Goal: Task Accomplishment & Management: Complete application form

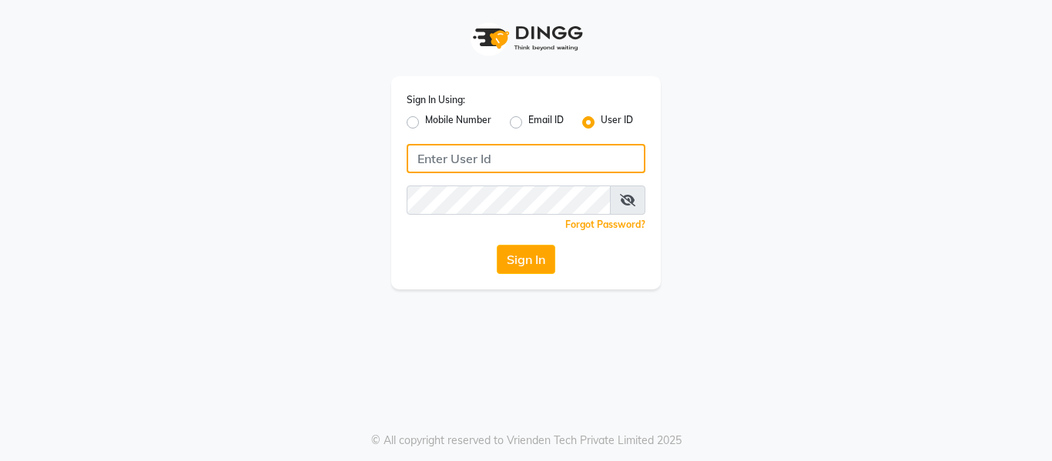
type input "opalsalon@123"
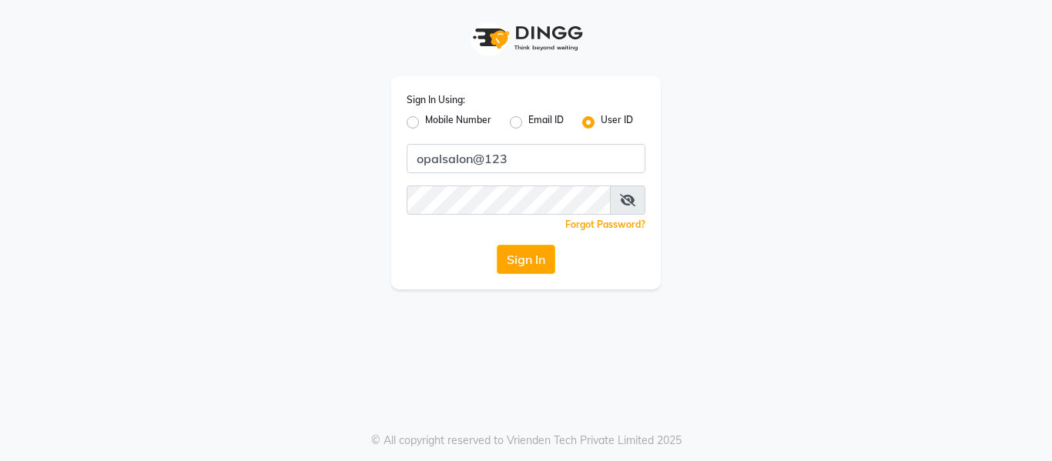
click at [531, 235] on div "Sign In Using: Mobile Number Email ID User ID opalsalon@123 Remember me Forgot …" at bounding box center [525, 182] width 269 height 213
click at [527, 254] on button "Sign In" at bounding box center [526, 259] width 59 height 29
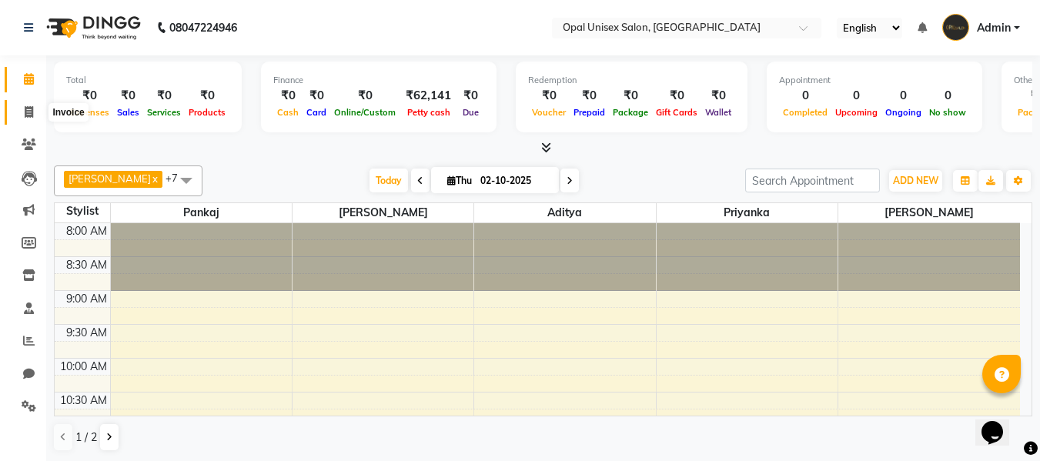
drag, startPoint x: 22, startPoint y: 109, endPoint x: 42, endPoint y: 109, distance: 20.0
click at [22, 109] on span at bounding box center [28, 113] width 27 height 18
select select "service"
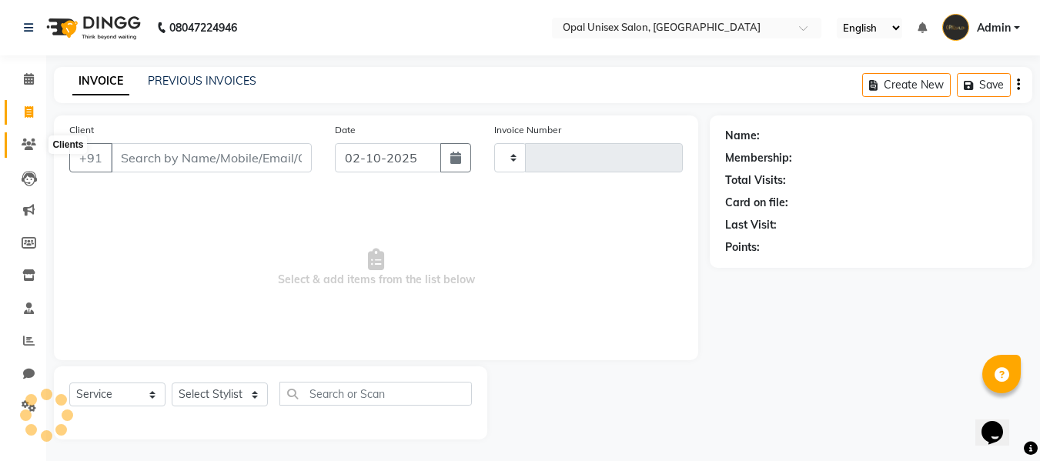
type input "1692"
select select "8653"
click at [22, 142] on span at bounding box center [28, 145] width 27 height 18
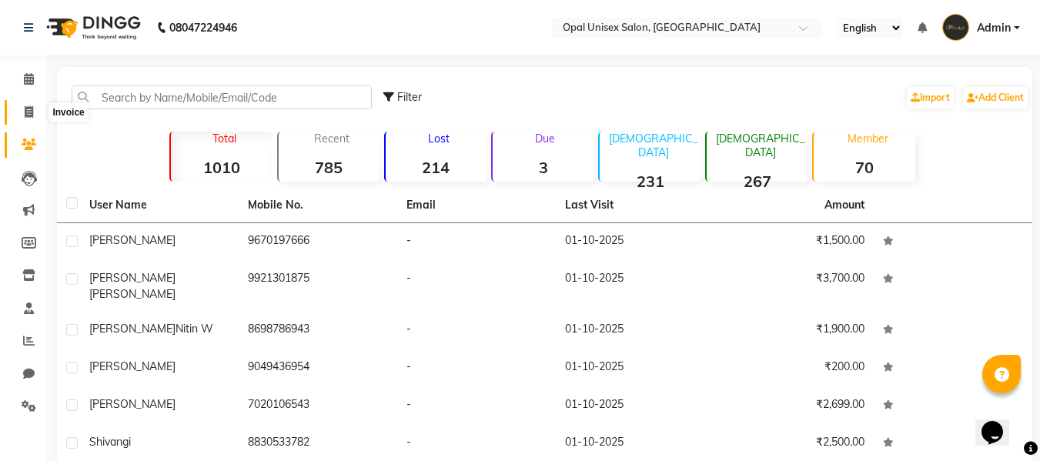
click at [40, 115] on span at bounding box center [28, 113] width 27 height 18
select select "service"
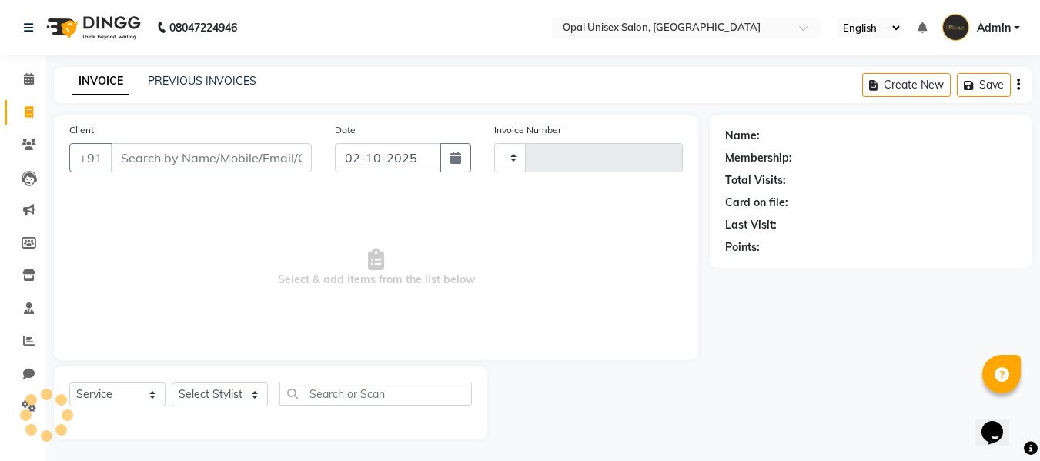
scroll to position [2, 0]
type input "1692"
select select "8653"
click at [180, 152] on input "Client" at bounding box center [211, 156] width 201 height 29
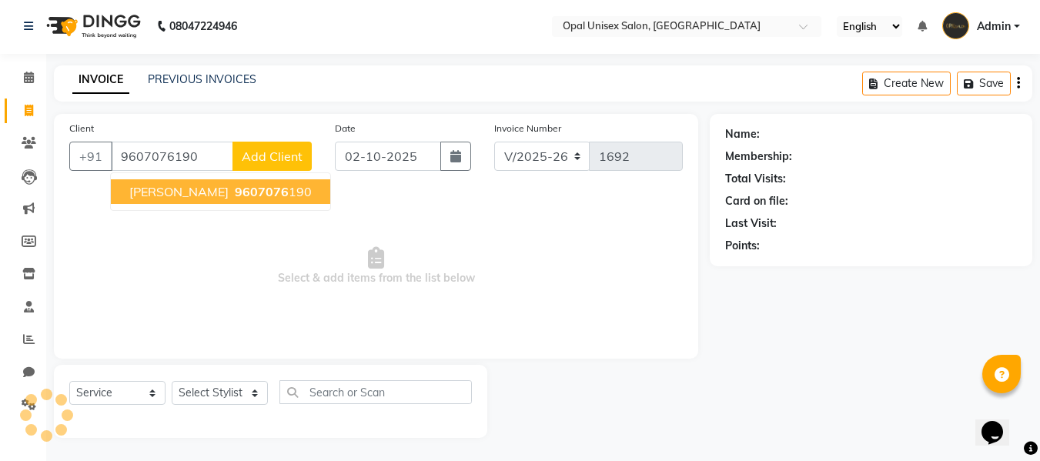
type input "9607076190"
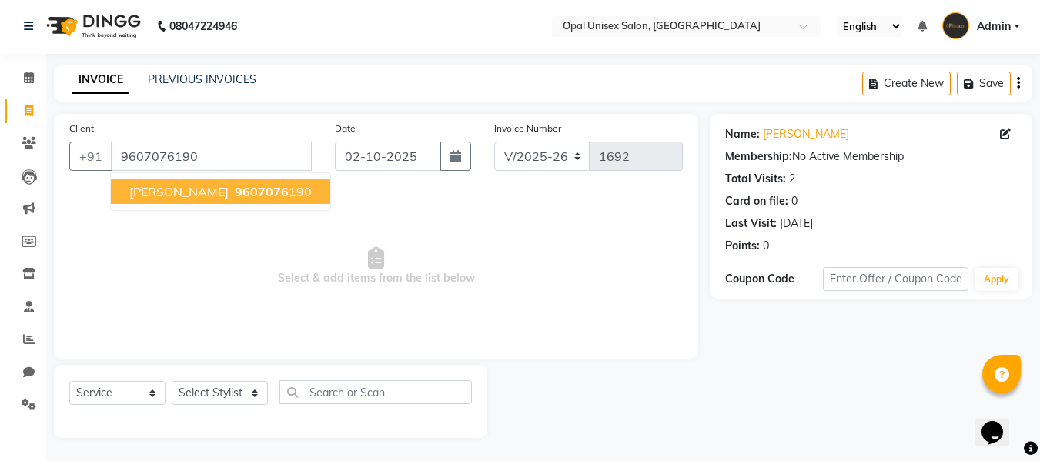
click at [235, 191] on span "9607076" at bounding box center [262, 191] width 54 height 15
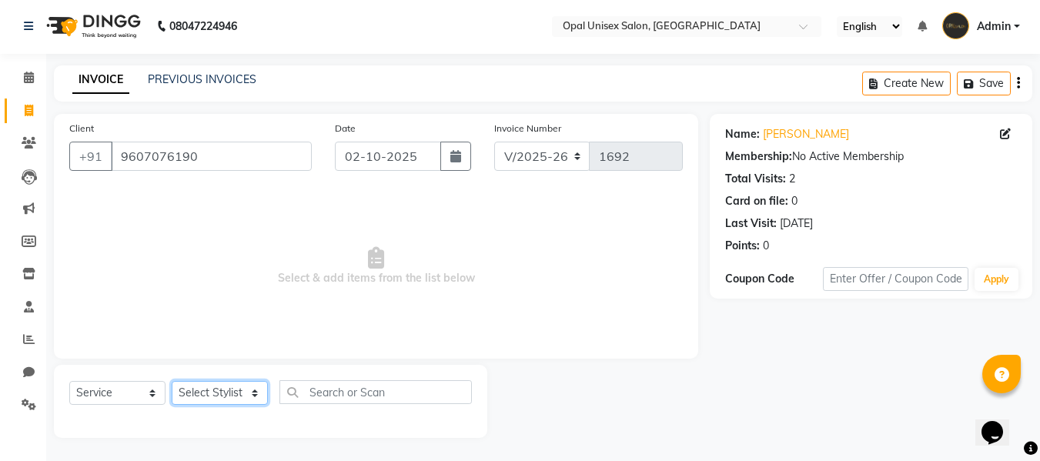
click at [217, 387] on select "Select Stylist [PERSON_NAME] Guru [PERSON_NAME][GEOGRAPHIC_DATA] [PERSON_NAME][…" at bounding box center [220, 393] width 96 height 24
select select "86884"
click at [172, 381] on select "Select Stylist [PERSON_NAME] Guru [PERSON_NAME][GEOGRAPHIC_DATA] [PERSON_NAME][…" at bounding box center [220, 393] width 96 height 24
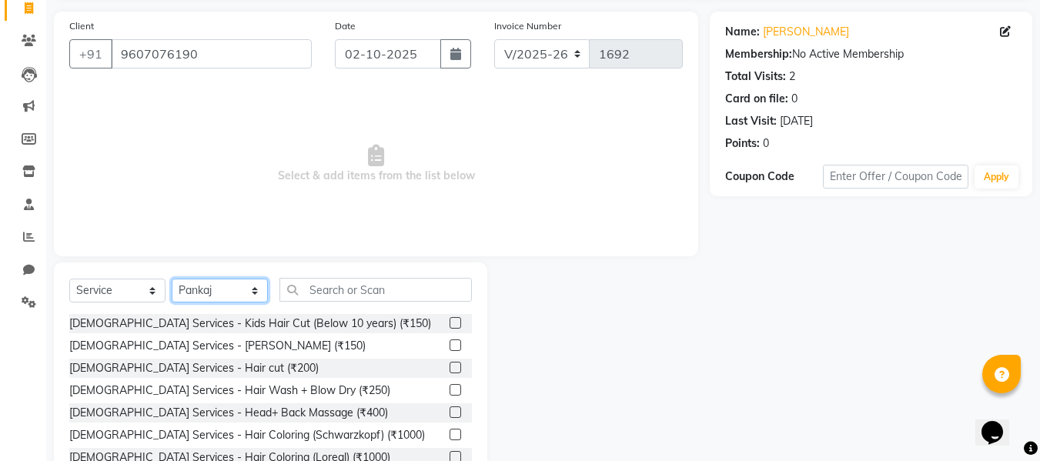
scroll to position [156, 0]
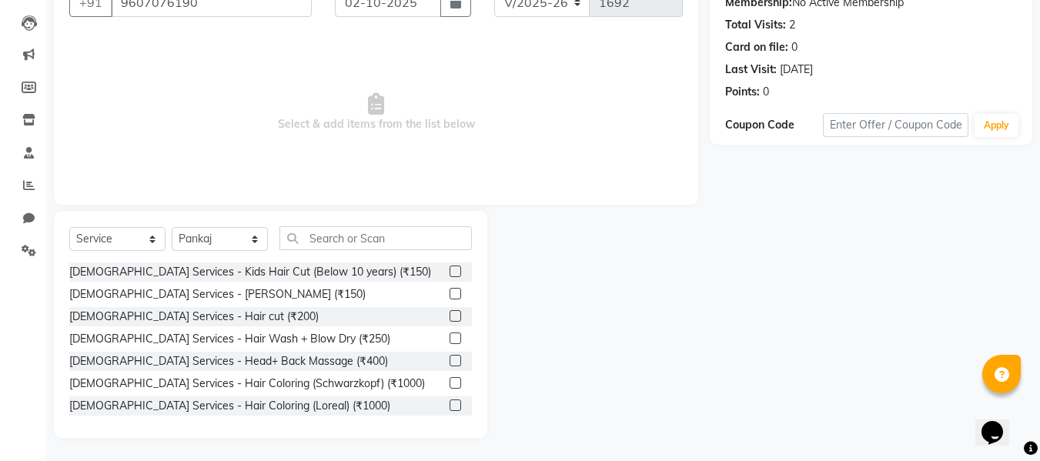
click at [450, 320] on label at bounding box center [456, 316] width 12 height 12
click at [450, 320] on input "checkbox" at bounding box center [455, 317] width 10 height 10
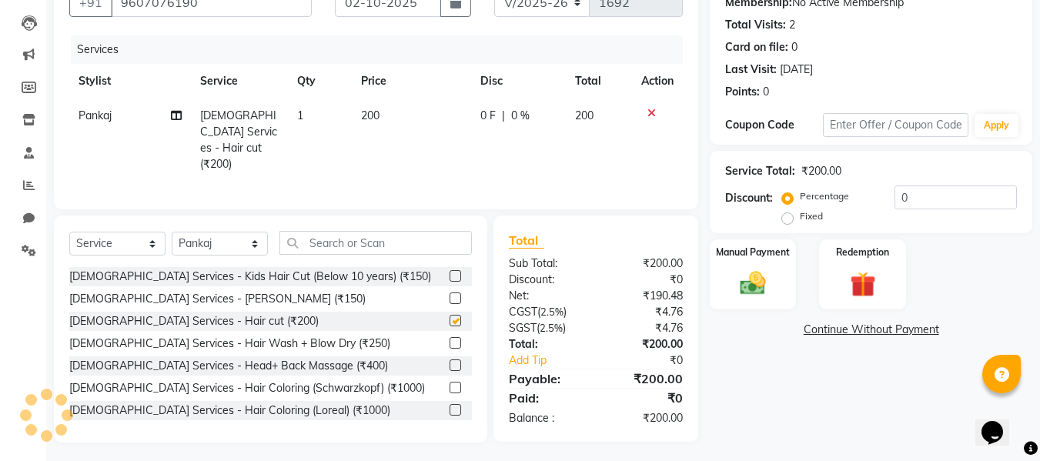
checkbox input "false"
click at [450, 295] on label at bounding box center [456, 299] width 12 height 12
click at [450, 295] on input "checkbox" at bounding box center [455, 299] width 10 height 10
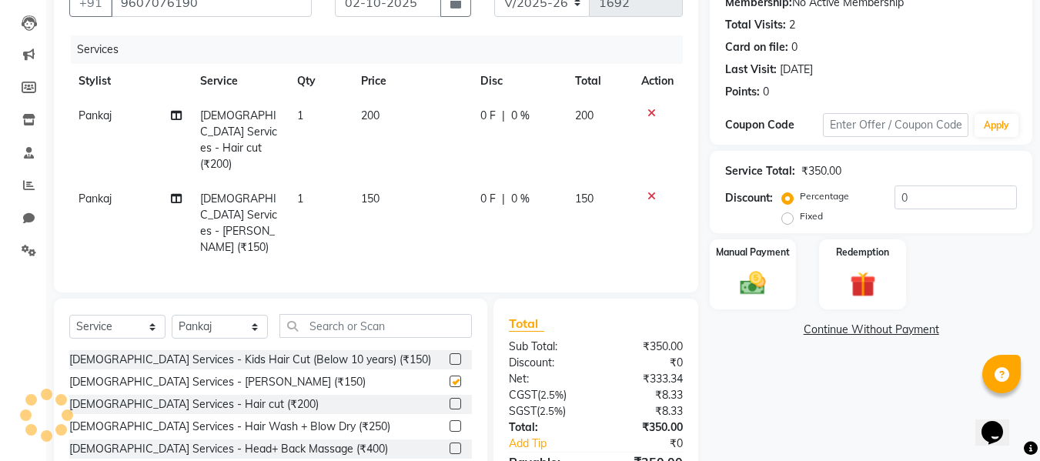
checkbox input "false"
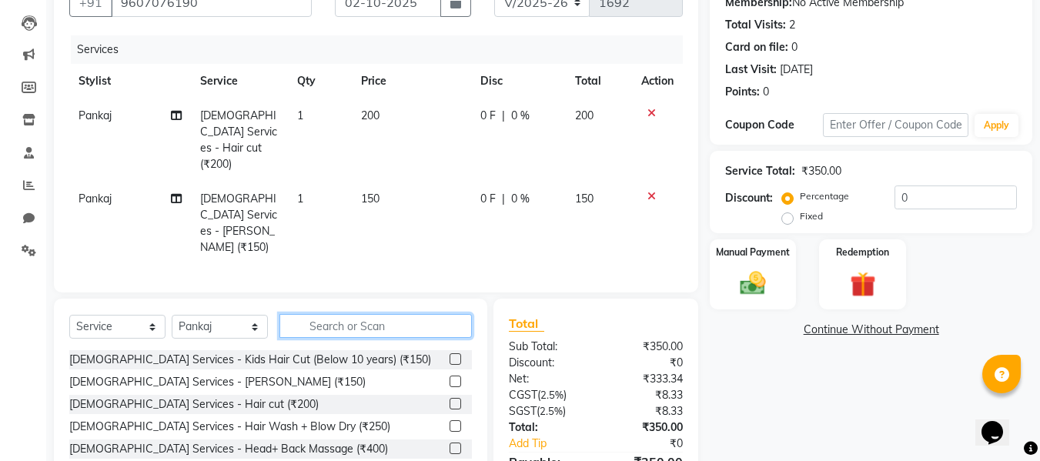
click at [414, 314] on input "text" at bounding box center [376, 326] width 192 height 24
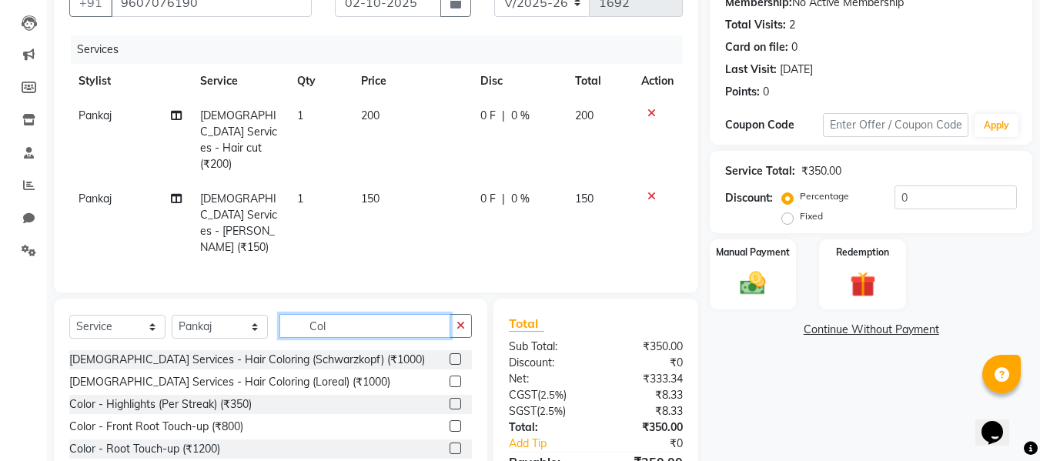
type input "Col"
click at [450, 353] on label at bounding box center [456, 359] width 12 height 12
click at [450, 355] on input "checkbox" at bounding box center [455, 360] width 10 height 10
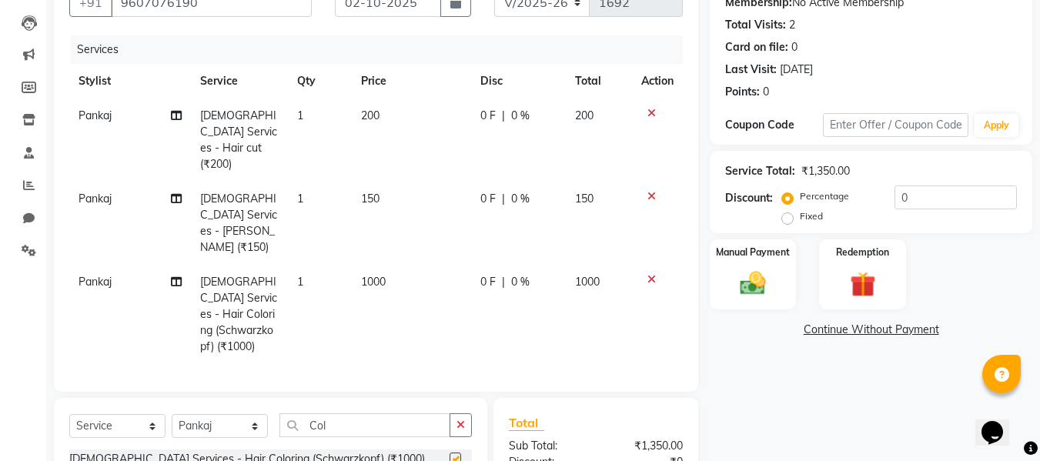
checkbox input "false"
click at [392, 413] on input "Col" at bounding box center [365, 425] width 171 height 24
type input "C"
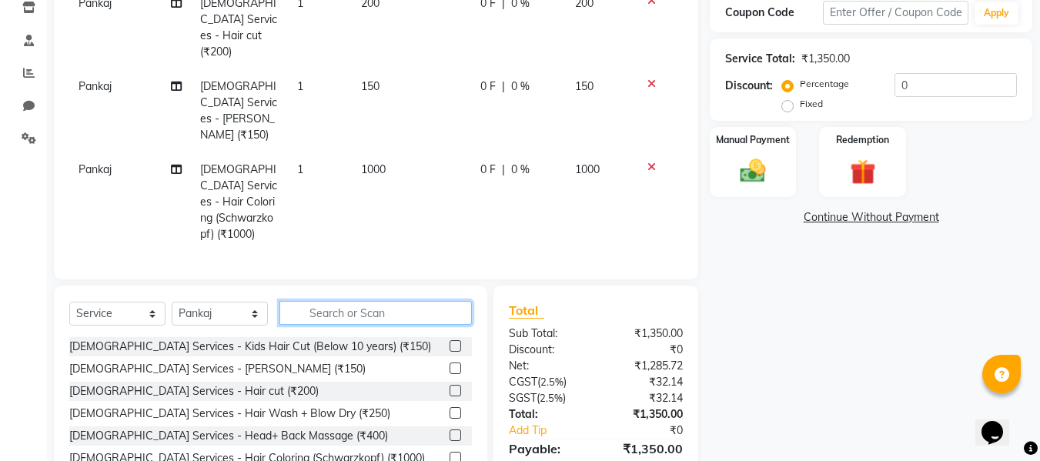
scroll to position [273, 0]
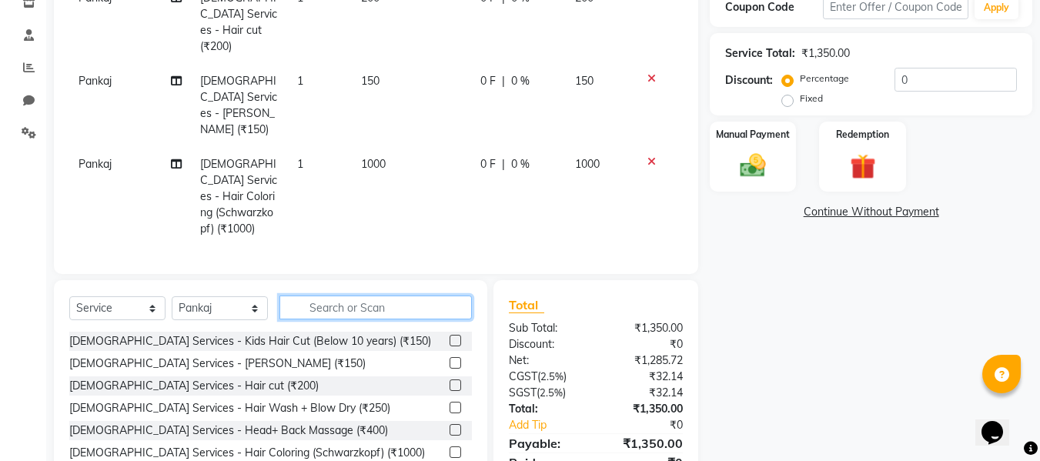
click at [436, 296] on input "text" at bounding box center [376, 308] width 192 height 24
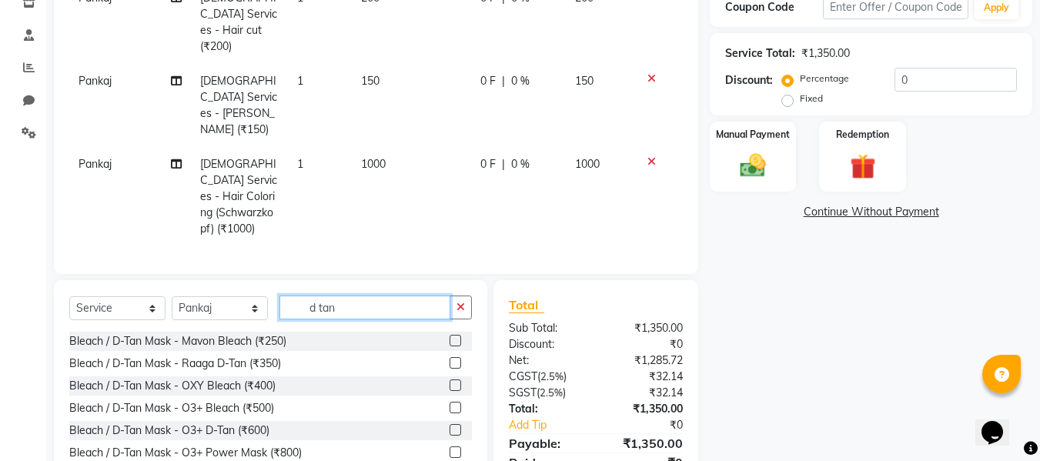
type input "d tan"
click at [451, 332] on div at bounding box center [461, 341] width 22 height 19
click at [435, 332] on div "Bleach / D-Tan Mask - Mavon Bleach (₹250)" at bounding box center [270, 341] width 403 height 19
click at [450, 335] on label at bounding box center [456, 341] width 12 height 12
click at [450, 336] on input "checkbox" at bounding box center [455, 341] width 10 height 10
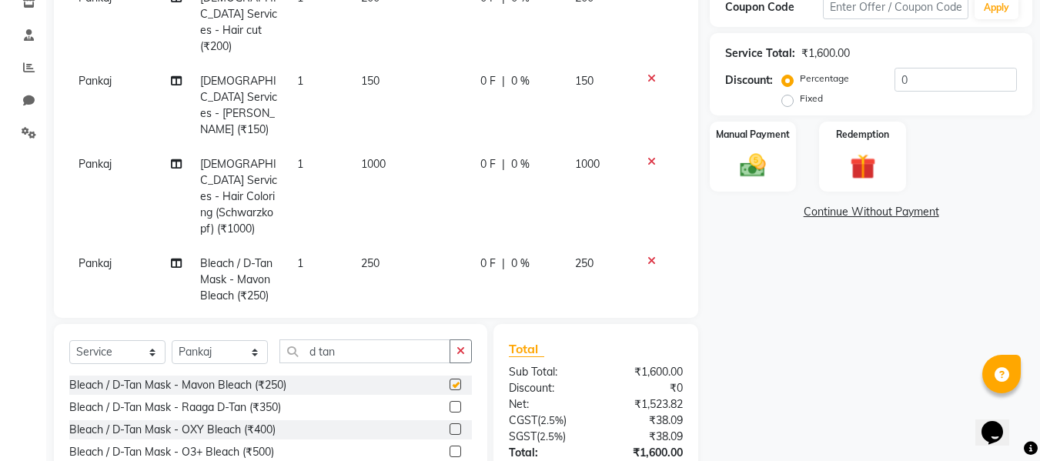
checkbox input "false"
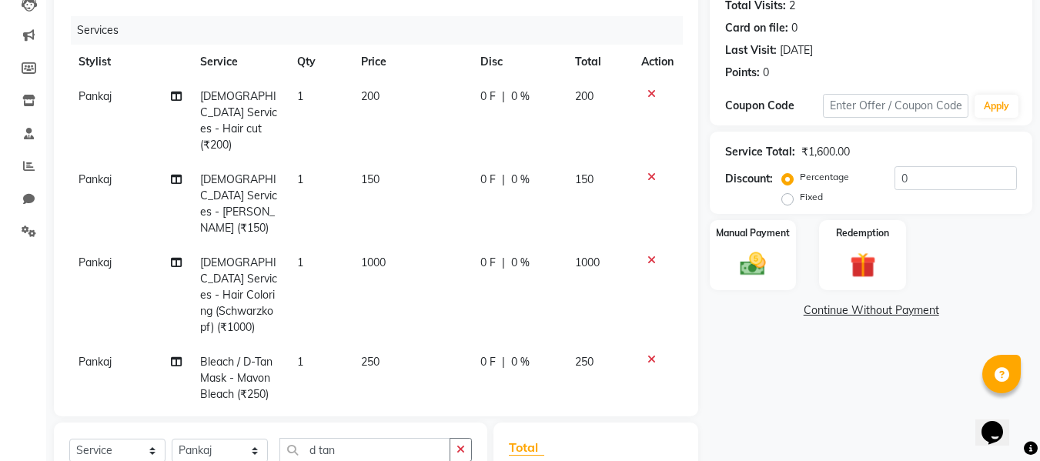
scroll to position [68, 0]
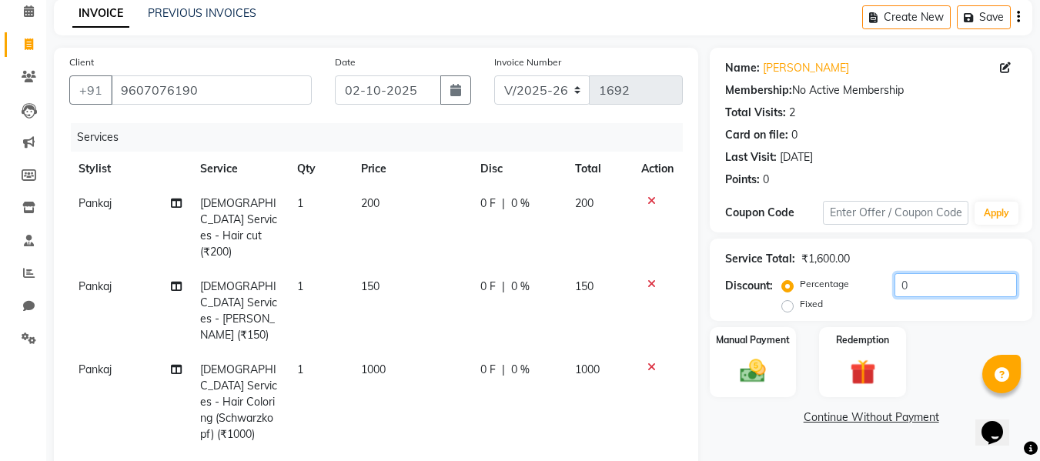
click at [974, 280] on input "0" at bounding box center [956, 285] width 122 height 24
type input "20"
click at [979, 385] on div "Manual Payment Redemption" at bounding box center [871, 362] width 346 height 70
click at [758, 382] on img at bounding box center [752, 371] width 43 height 31
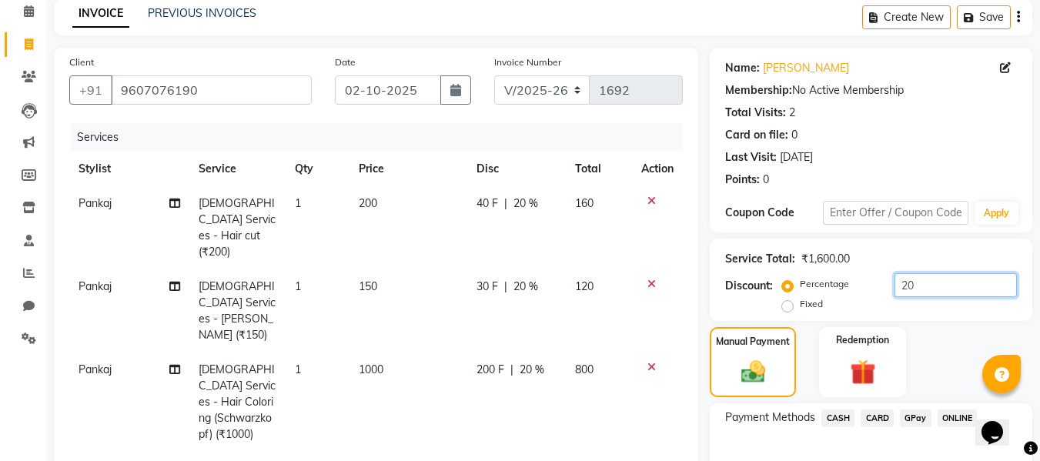
click at [951, 290] on input "20" at bounding box center [956, 285] width 122 height 24
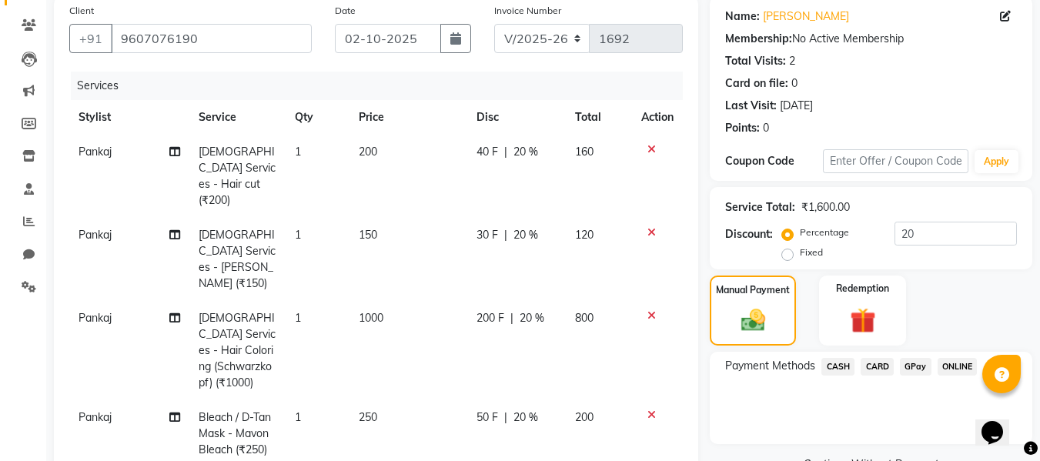
click at [652, 410] on icon at bounding box center [652, 415] width 8 height 11
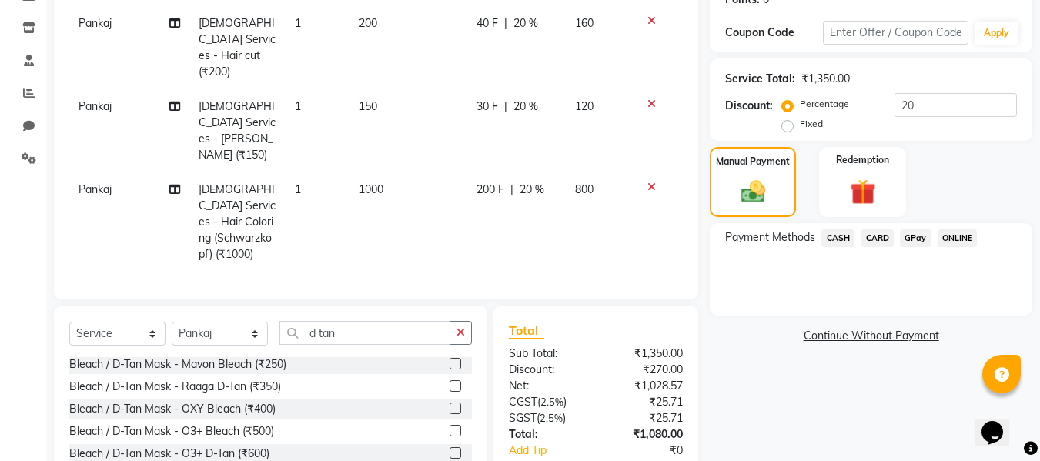
scroll to position [273, 0]
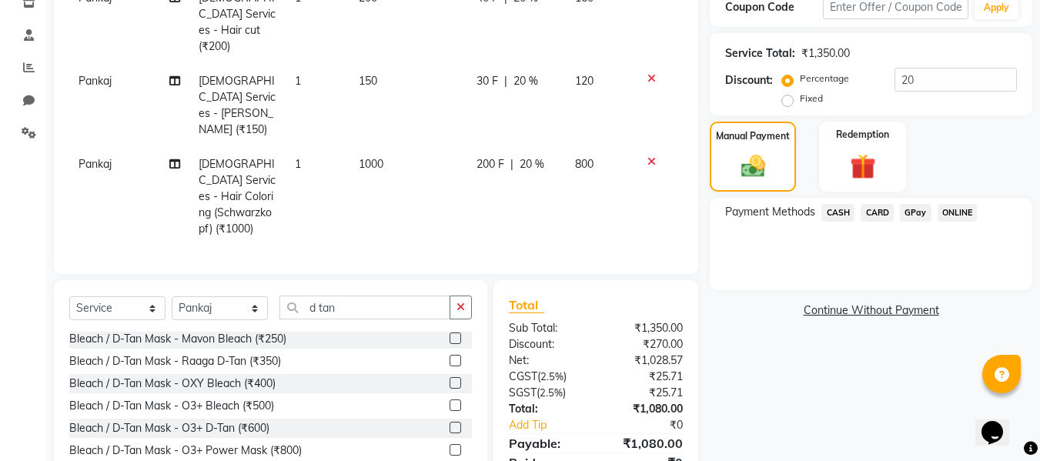
click at [450, 422] on label at bounding box center [456, 428] width 12 height 12
click at [450, 423] on input "checkbox" at bounding box center [455, 428] width 10 height 10
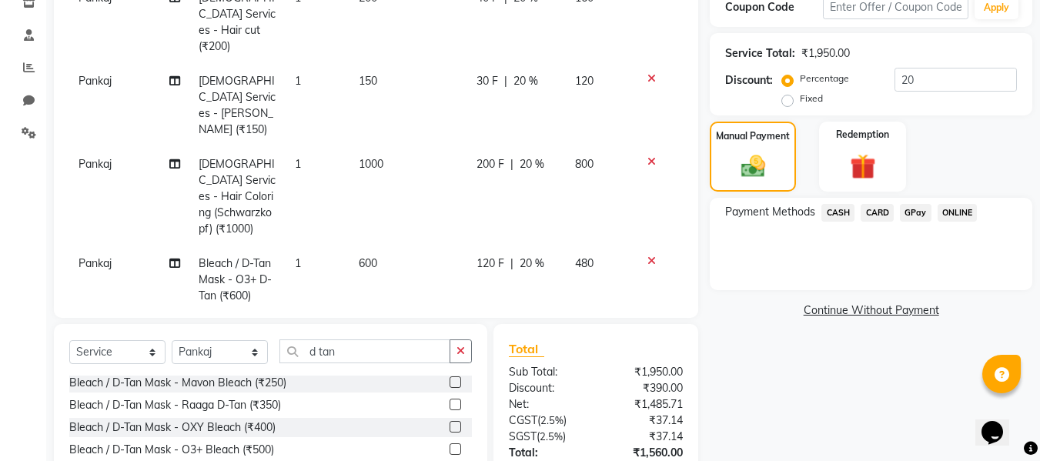
checkbox input "false"
click at [914, 212] on span "GPay" at bounding box center [916, 213] width 32 height 18
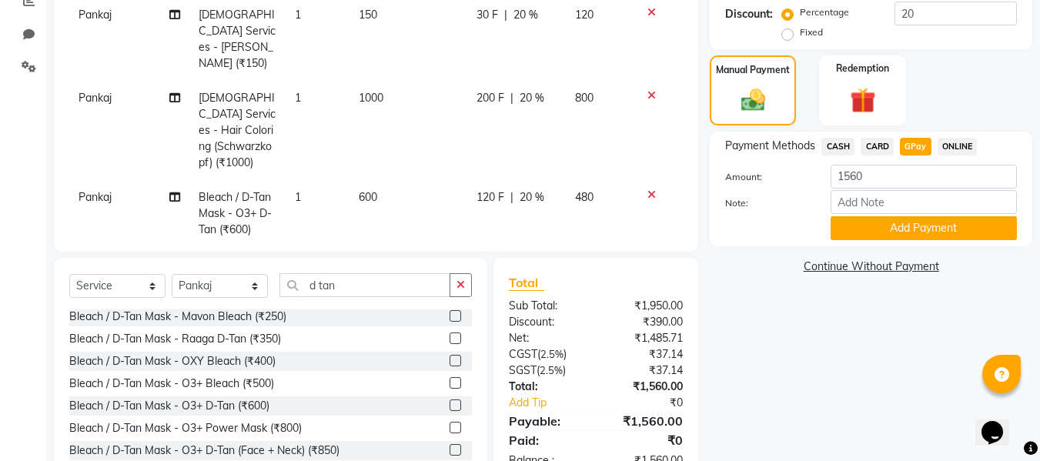
scroll to position [340, 0]
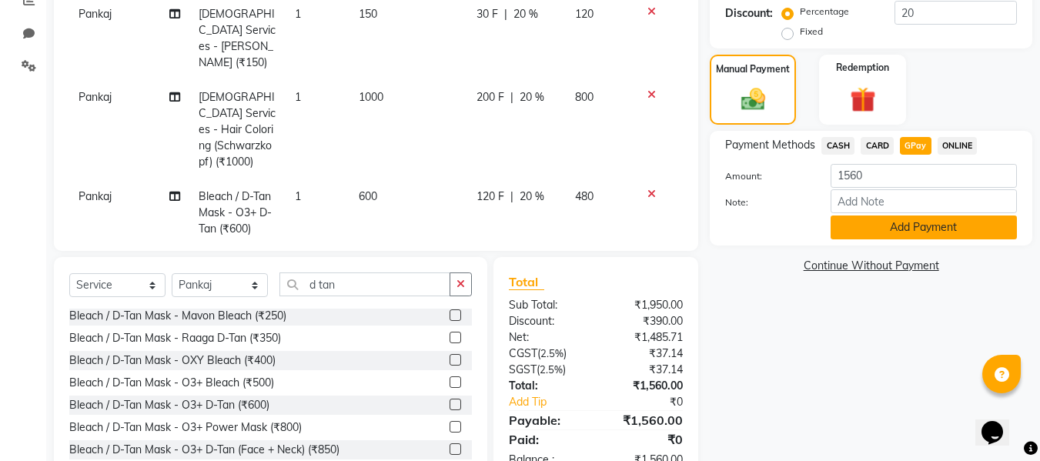
click at [905, 233] on button "Add Payment" at bounding box center [924, 228] width 186 height 24
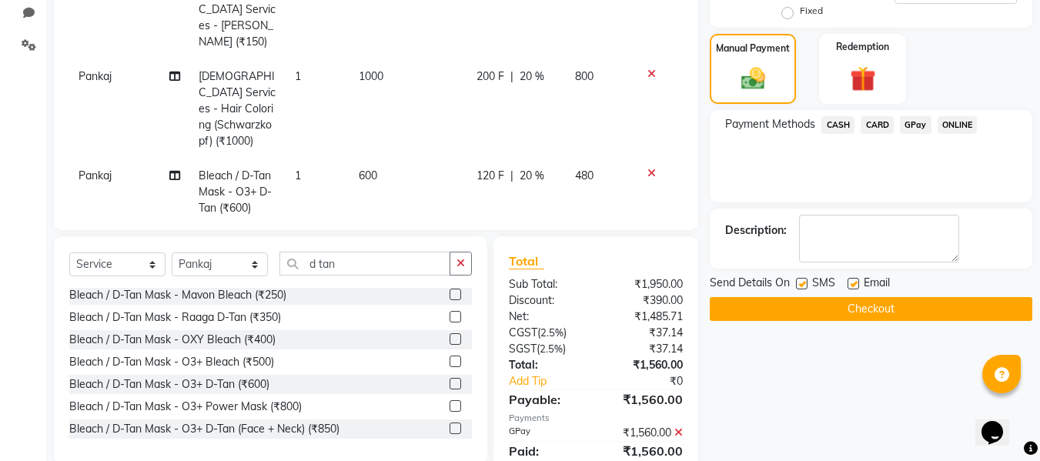
scroll to position [372, 0]
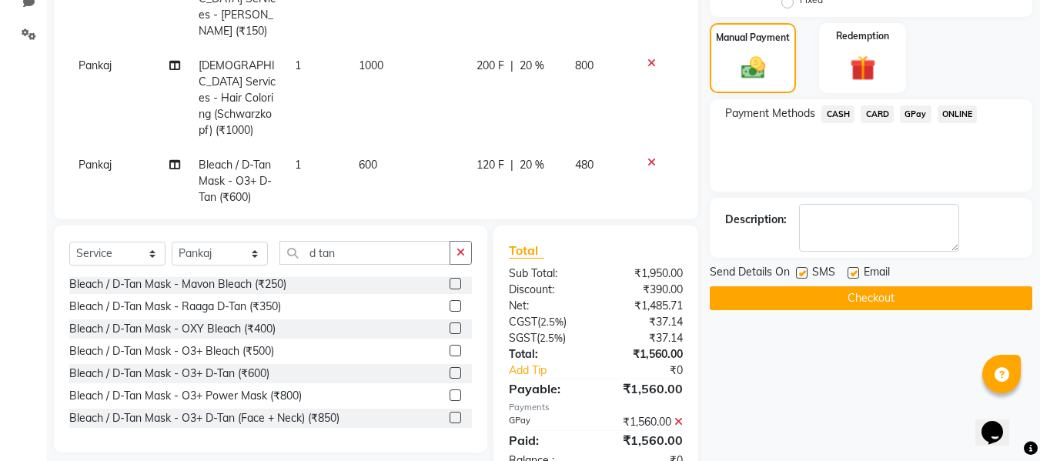
click at [842, 291] on button "Checkout" at bounding box center [871, 298] width 323 height 24
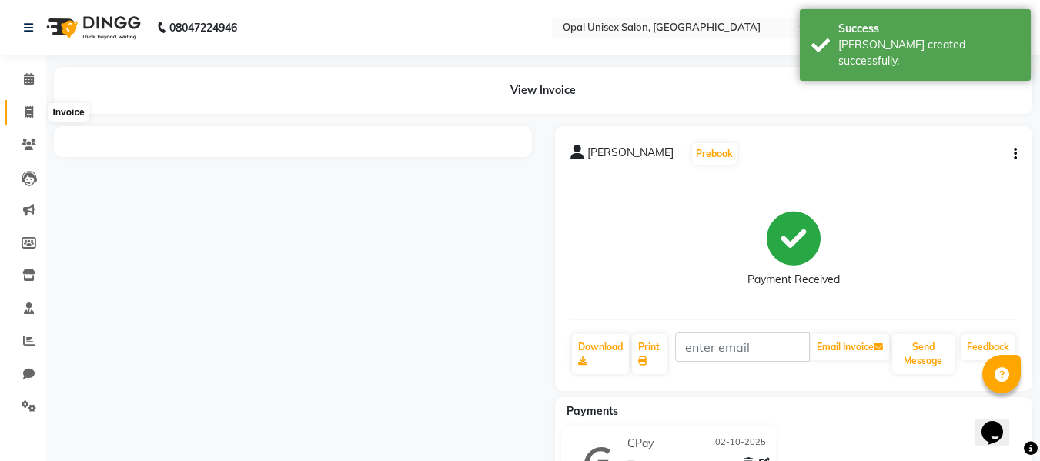
click at [25, 112] on icon at bounding box center [29, 112] width 8 height 12
select select "service"
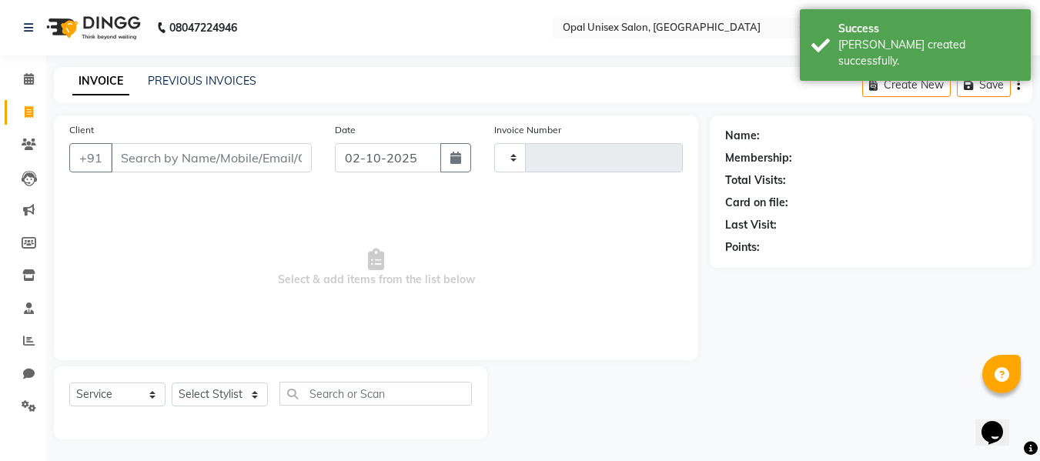
scroll to position [2, 0]
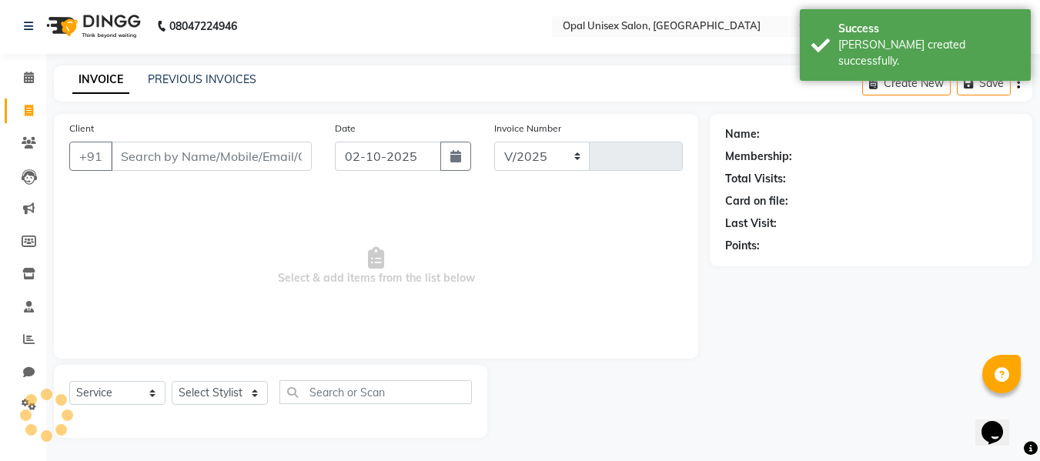
select select "8653"
type input "1693"
click at [187, 152] on input "Client" at bounding box center [211, 156] width 201 height 29
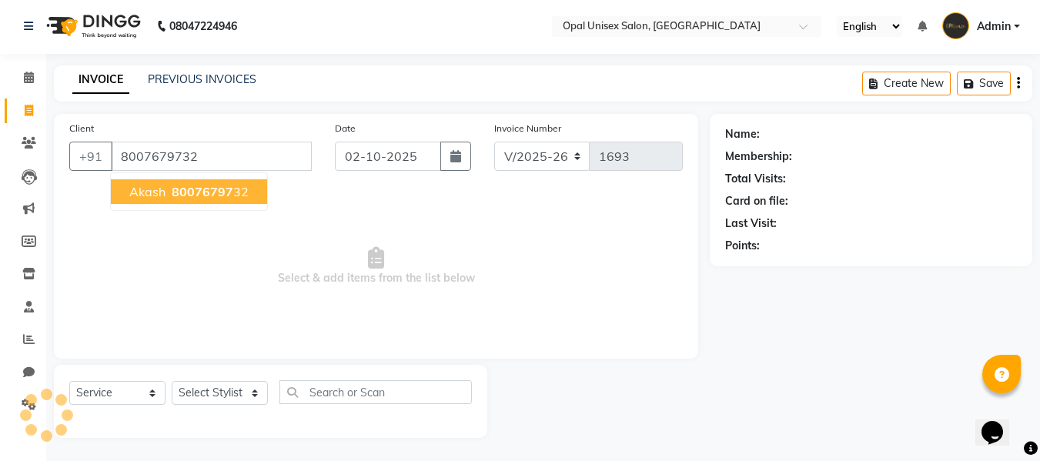
type input "8007679732"
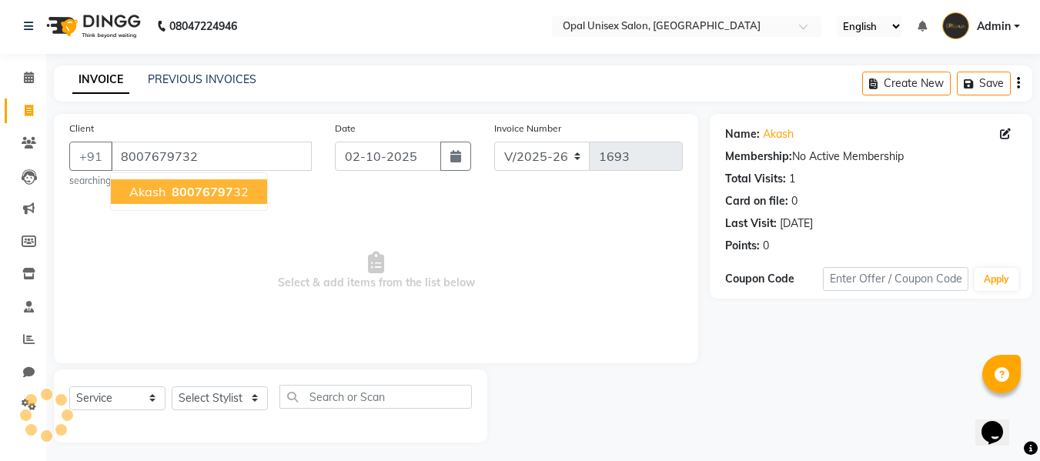
click at [196, 192] on span "80076797" at bounding box center [203, 191] width 62 height 15
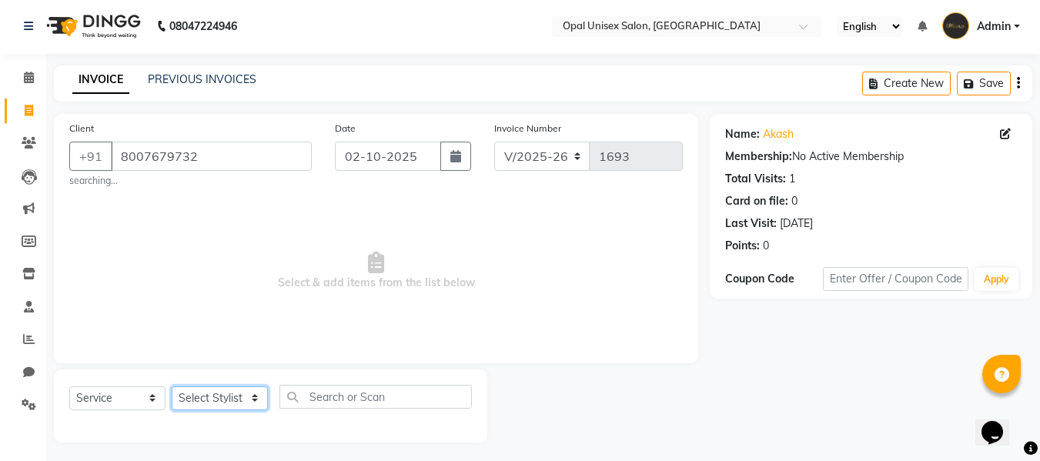
click at [216, 394] on select "Select Stylist [PERSON_NAME] Guru [PERSON_NAME][GEOGRAPHIC_DATA] [PERSON_NAME][…" at bounding box center [220, 399] width 96 height 24
select select "86884"
click at [172, 387] on select "Select Stylist [PERSON_NAME] Guru [PERSON_NAME][GEOGRAPHIC_DATA] [PERSON_NAME][…" at bounding box center [220, 399] width 96 height 24
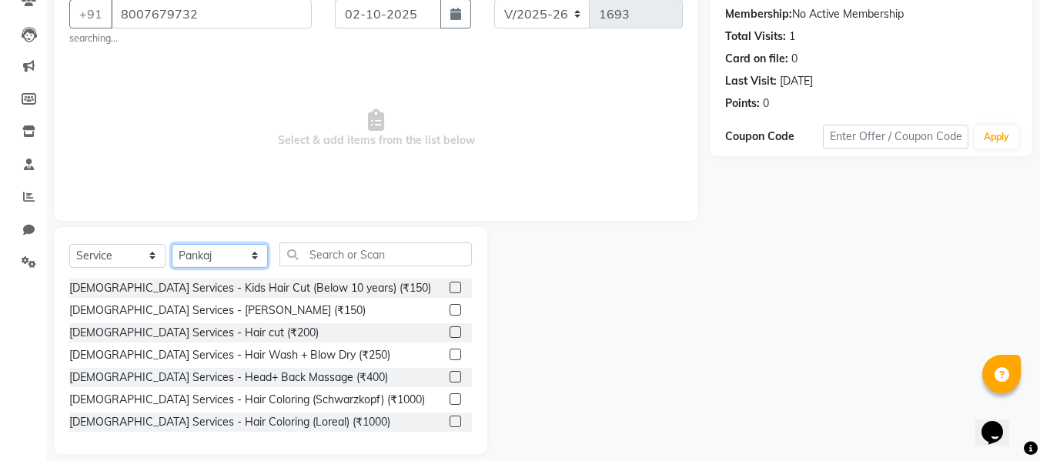
scroll to position [156, 0]
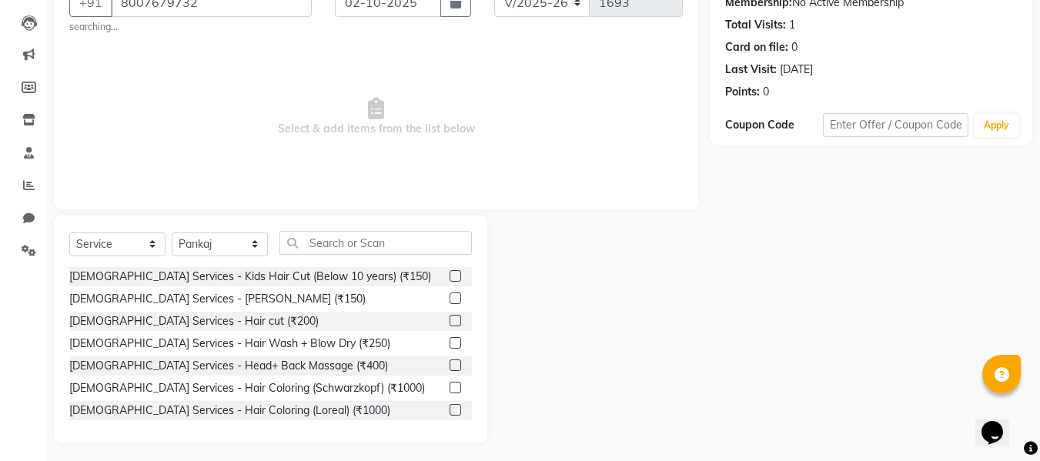
click at [450, 316] on label at bounding box center [456, 321] width 12 height 12
click at [450, 316] on input "checkbox" at bounding box center [455, 321] width 10 height 10
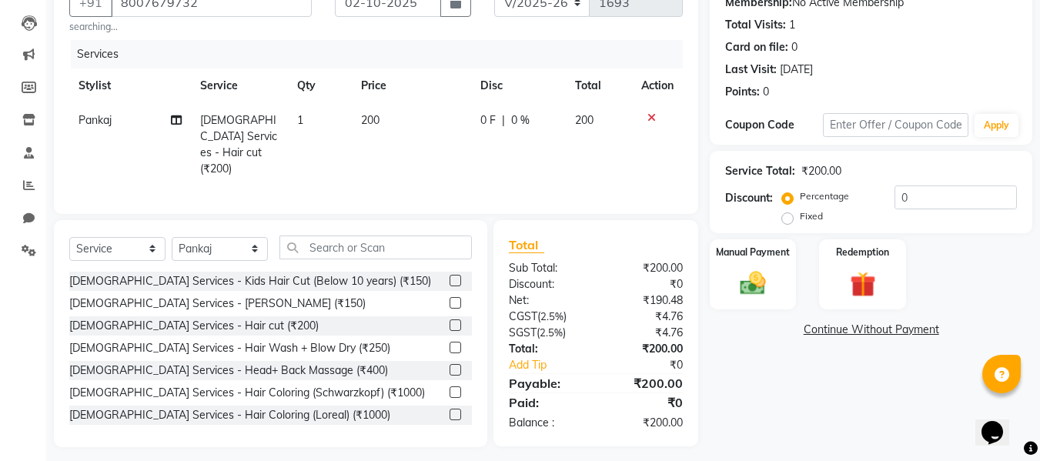
click at [450, 320] on label at bounding box center [456, 326] width 12 height 12
click at [450, 321] on input "checkbox" at bounding box center [455, 326] width 10 height 10
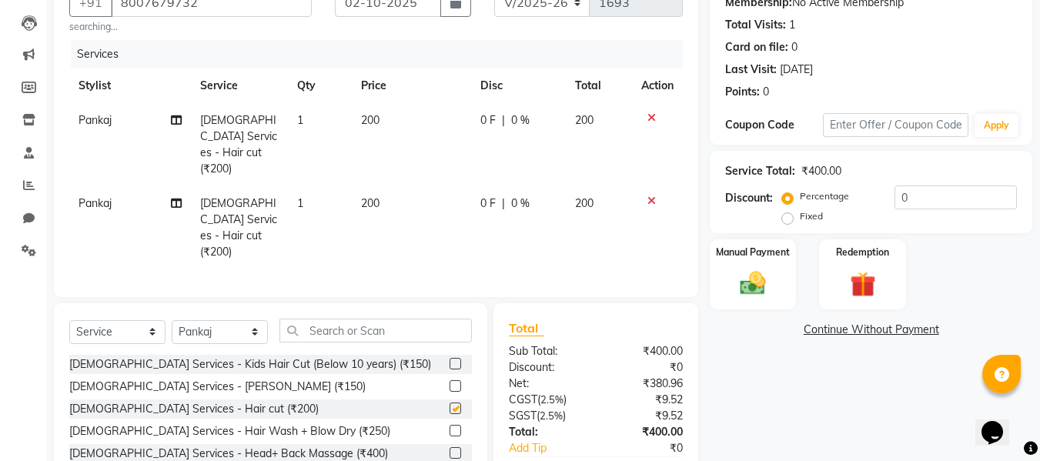
checkbox input "false"
click at [912, 194] on input "0" at bounding box center [956, 198] width 122 height 24
click at [787, 276] on div "Manual Payment" at bounding box center [753, 274] width 90 height 73
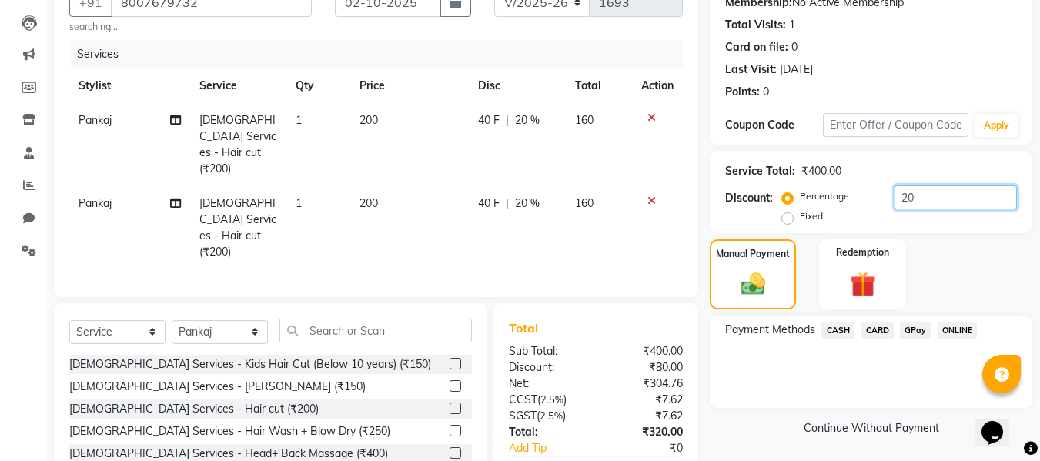
click at [944, 193] on input "20" at bounding box center [956, 198] width 122 height 24
type input "2"
click at [581, 116] on span "200" at bounding box center [584, 120] width 18 height 14
select select "86884"
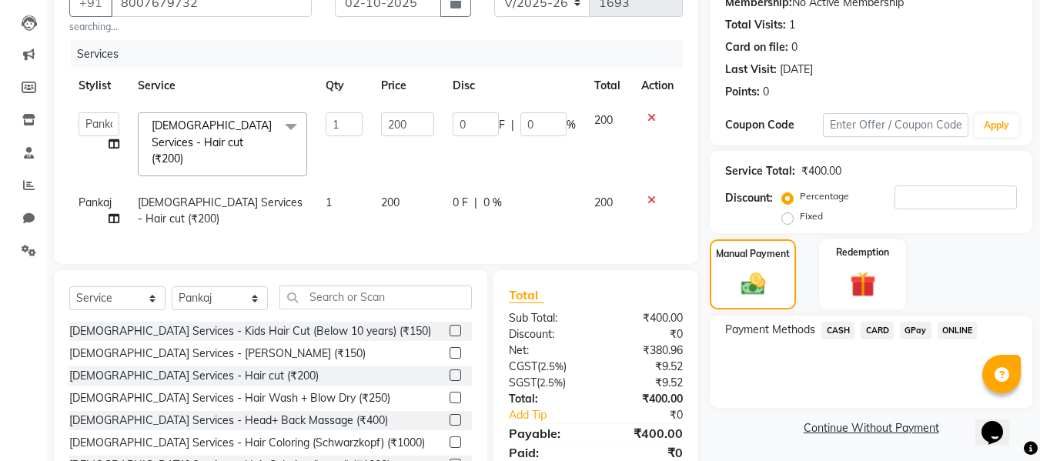
click at [598, 114] on span "200" at bounding box center [603, 120] width 18 height 14
click at [600, 118] on span "200" at bounding box center [603, 120] width 18 height 14
click at [395, 122] on input "200" at bounding box center [407, 124] width 53 height 24
type input "100"
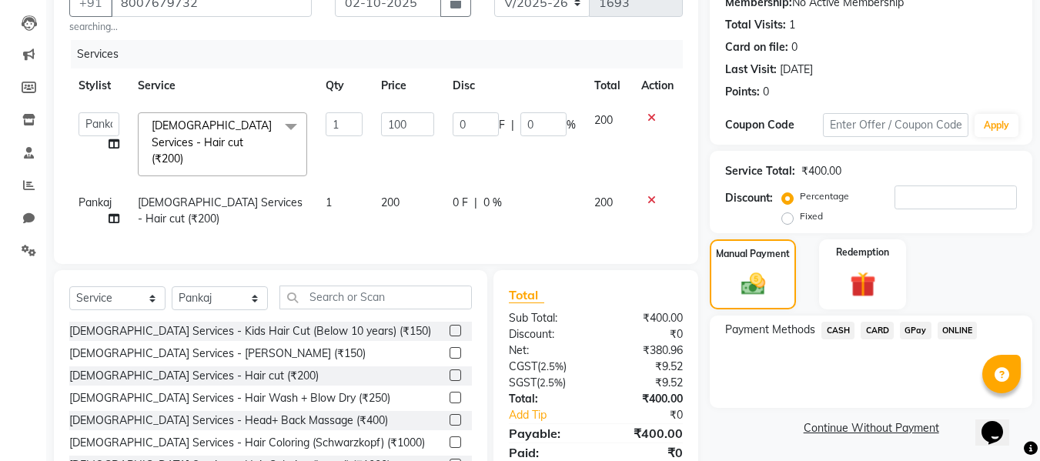
click at [460, 213] on div "Services Stylist Service Qty Price Disc Total Action [PERSON_NAME] Guru [PERSON…" at bounding box center [376, 144] width 614 height 208
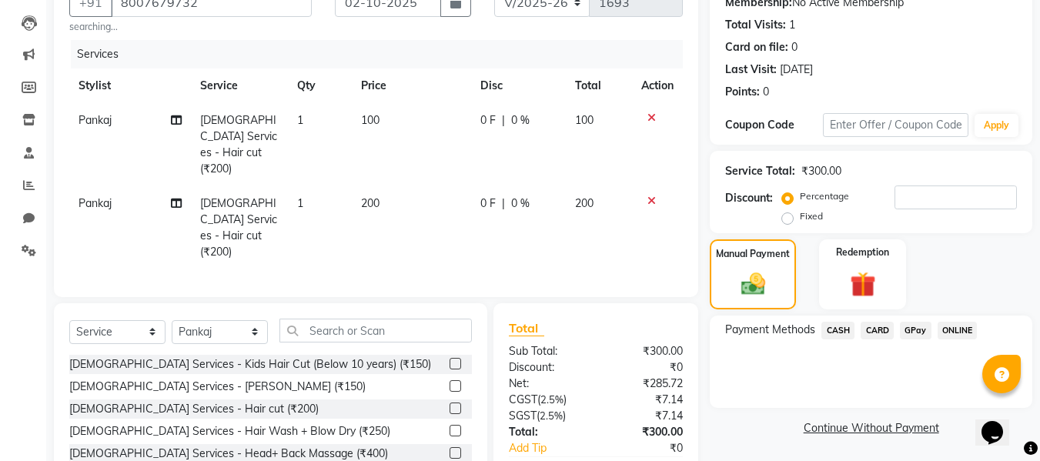
click at [911, 329] on span "GPay" at bounding box center [916, 331] width 32 height 18
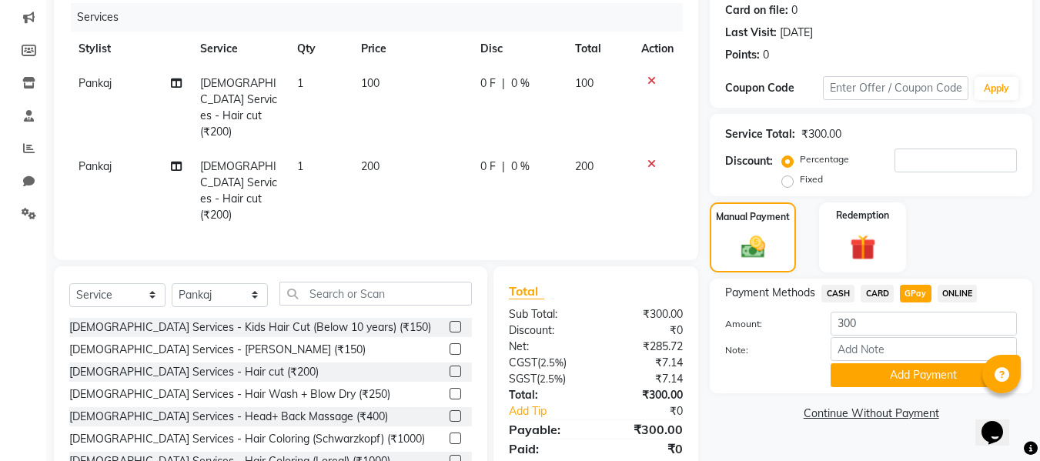
scroll to position [195, 0]
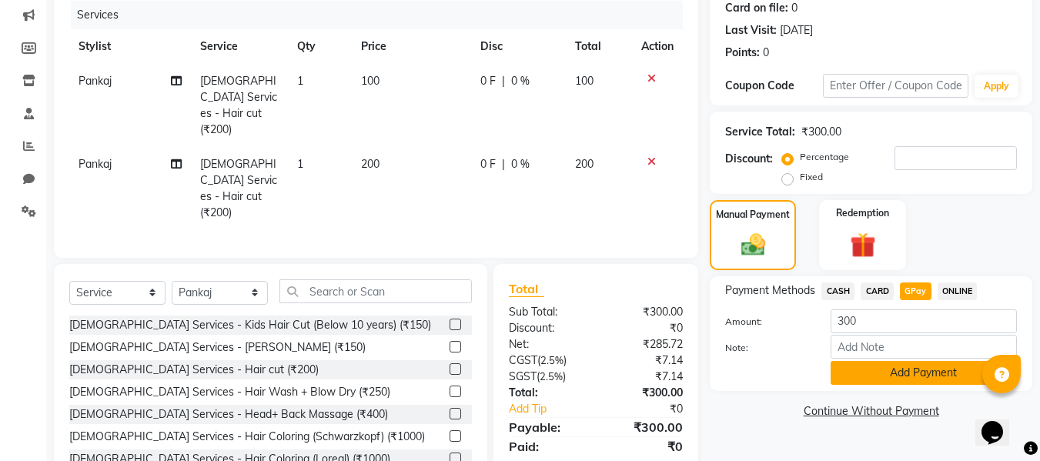
click at [883, 375] on button "Add Payment" at bounding box center [924, 373] width 186 height 24
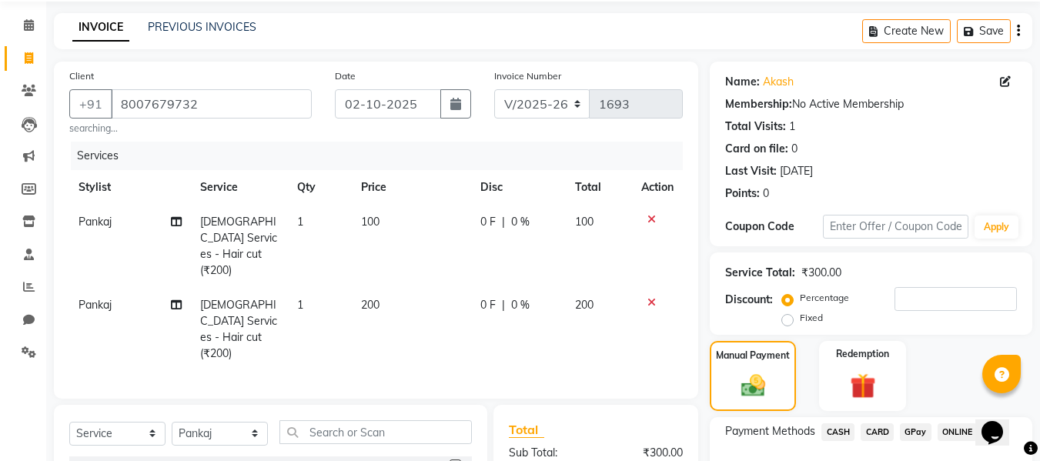
scroll to position [0, 0]
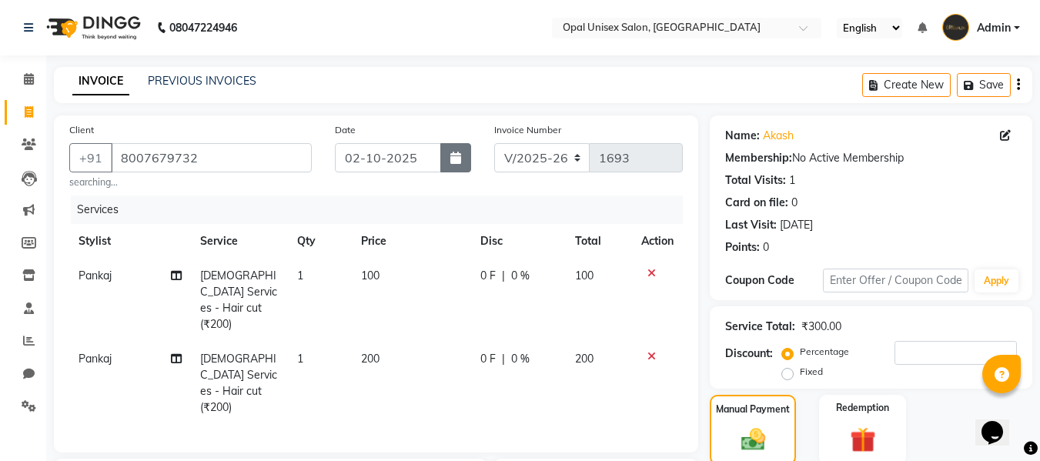
click at [454, 163] on icon "button" at bounding box center [455, 158] width 11 height 12
select select "10"
select select "2025"
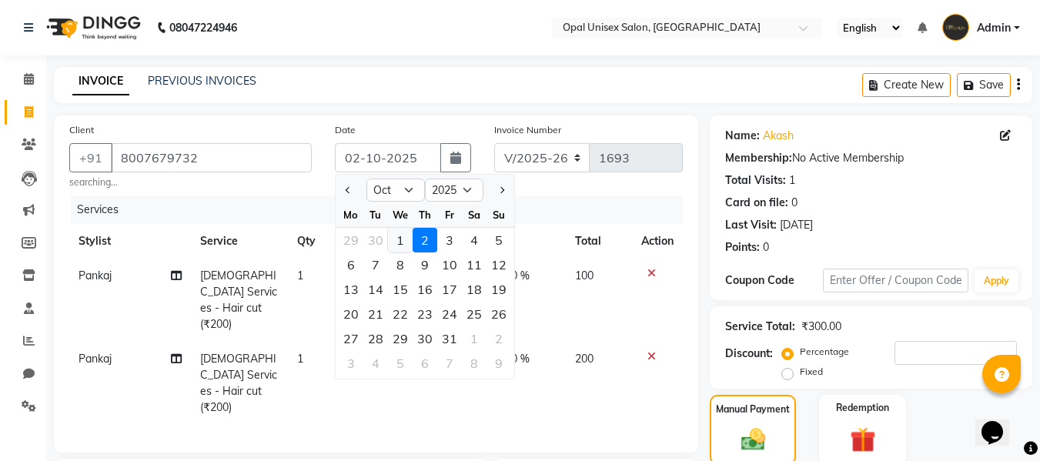
click at [401, 239] on div "1" at bounding box center [400, 240] width 25 height 25
type input "01-10-2025"
type input "0"
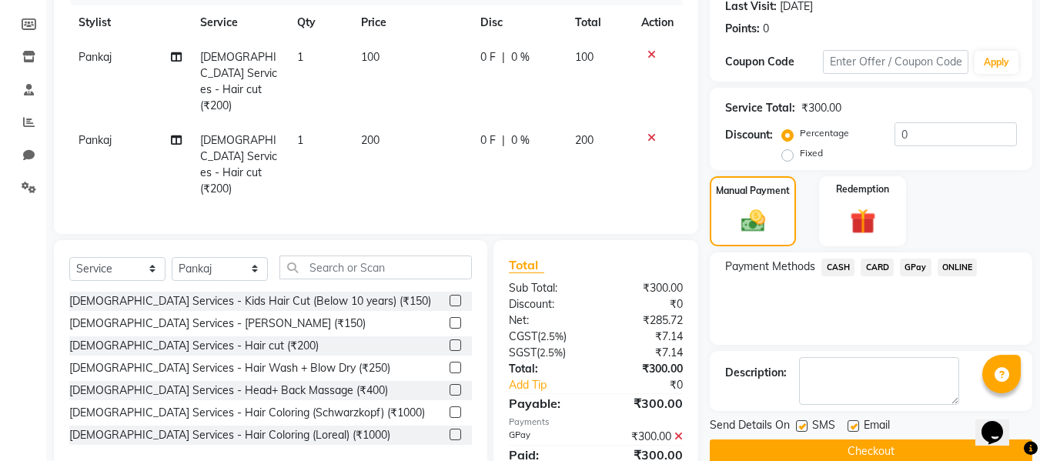
scroll to position [244, 0]
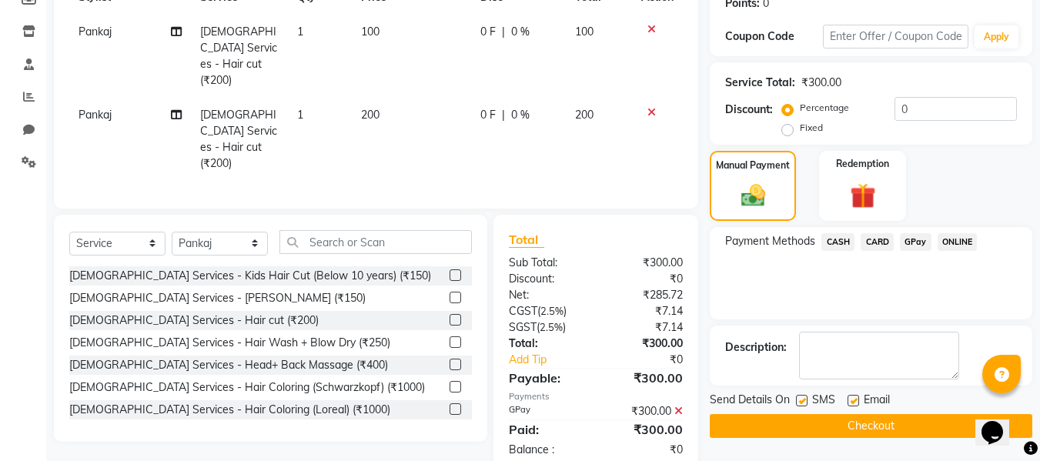
click at [812, 418] on button "Checkout" at bounding box center [871, 426] width 323 height 24
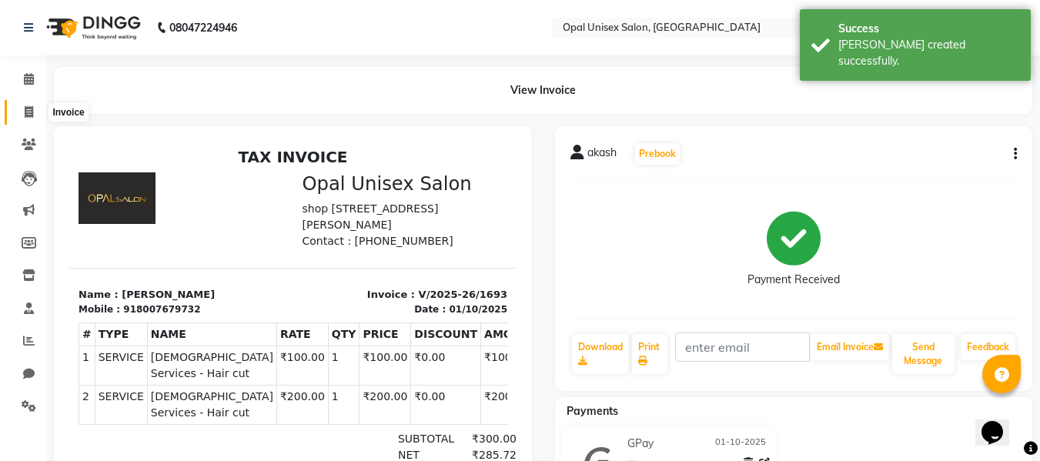
click at [22, 112] on span at bounding box center [28, 113] width 27 height 18
select select "service"
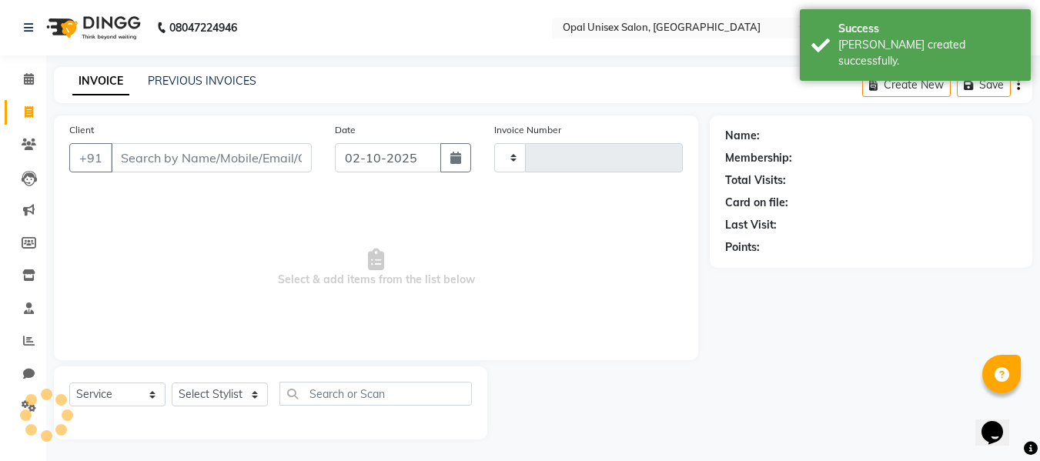
scroll to position [2, 0]
type input "1694"
click at [169, 161] on input "Client" at bounding box center [211, 156] width 201 height 29
select select "8653"
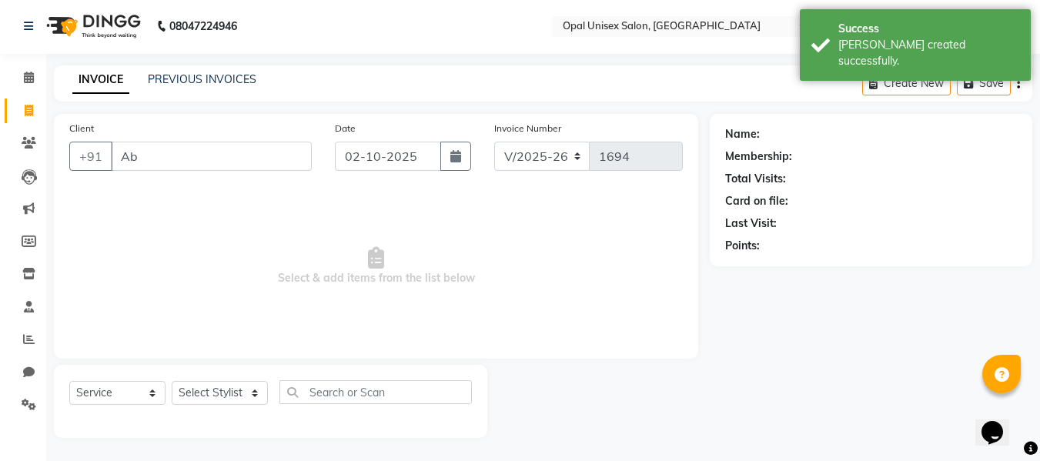
type input "A"
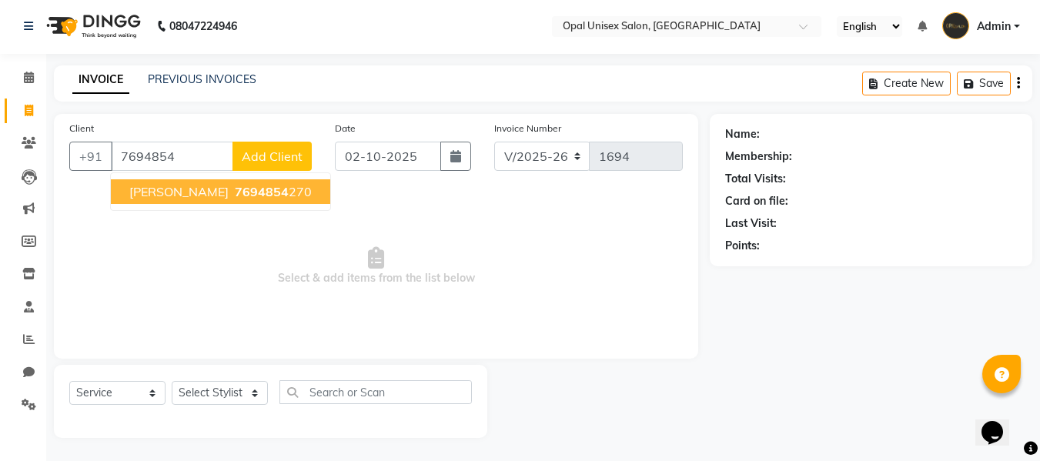
click at [194, 194] on span "[PERSON_NAME]" at bounding box center [178, 191] width 99 height 15
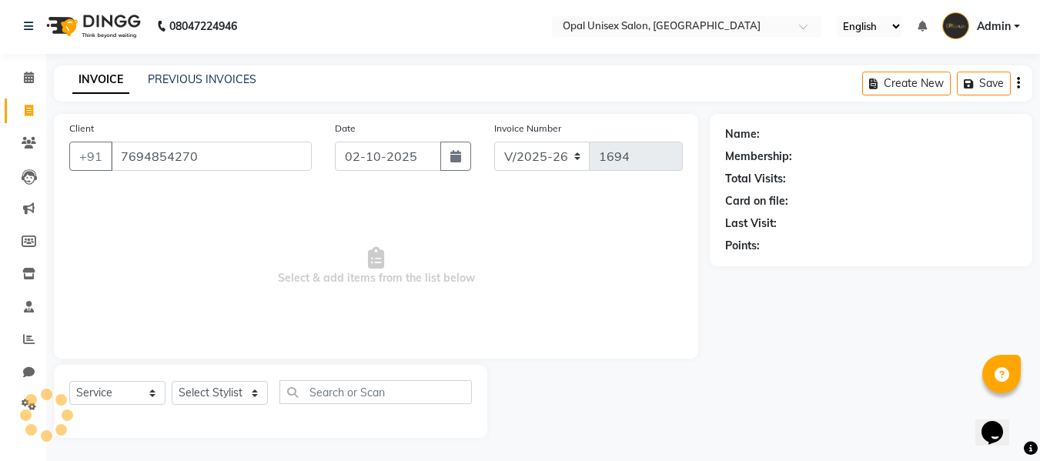
type input "7694854270"
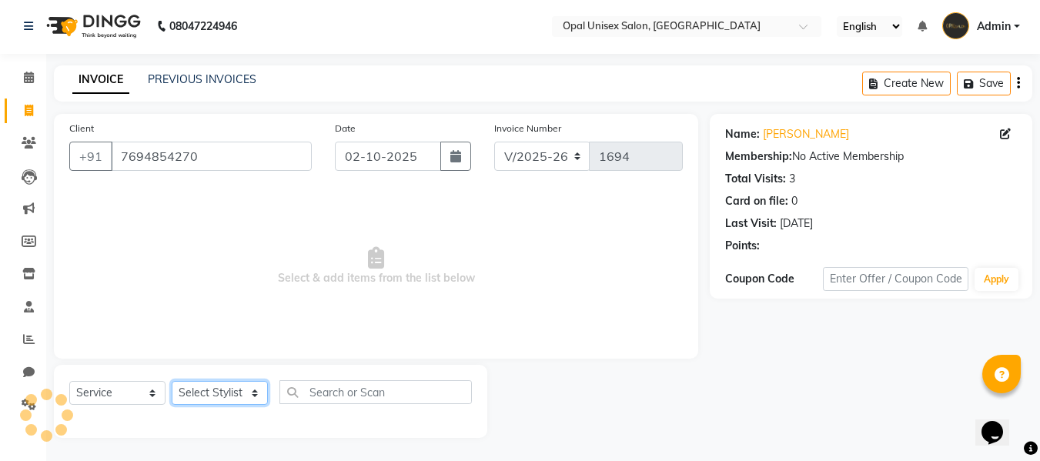
click at [243, 394] on select "Select Stylist [PERSON_NAME] Guru [PERSON_NAME][GEOGRAPHIC_DATA] [PERSON_NAME][…" at bounding box center [220, 393] width 96 height 24
select select "86884"
click at [172, 381] on select "Select Stylist [PERSON_NAME] Guru [PERSON_NAME][GEOGRAPHIC_DATA] [PERSON_NAME][…" at bounding box center [220, 393] width 96 height 24
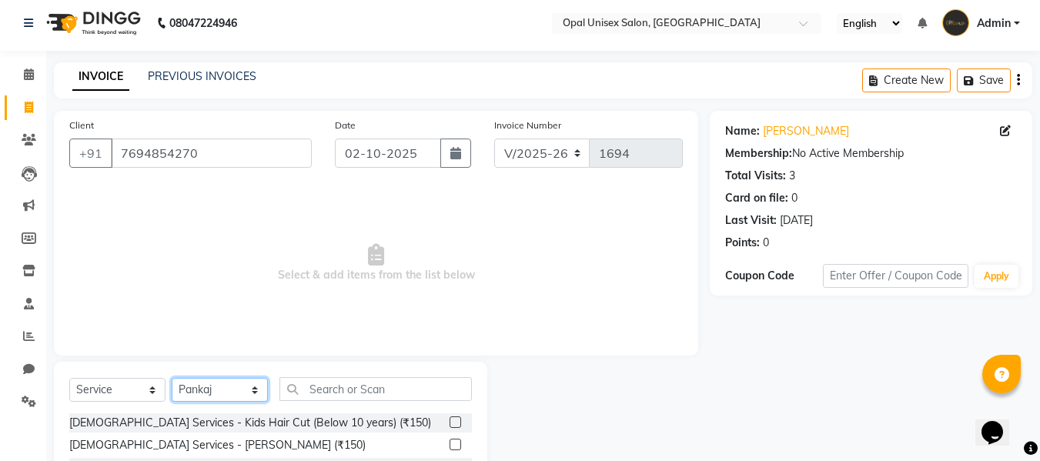
scroll to position [104, 0]
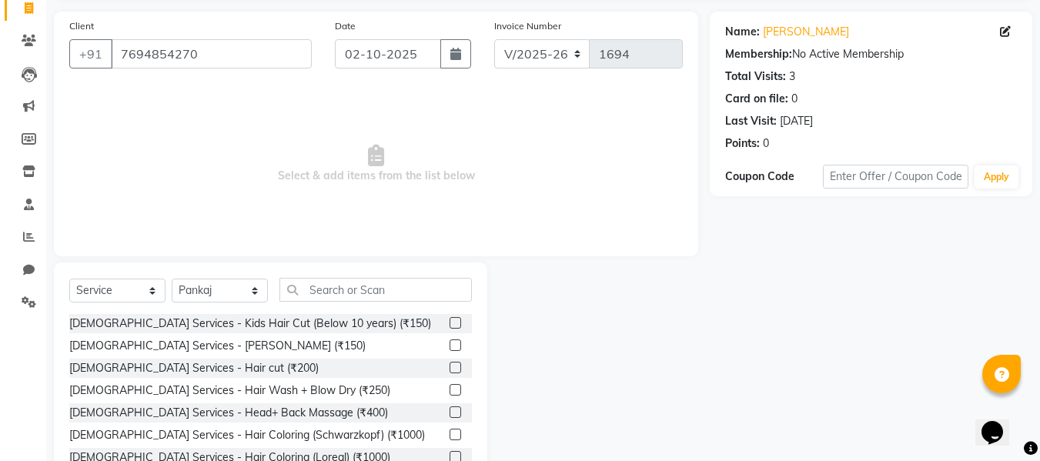
click at [450, 367] on label at bounding box center [456, 368] width 12 height 12
click at [450, 367] on input "checkbox" at bounding box center [455, 368] width 10 height 10
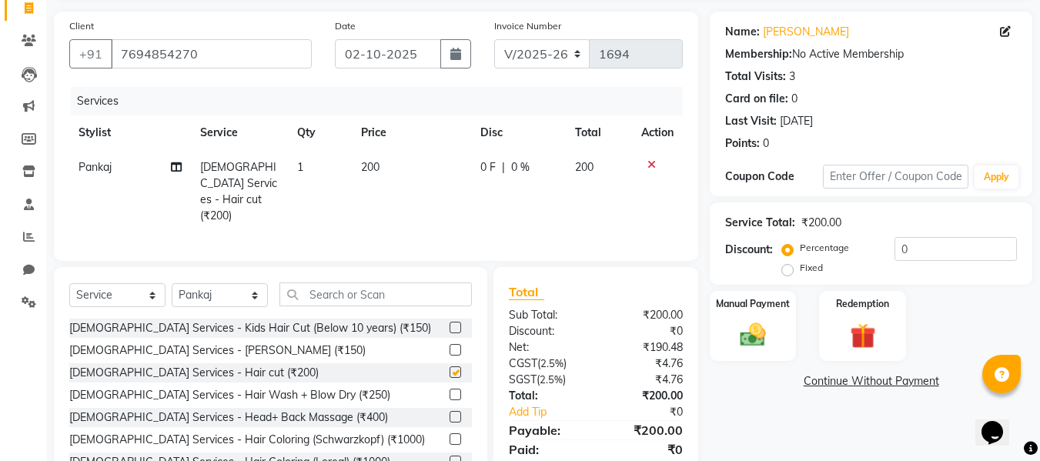
checkbox input "false"
click at [450, 347] on label at bounding box center [456, 350] width 12 height 12
click at [450, 347] on input "checkbox" at bounding box center [455, 351] width 10 height 10
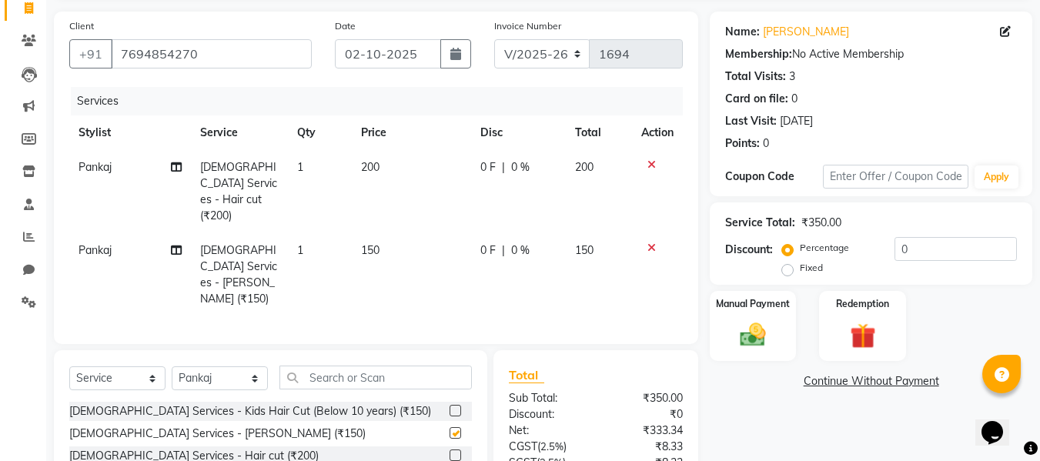
checkbox input "false"
click at [735, 343] on img at bounding box center [752, 335] width 43 height 31
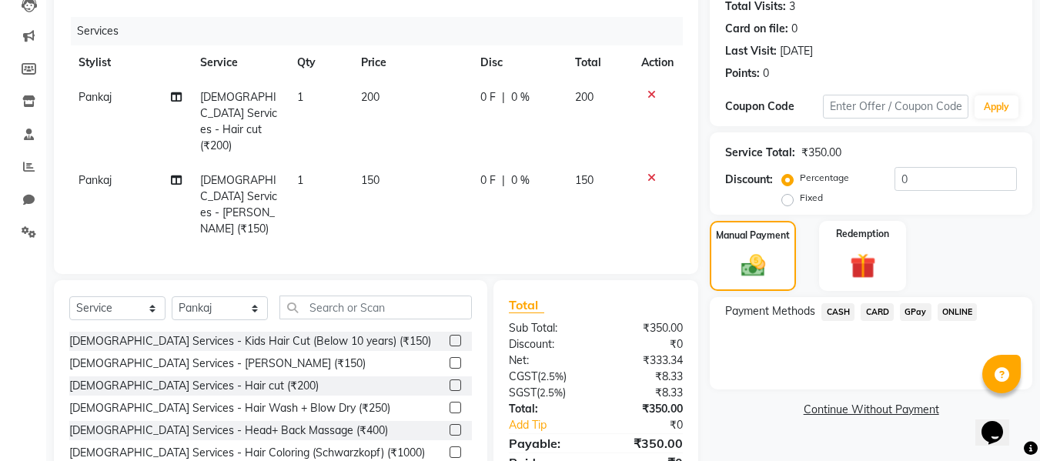
scroll to position [190, 0]
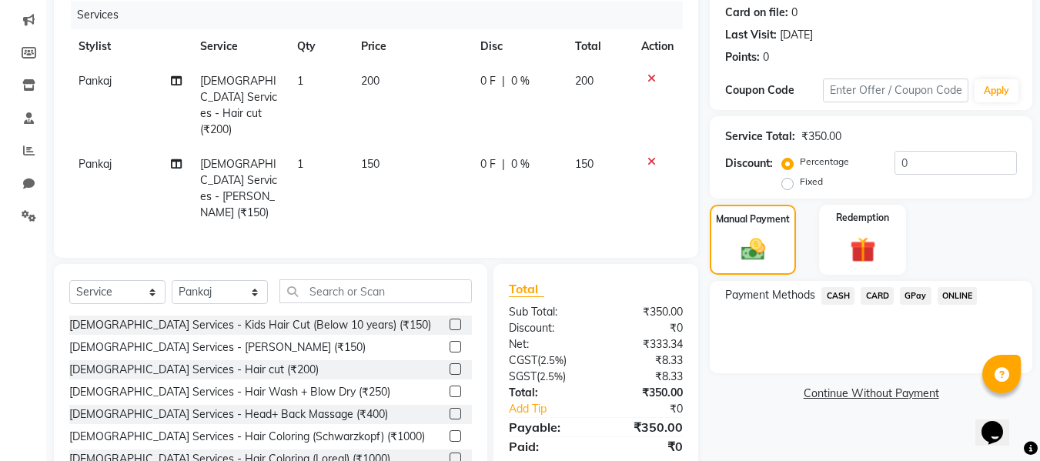
click at [915, 296] on span "GPay" at bounding box center [916, 296] width 32 height 18
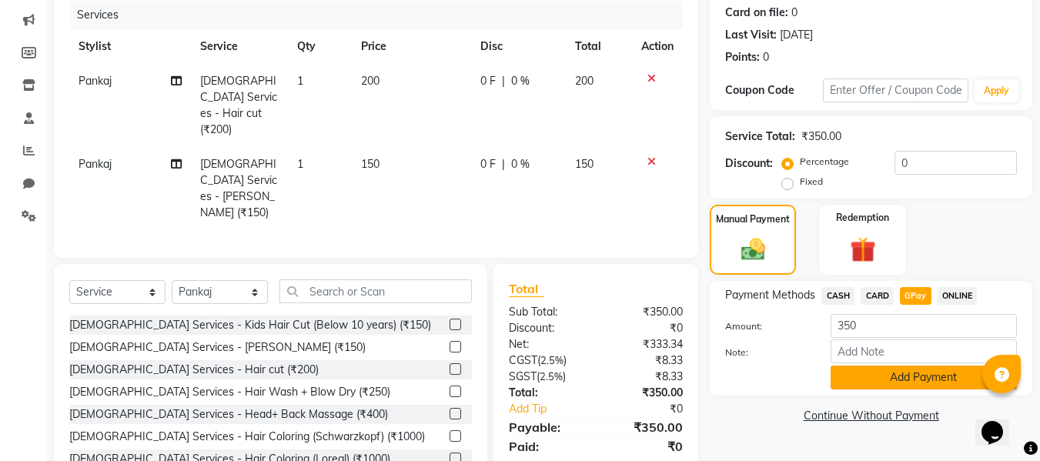
click at [862, 376] on button "Add Payment" at bounding box center [924, 378] width 186 height 24
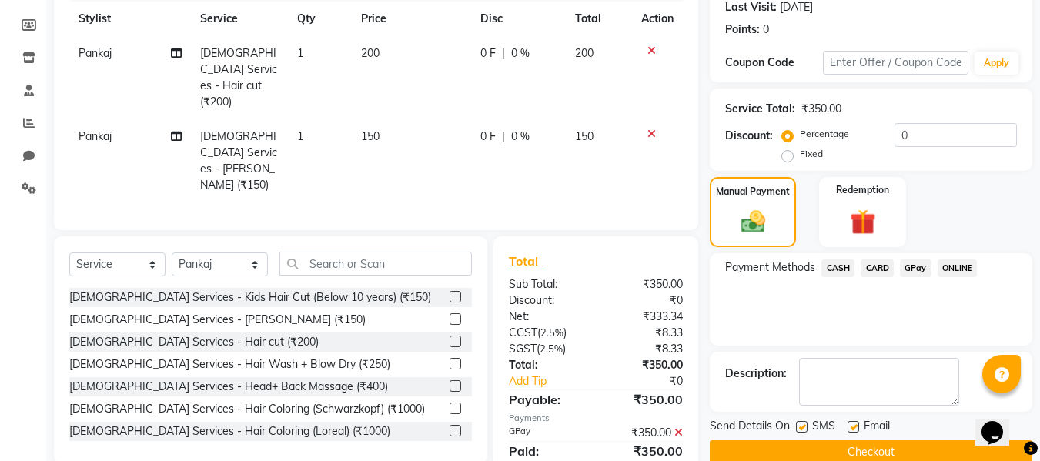
scroll to position [244, 0]
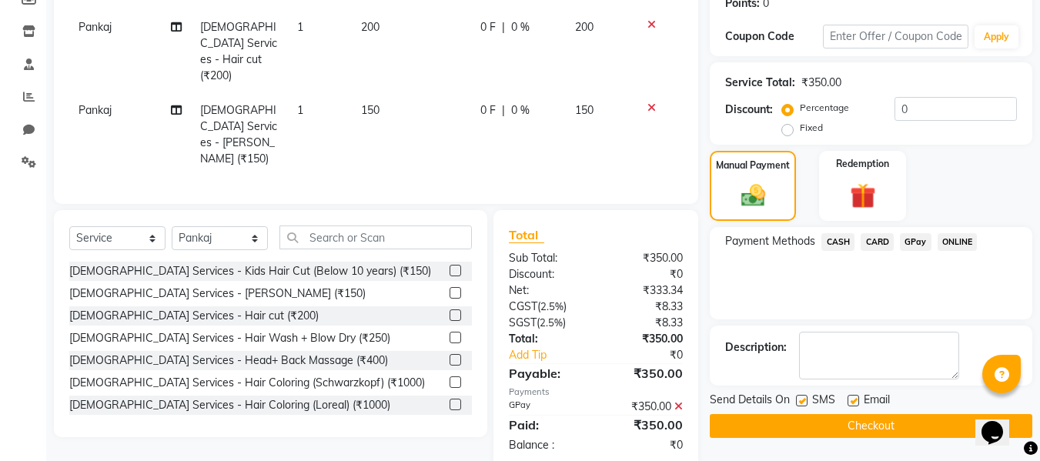
click at [853, 420] on button "Checkout" at bounding box center [871, 426] width 323 height 24
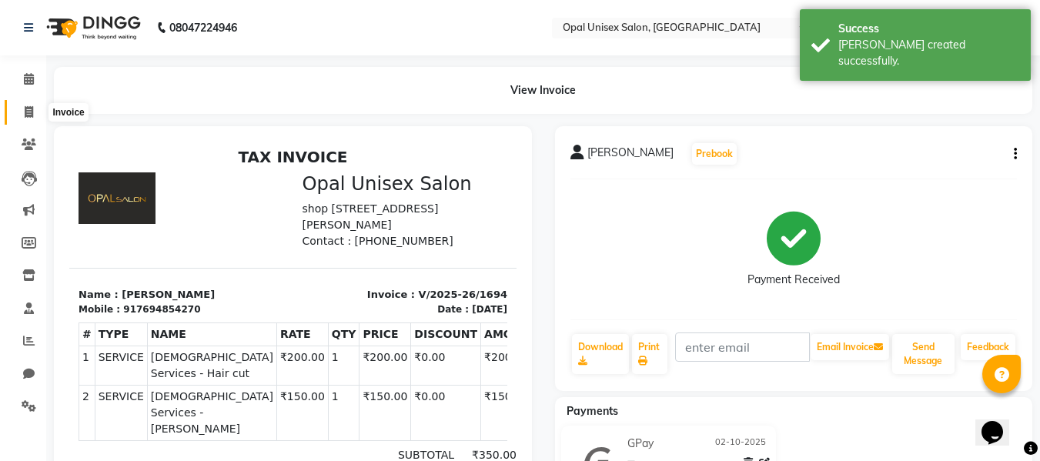
click at [25, 113] on icon at bounding box center [29, 112] width 8 height 12
select select "service"
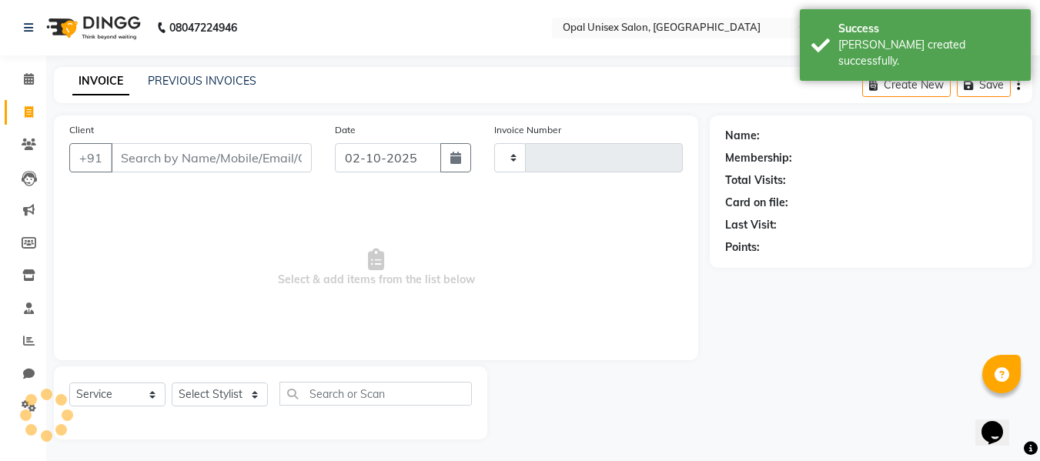
scroll to position [2, 0]
select select "8653"
type input "1695"
click at [175, 161] on input "Client" at bounding box center [211, 156] width 201 height 29
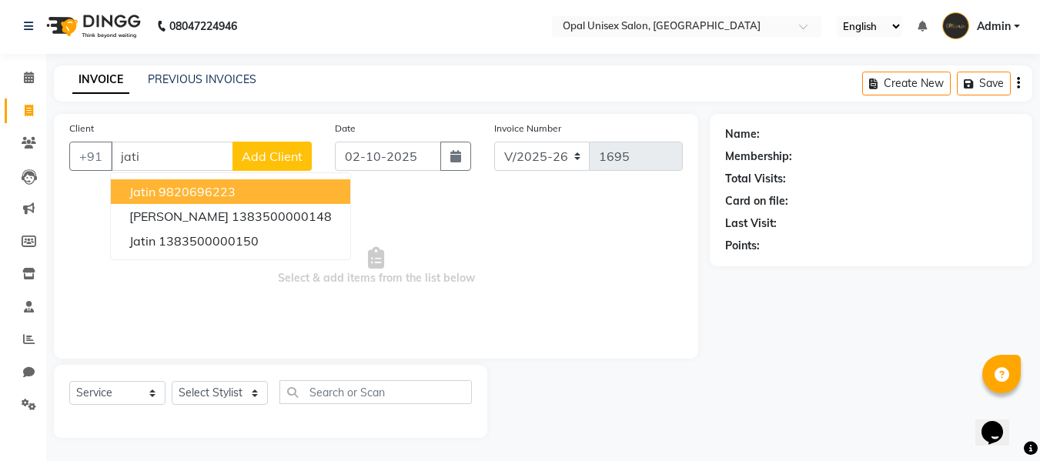
click at [229, 187] on ngb-highlight "9820696223" at bounding box center [197, 191] width 77 height 15
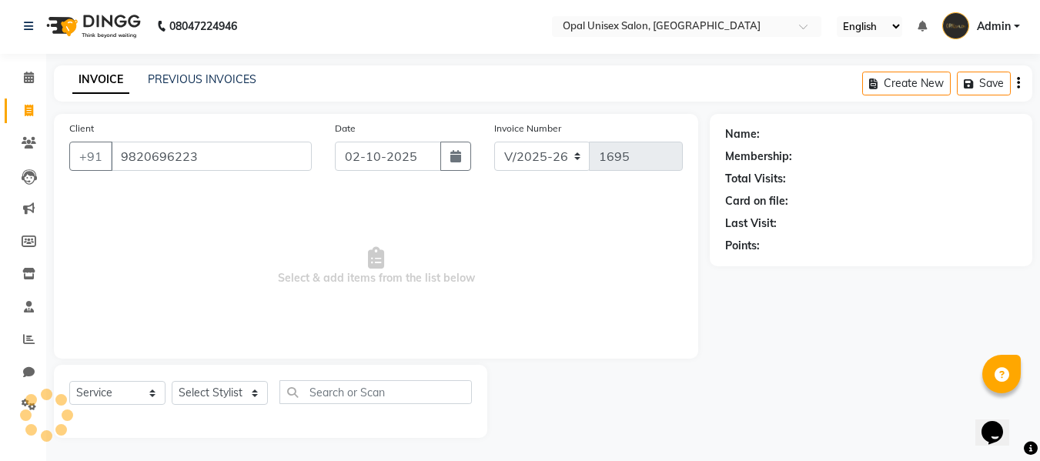
type input "9820696223"
select select "1: Object"
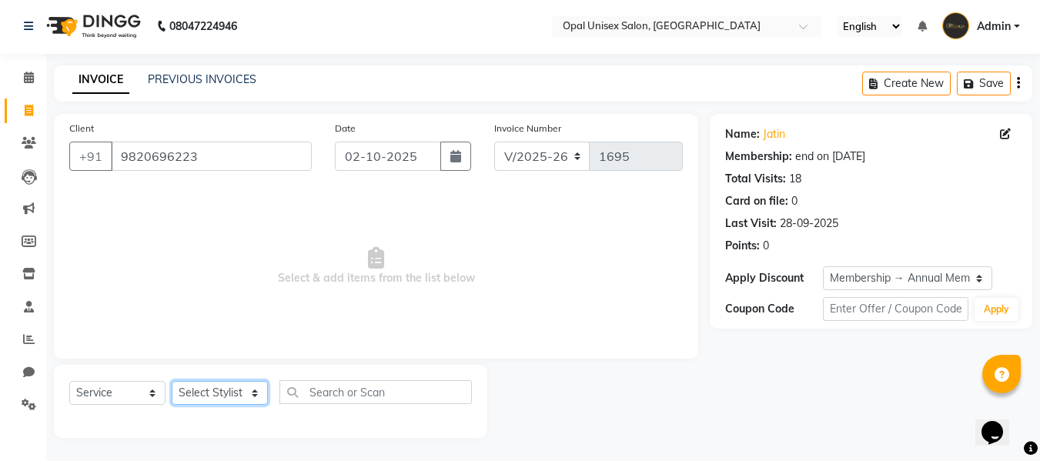
click at [255, 386] on select "Select Stylist [PERSON_NAME] Guru [PERSON_NAME][GEOGRAPHIC_DATA] [PERSON_NAME][…" at bounding box center [220, 393] width 96 height 24
select select "86884"
click at [172, 381] on select "Select Stylist [PERSON_NAME] Guru [PERSON_NAME][GEOGRAPHIC_DATA] [PERSON_NAME][…" at bounding box center [220, 393] width 96 height 24
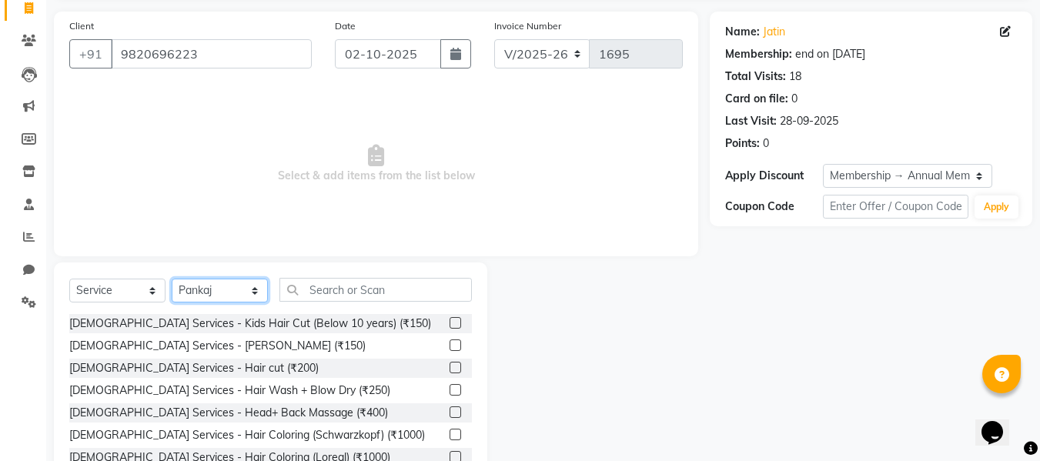
scroll to position [156, 0]
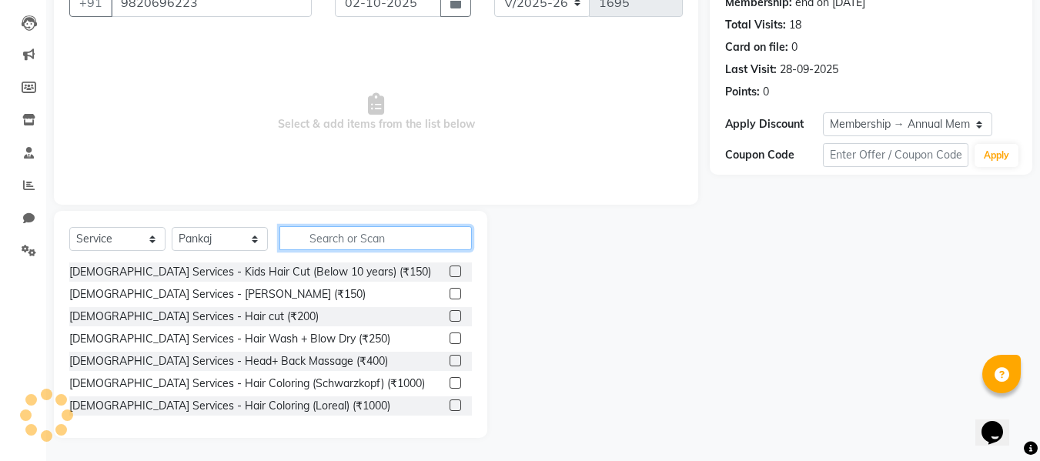
click at [360, 236] on input "text" at bounding box center [376, 238] width 192 height 24
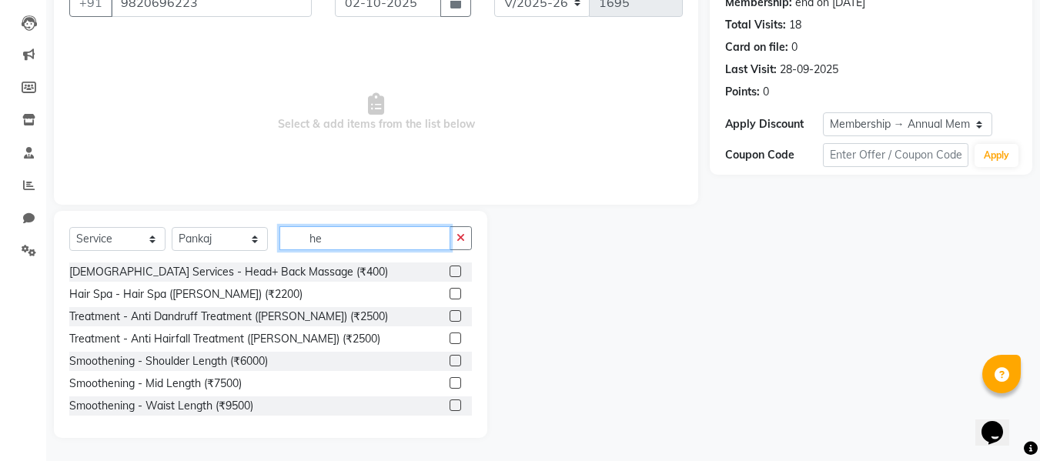
type input "h"
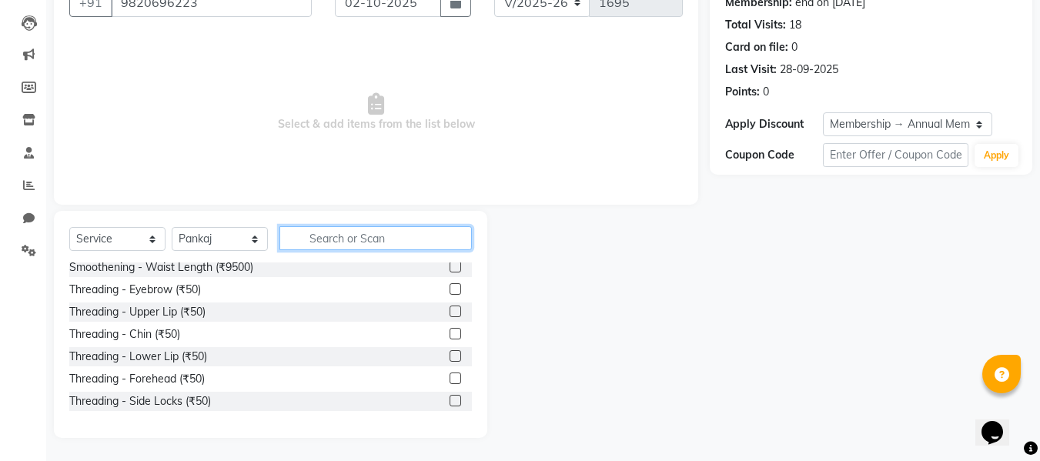
scroll to position [924, 0]
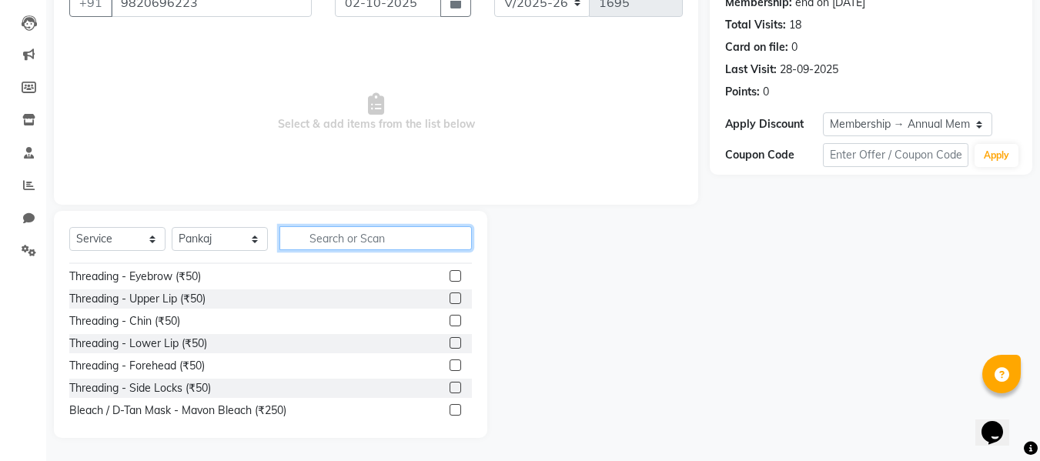
click at [375, 234] on input "text" at bounding box center [376, 238] width 192 height 24
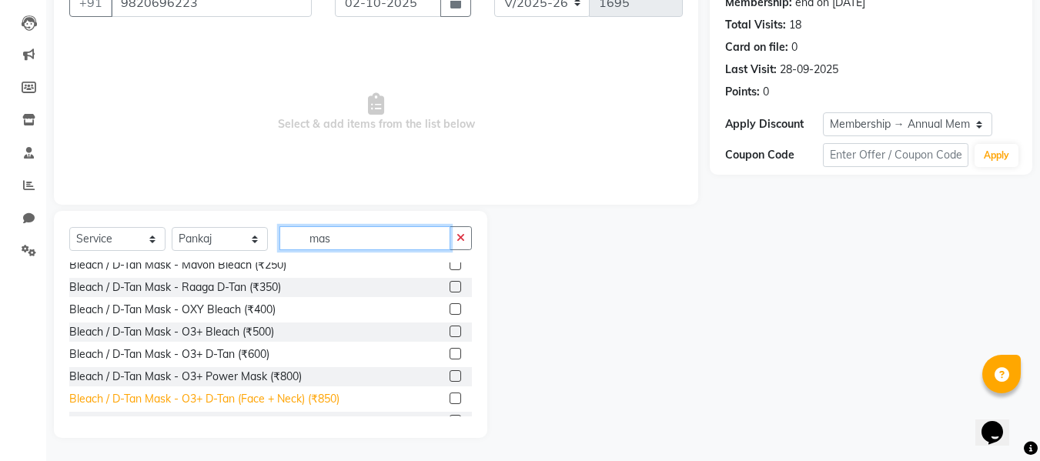
scroll to position [0, 0]
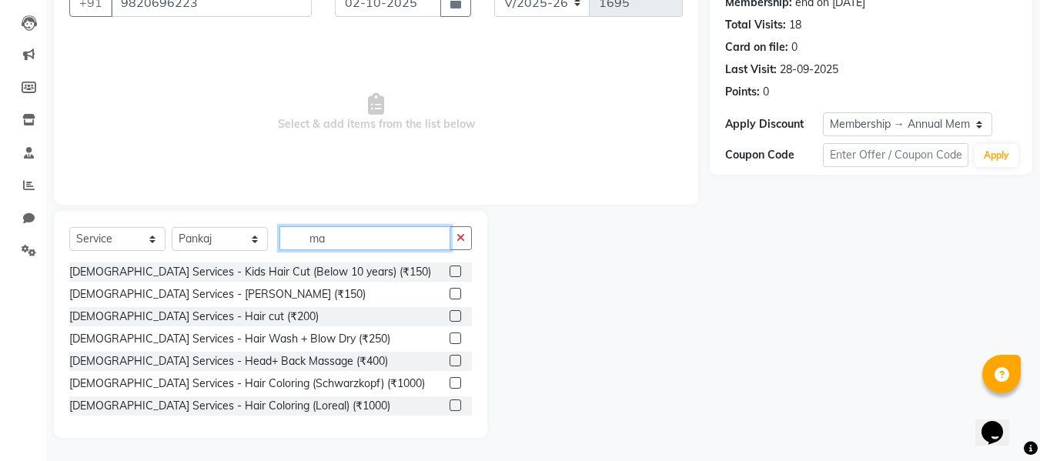
type input "m"
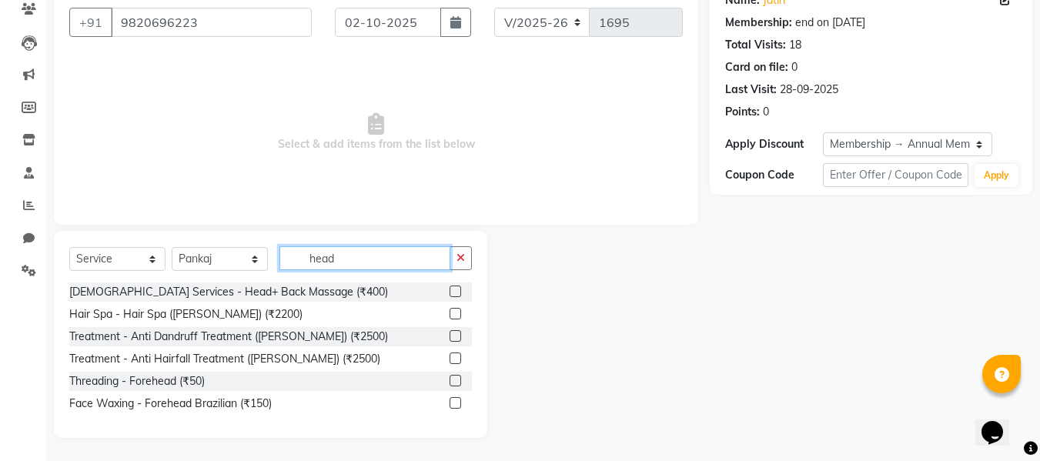
scroll to position [69, 0]
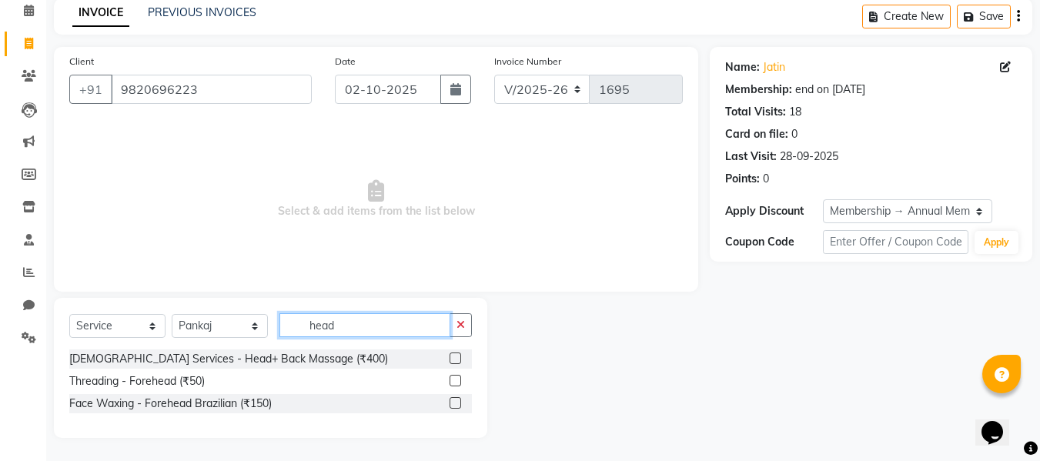
click at [357, 333] on input "head" at bounding box center [365, 325] width 171 height 24
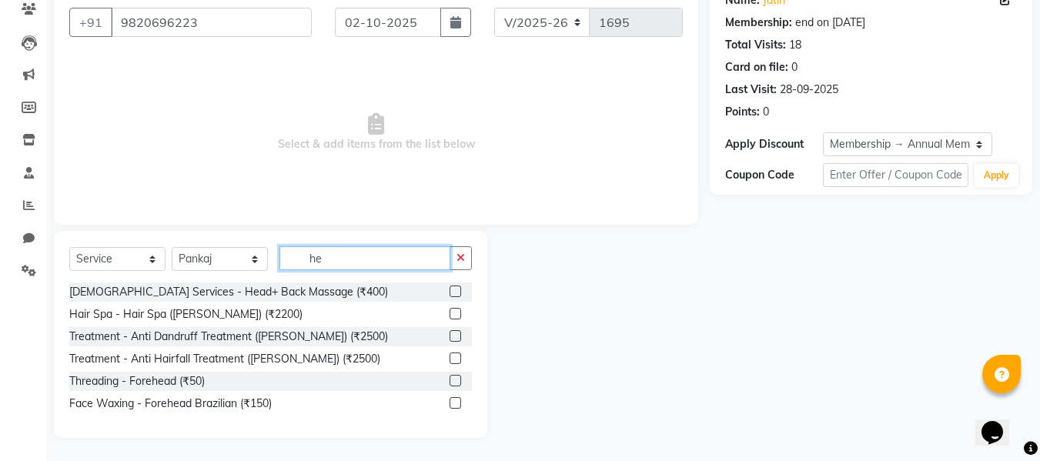
scroll to position [156, 0]
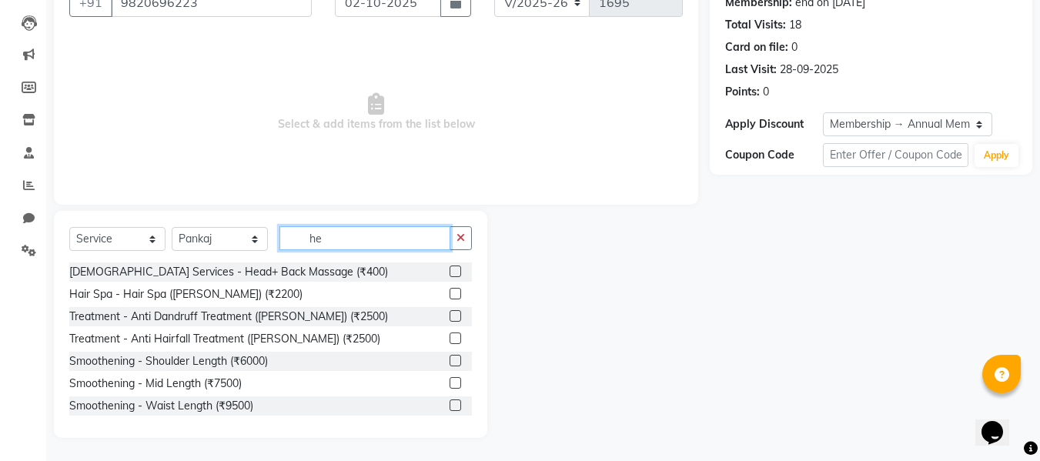
type input "h"
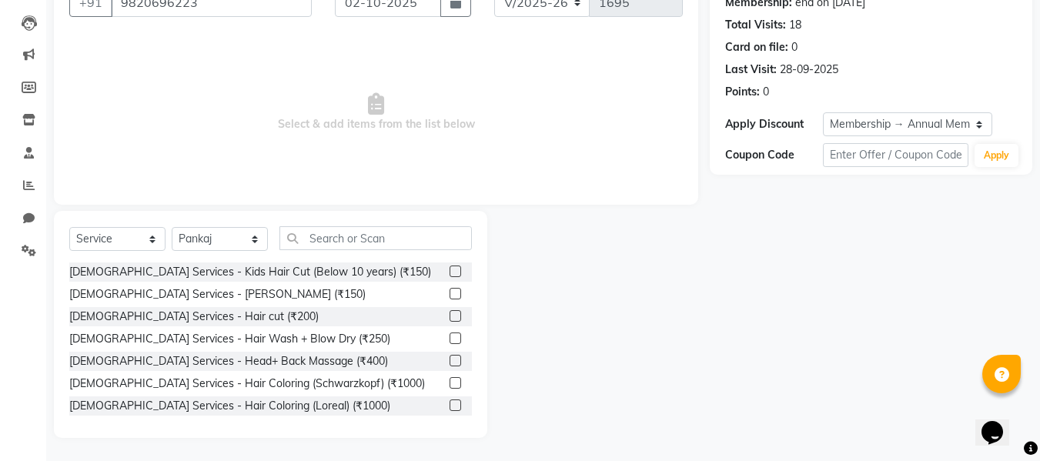
click at [450, 360] on label at bounding box center [456, 361] width 12 height 12
click at [450, 360] on input "checkbox" at bounding box center [455, 362] width 10 height 10
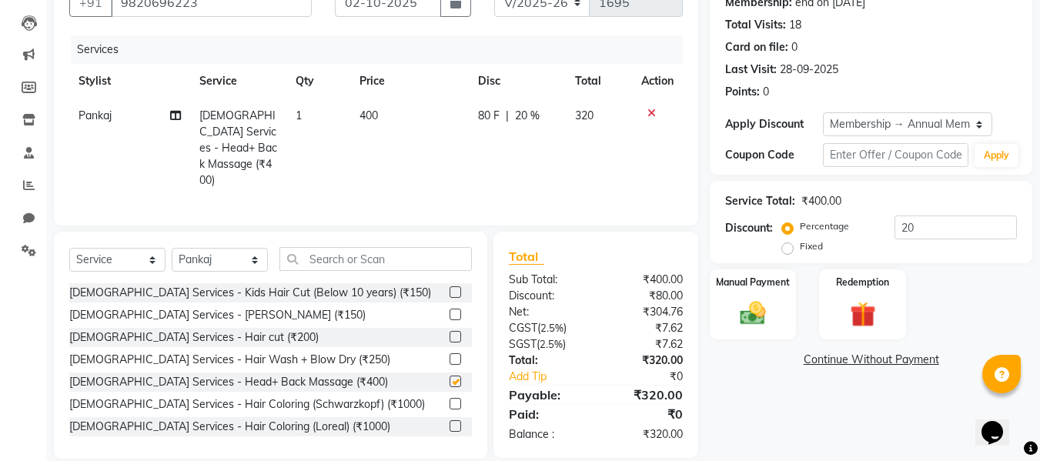
checkbox input "false"
drag, startPoint x: 368, startPoint y: 107, endPoint x: 378, endPoint y: 109, distance: 10.1
click at [369, 108] on td "400" at bounding box center [409, 148] width 119 height 99
select select "86884"
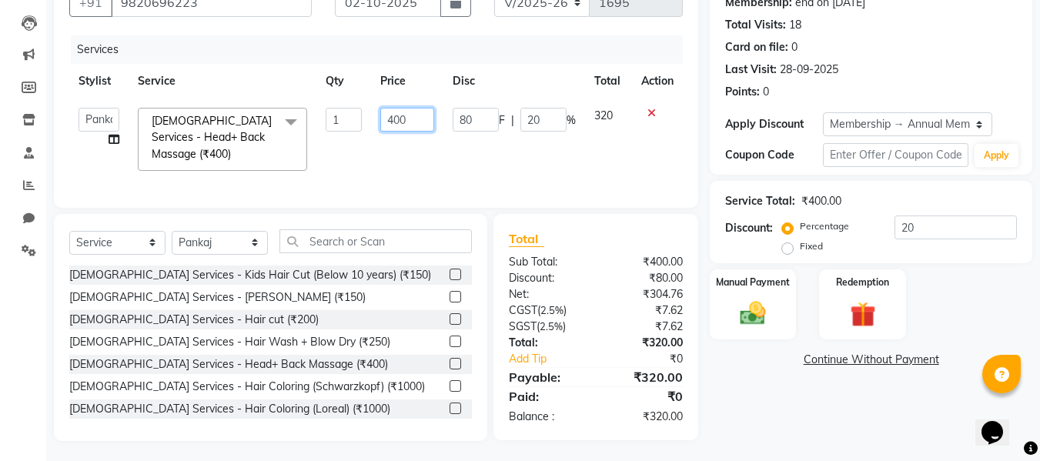
click at [402, 115] on input "400" at bounding box center [406, 120] width 53 height 24
type input "150"
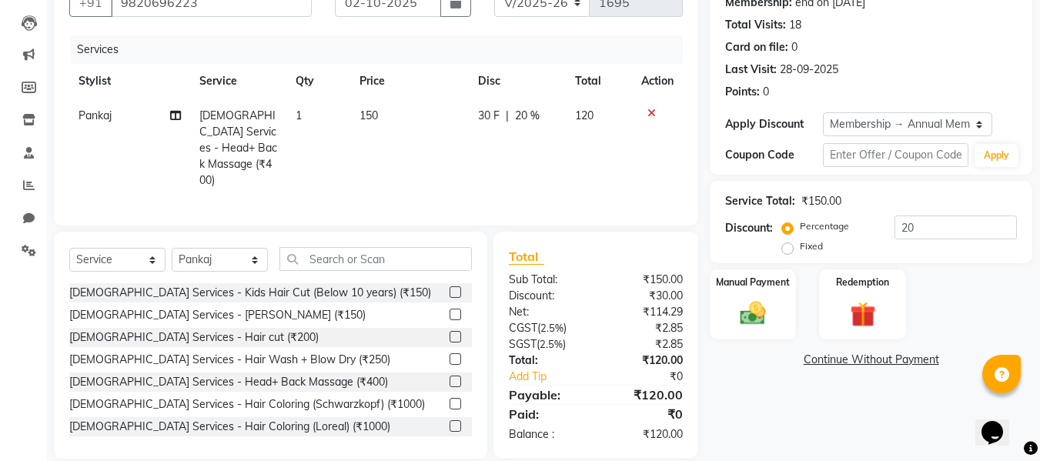
click at [527, 119] on span "20 %" at bounding box center [527, 116] width 25 height 16
select select "86884"
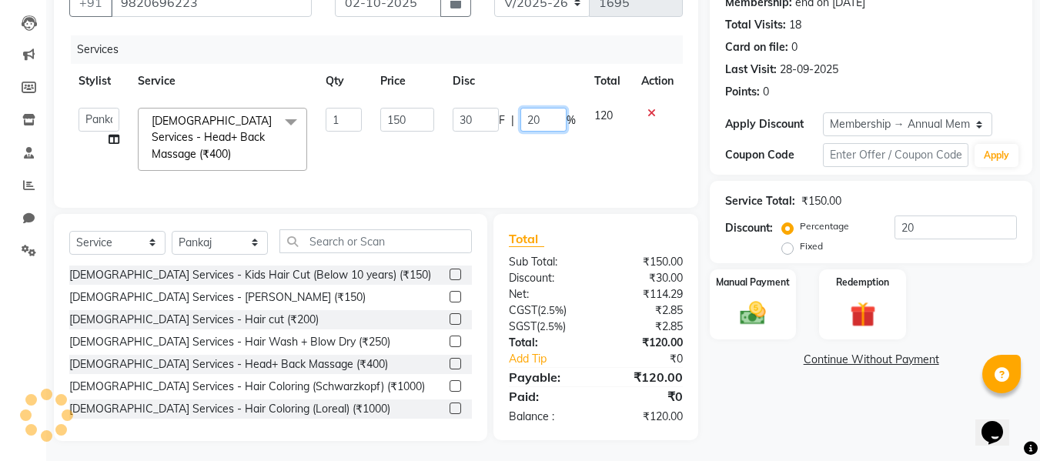
click at [560, 112] on input "20" at bounding box center [544, 120] width 46 height 24
type input "2"
click at [437, 143] on td "150" at bounding box center [407, 140] width 72 height 82
select select "86884"
click at [754, 302] on img at bounding box center [752, 313] width 43 height 31
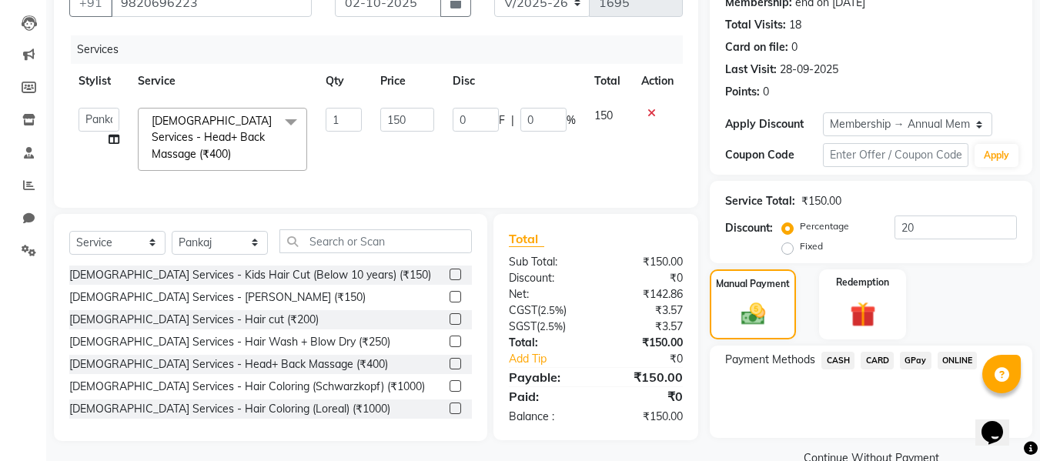
click at [922, 353] on span "GPay" at bounding box center [916, 361] width 32 height 18
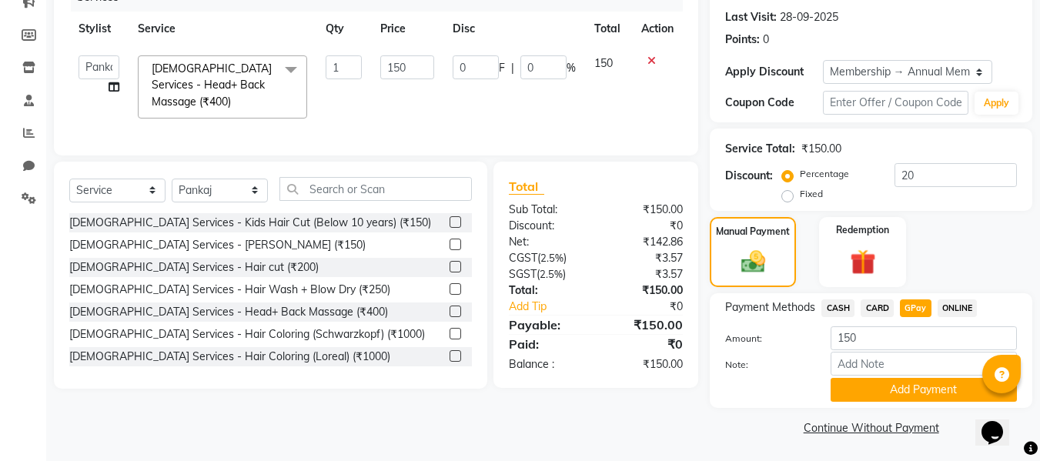
scroll to position [209, 0]
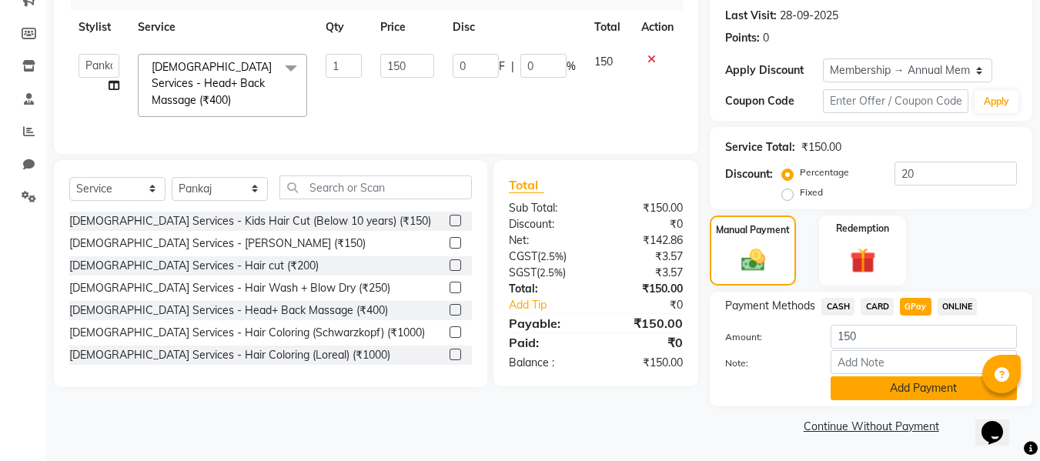
click at [853, 378] on button "Add Payment" at bounding box center [924, 389] width 186 height 24
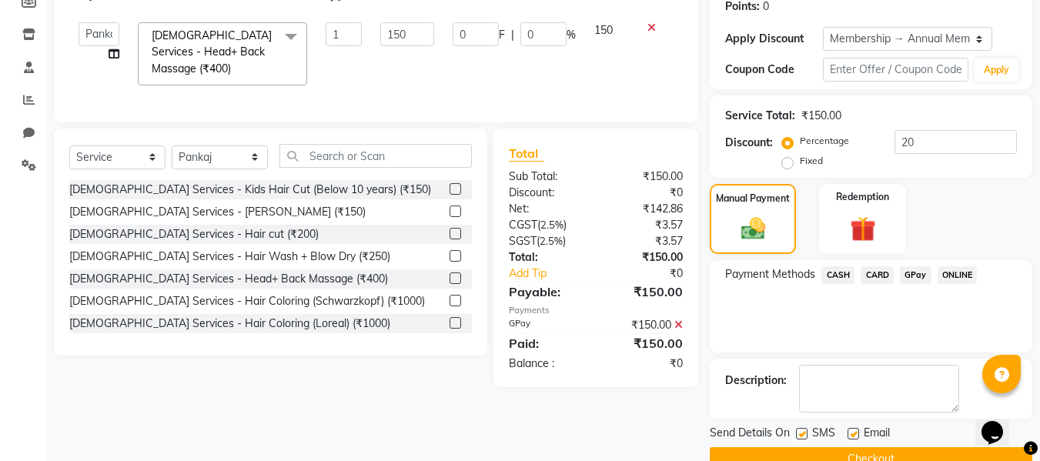
scroll to position [274, 0]
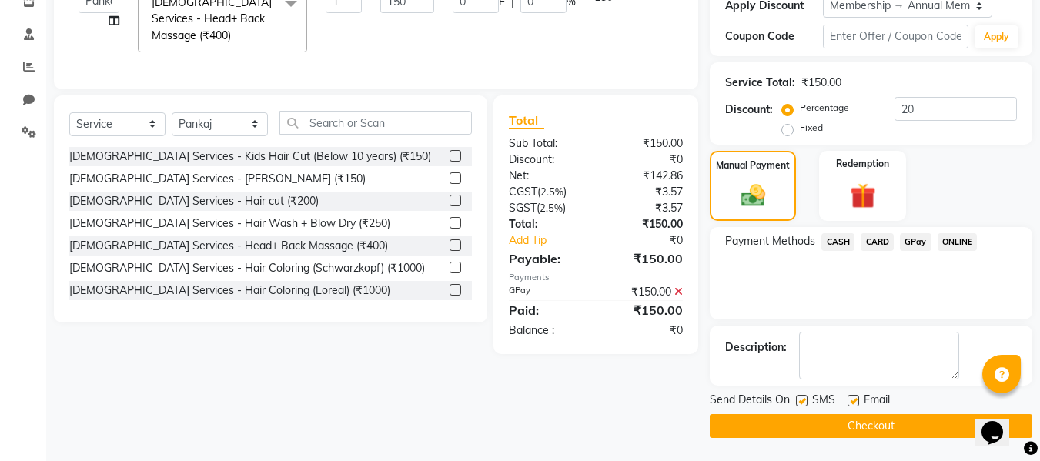
click at [777, 434] on button "Checkout" at bounding box center [871, 426] width 323 height 24
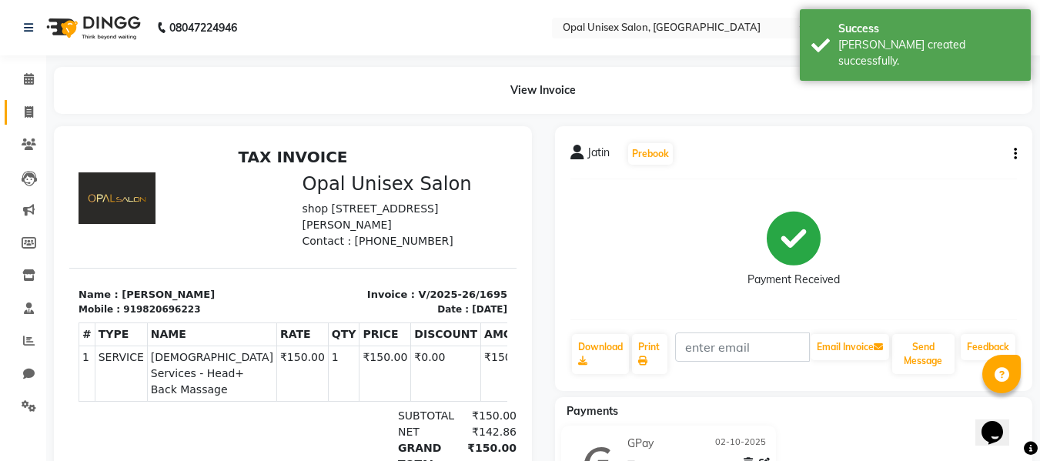
click at [34, 113] on span at bounding box center [28, 113] width 27 height 18
select select "service"
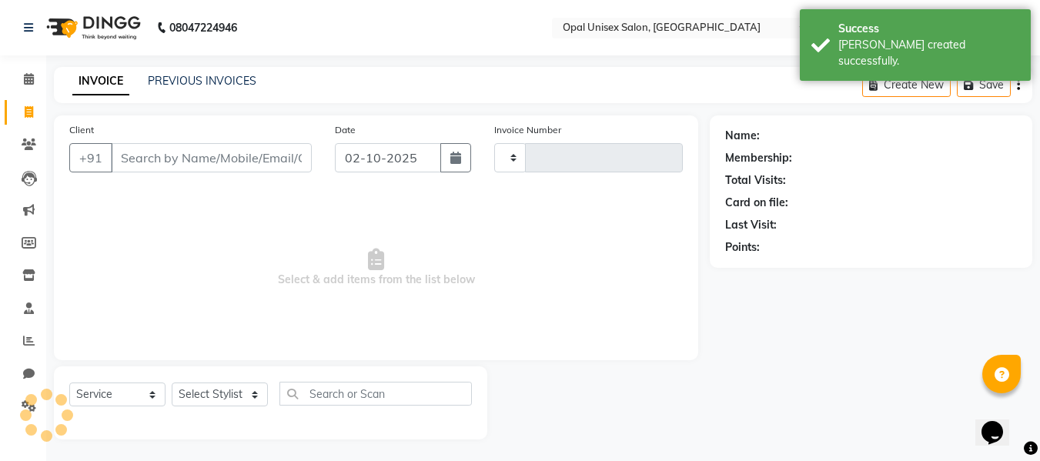
type input "1696"
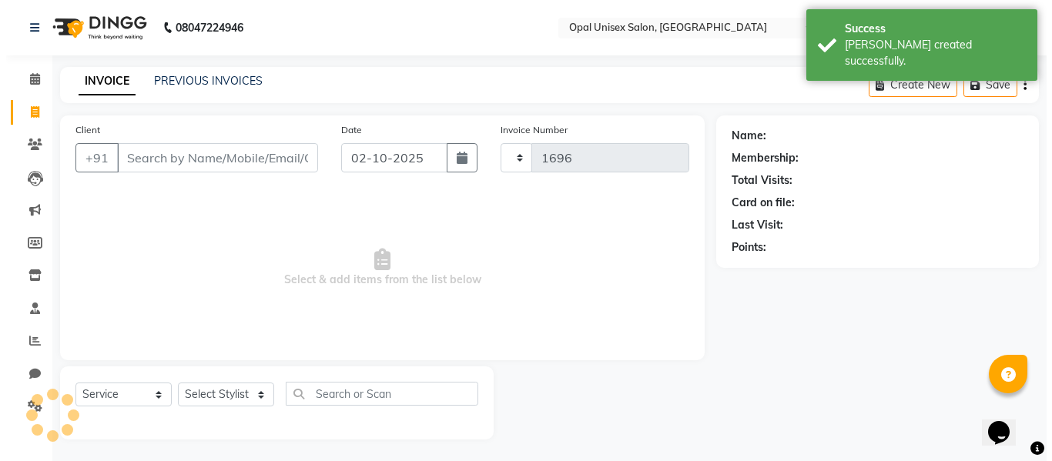
scroll to position [2, 0]
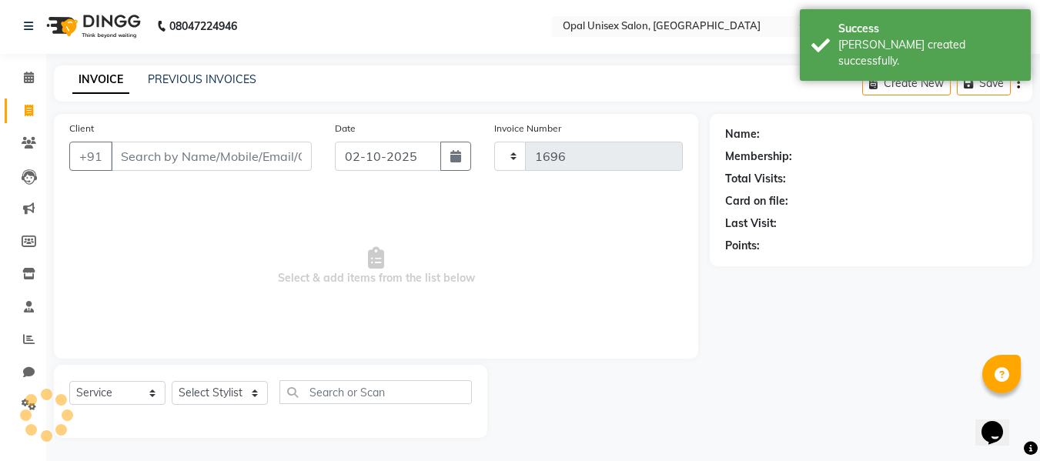
select select "8653"
click at [196, 165] on input "Client" at bounding box center [211, 156] width 201 height 29
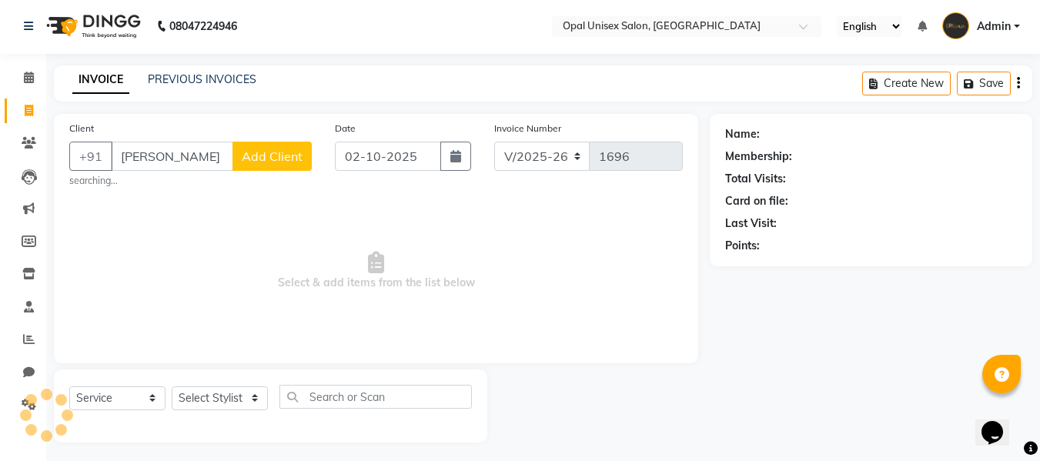
type input "[PERSON_NAME]"
click at [263, 154] on span "Add Client" at bounding box center [272, 156] width 61 height 15
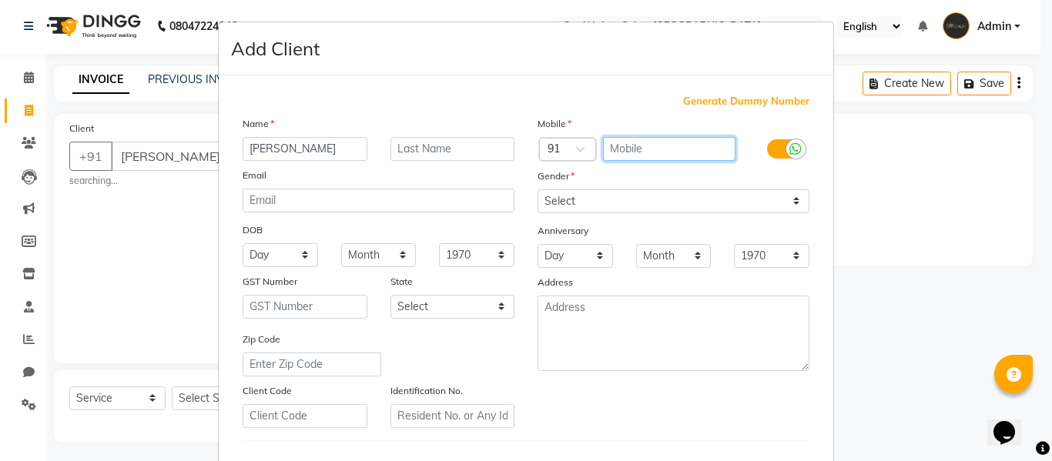
click at [656, 142] on input "text" at bounding box center [669, 149] width 133 height 24
type input "098789765"
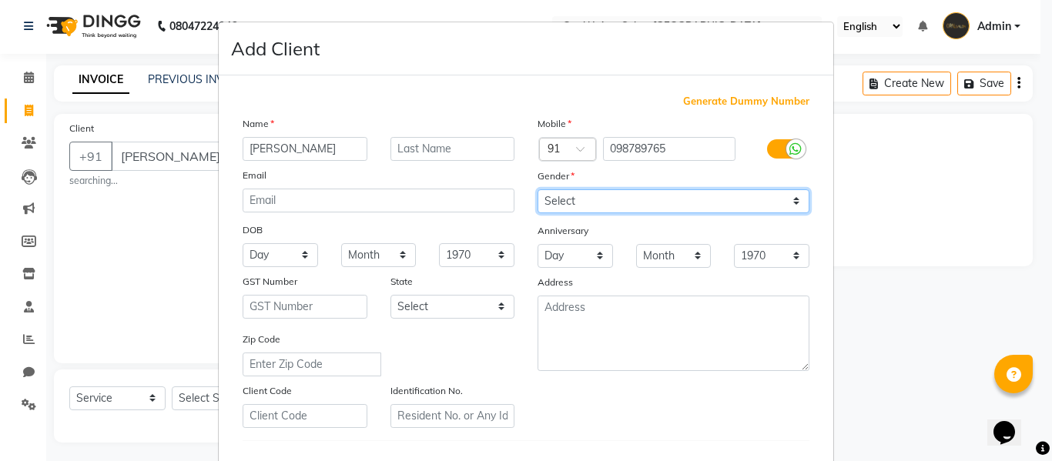
click at [676, 203] on select "Select [DEMOGRAPHIC_DATA] [DEMOGRAPHIC_DATA] Other Prefer Not To Say" at bounding box center [673, 201] width 272 height 24
click at [537, 189] on select "Select [DEMOGRAPHIC_DATA] [DEMOGRAPHIC_DATA] Other Prefer Not To Say" at bounding box center [673, 201] width 272 height 24
click at [665, 202] on select "Select [DEMOGRAPHIC_DATA] [DEMOGRAPHIC_DATA] Other Prefer Not To Say" at bounding box center [673, 201] width 272 height 24
select select "[DEMOGRAPHIC_DATA]"
click at [537, 189] on select "Select [DEMOGRAPHIC_DATA] [DEMOGRAPHIC_DATA] Other Prefer Not To Say" at bounding box center [673, 201] width 272 height 24
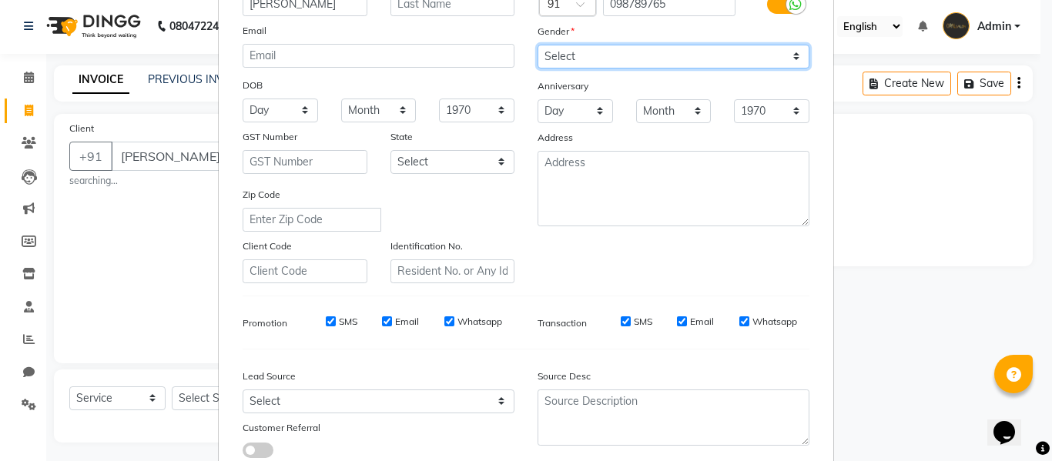
scroll to position [249, 0]
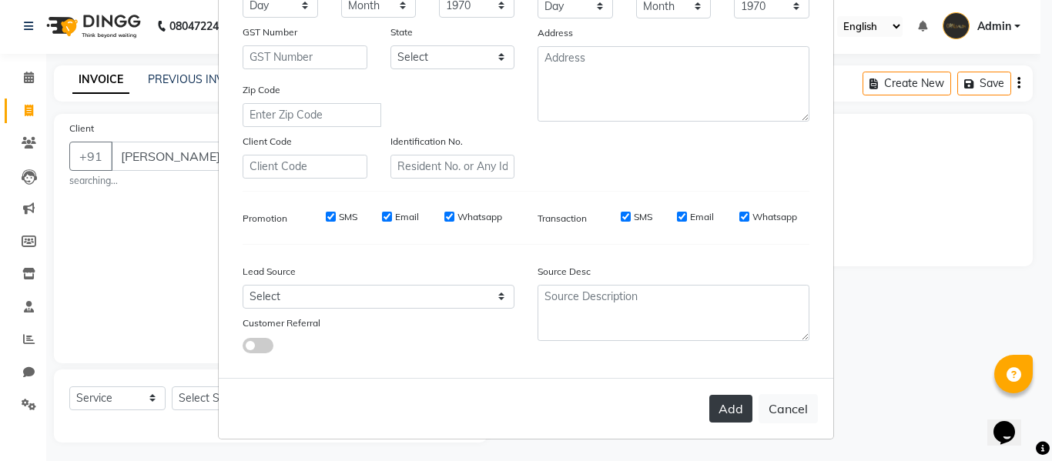
click at [733, 411] on button "Add" at bounding box center [730, 409] width 43 height 28
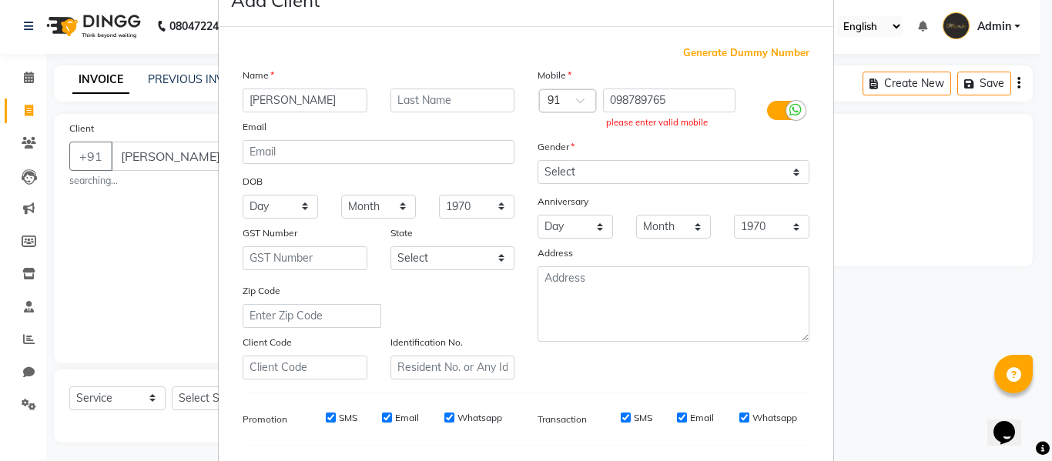
scroll to position [0, 0]
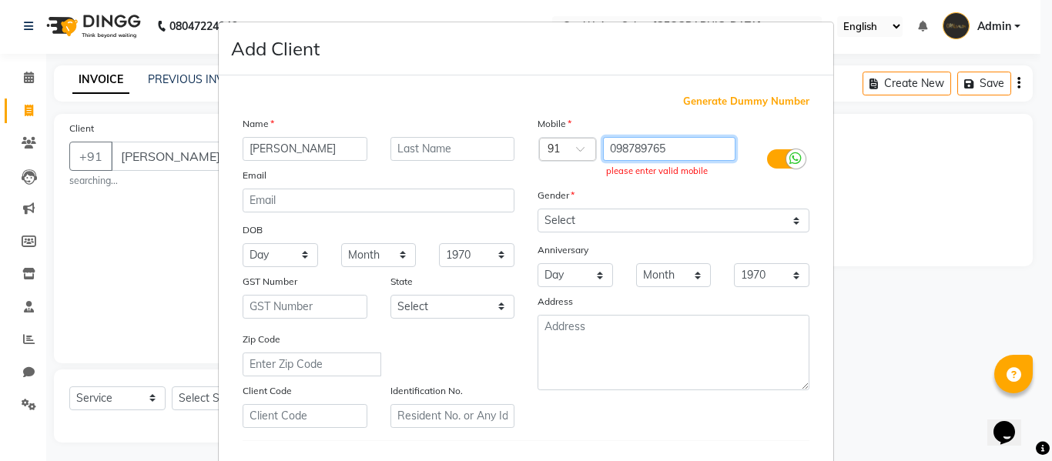
click at [691, 152] on input "098789765" at bounding box center [669, 149] width 133 height 24
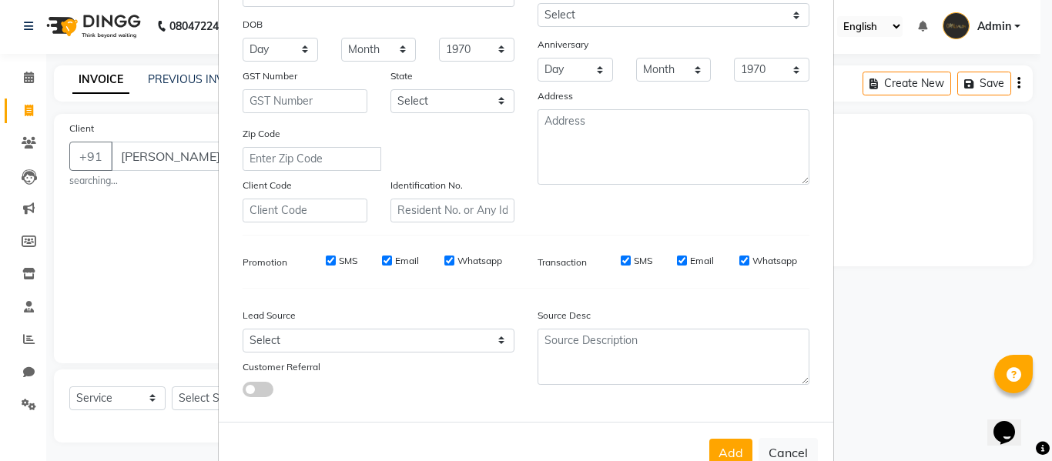
scroll to position [249, 0]
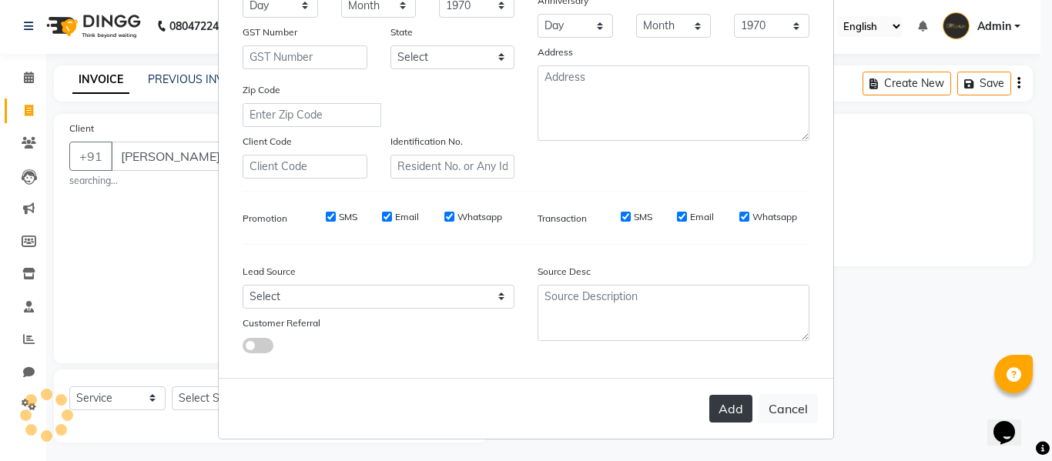
click at [715, 402] on button "Add" at bounding box center [730, 409] width 43 height 28
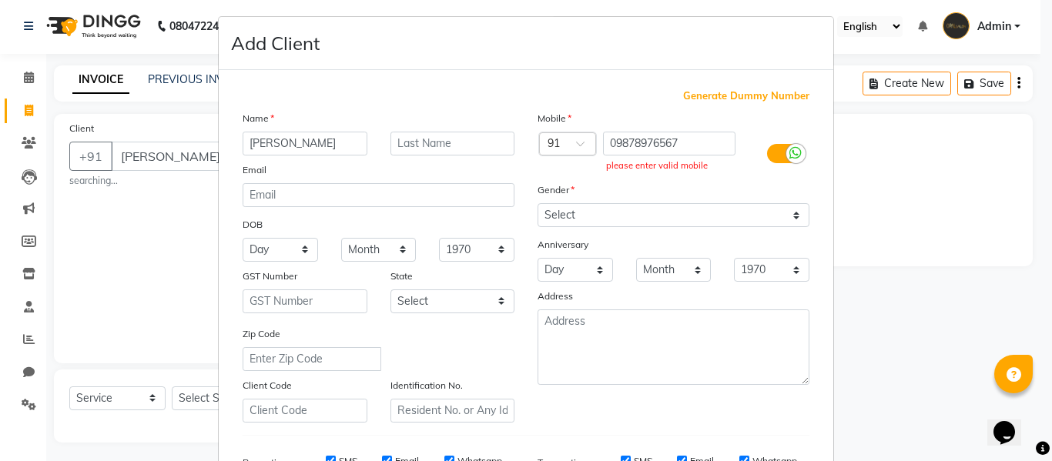
scroll to position [0, 0]
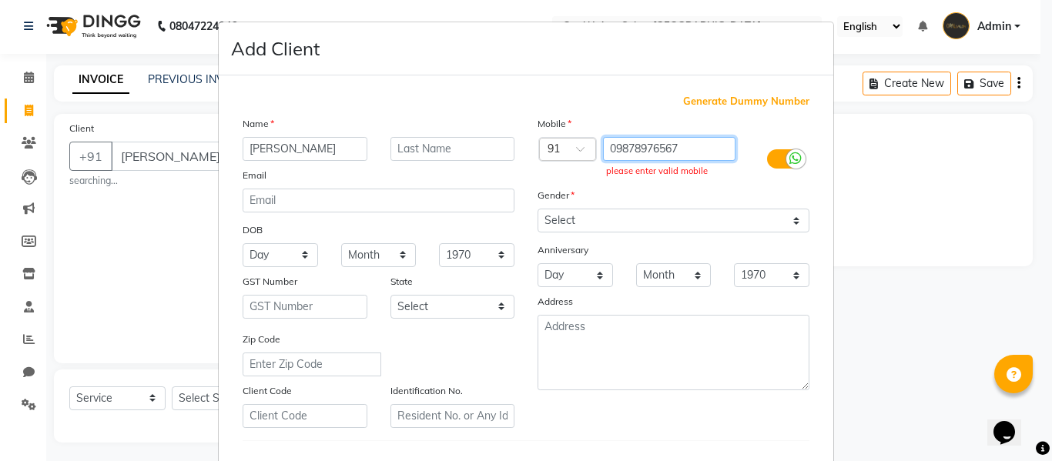
click at [710, 152] on input "09878976567" at bounding box center [669, 149] width 133 height 24
type input "0"
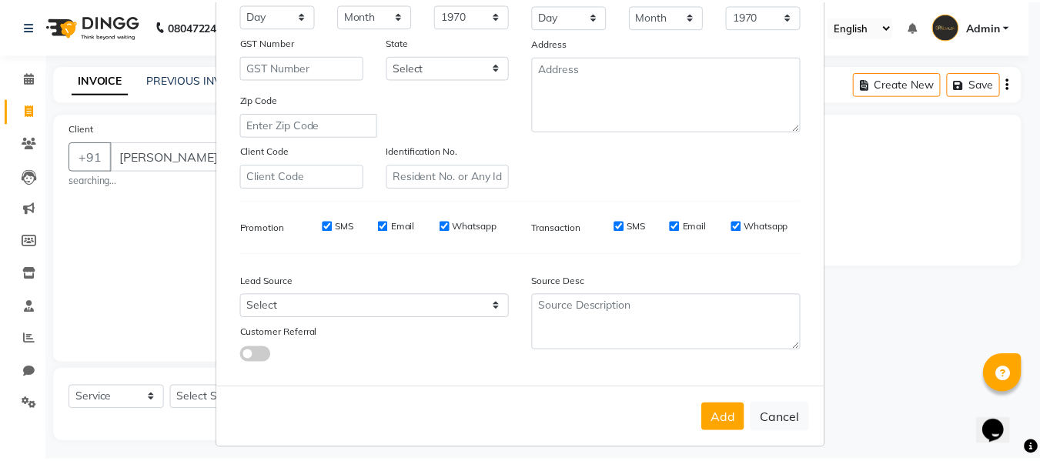
scroll to position [249, 0]
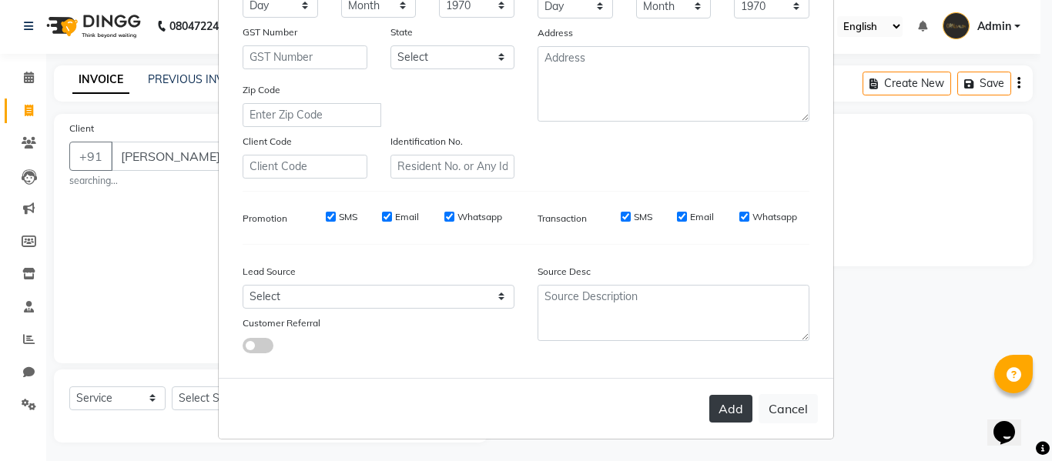
type input "89765945432"
click at [709, 403] on button "Add" at bounding box center [730, 409] width 43 height 28
type input "89765945432"
select select
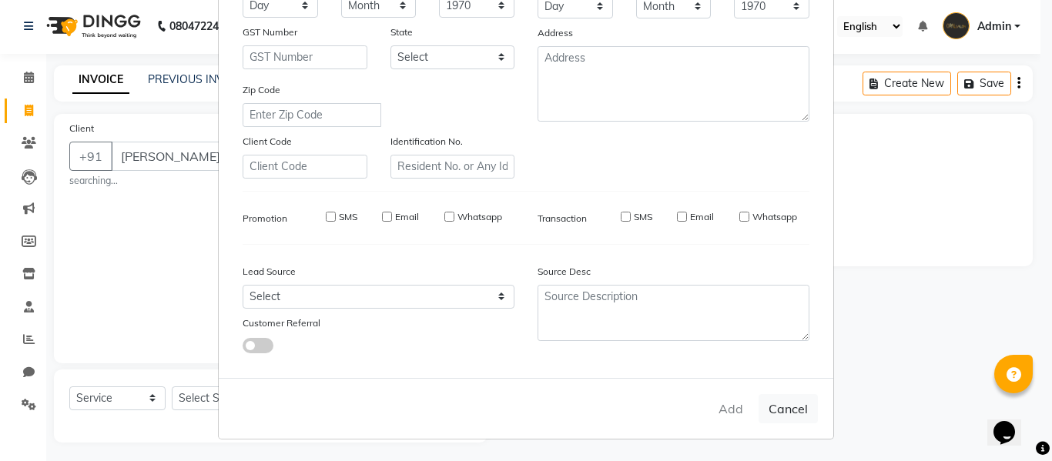
select select
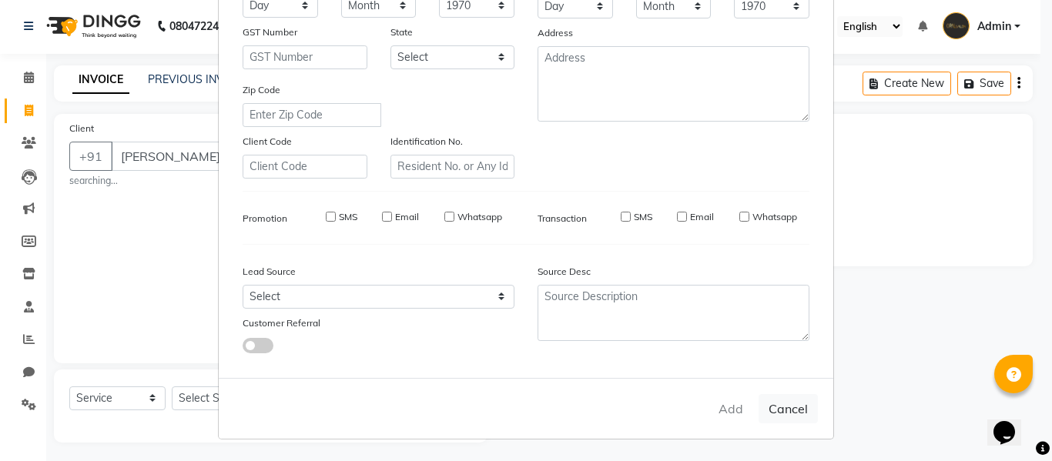
checkbox input "false"
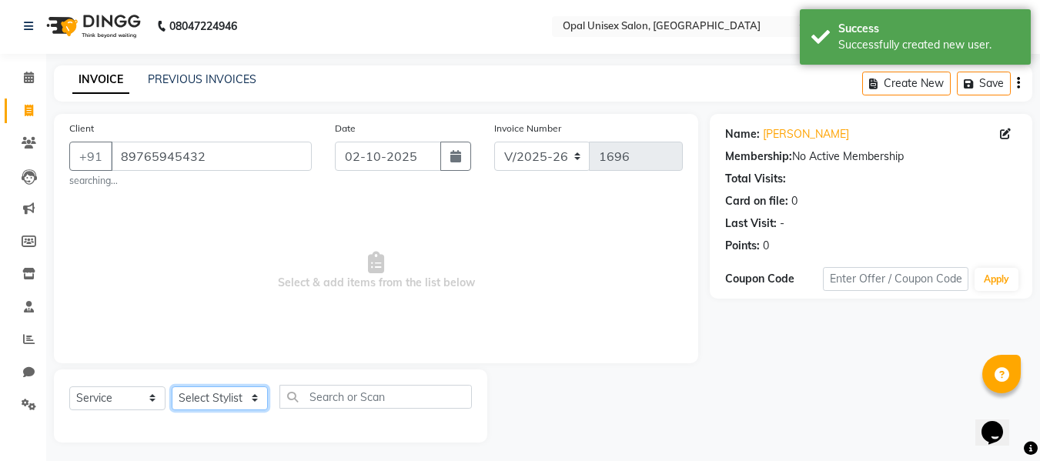
click at [242, 400] on select "Select Stylist [PERSON_NAME] Guru [PERSON_NAME][GEOGRAPHIC_DATA] [PERSON_NAME][…" at bounding box center [220, 399] width 96 height 24
select select "91957"
click at [172, 387] on select "Select Stylist [PERSON_NAME] Guru [PERSON_NAME][GEOGRAPHIC_DATA] [PERSON_NAME][…" at bounding box center [220, 399] width 96 height 24
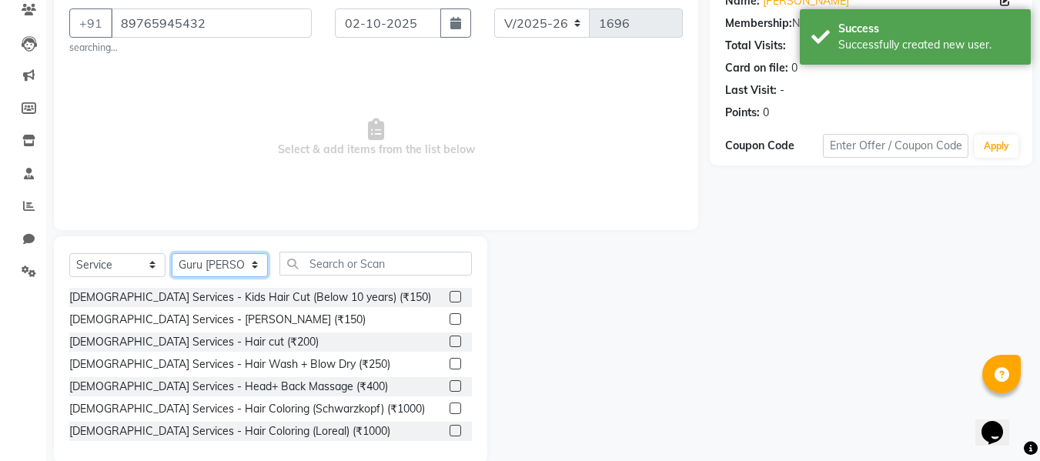
scroll to position [156, 0]
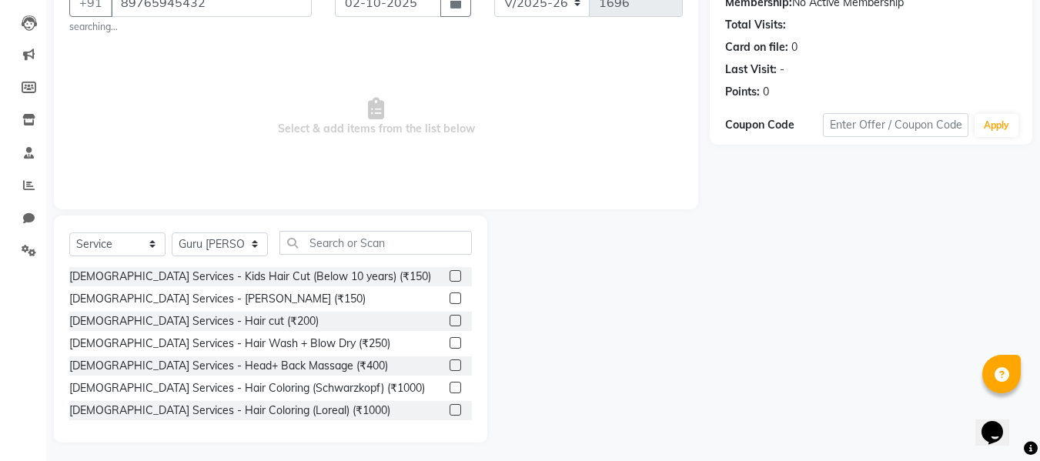
click at [450, 318] on label at bounding box center [456, 321] width 12 height 12
click at [450, 318] on input "checkbox" at bounding box center [455, 321] width 10 height 10
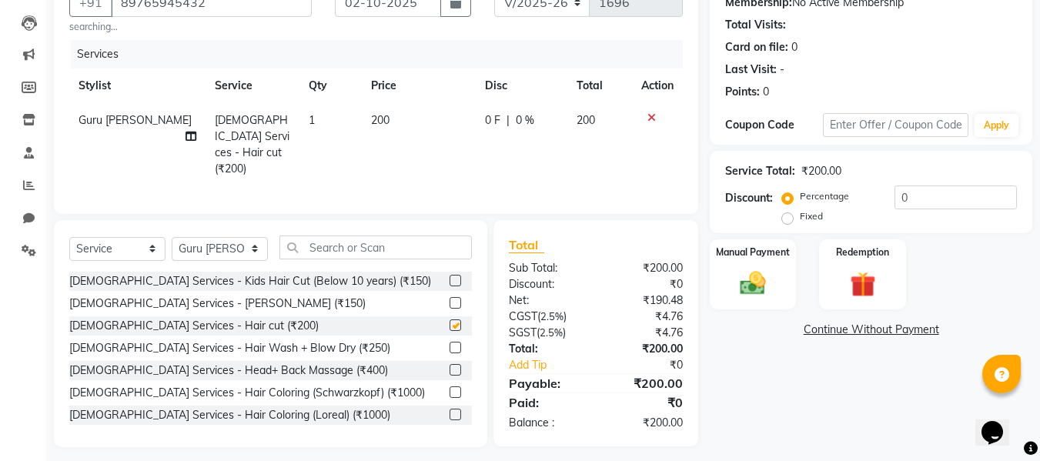
checkbox input "false"
click at [450, 297] on label at bounding box center [456, 303] width 12 height 12
click at [450, 299] on input "checkbox" at bounding box center [455, 304] width 10 height 10
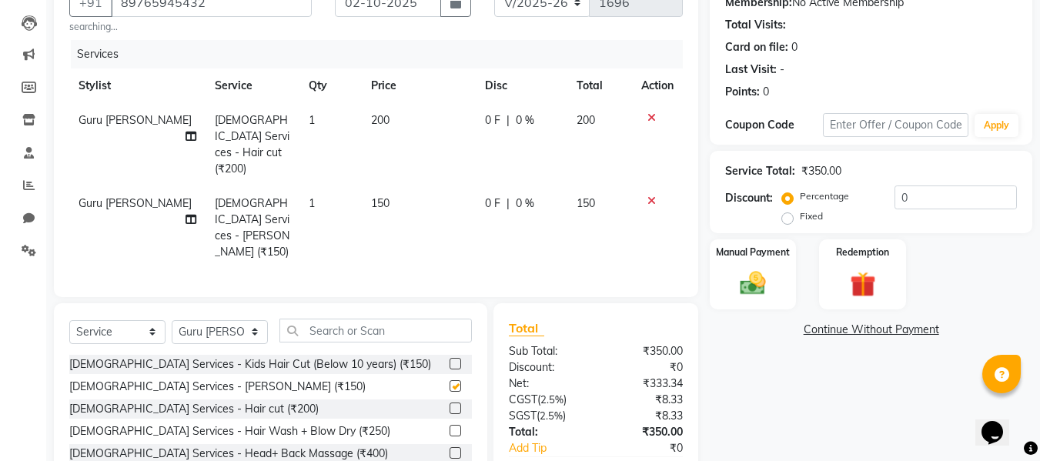
checkbox input "false"
click at [759, 270] on img at bounding box center [752, 283] width 43 height 31
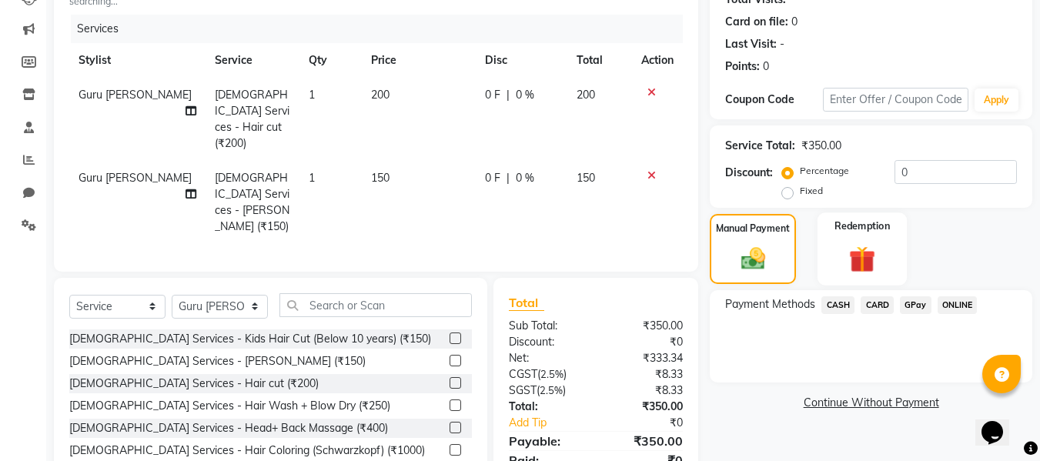
scroll to position [195, 0]
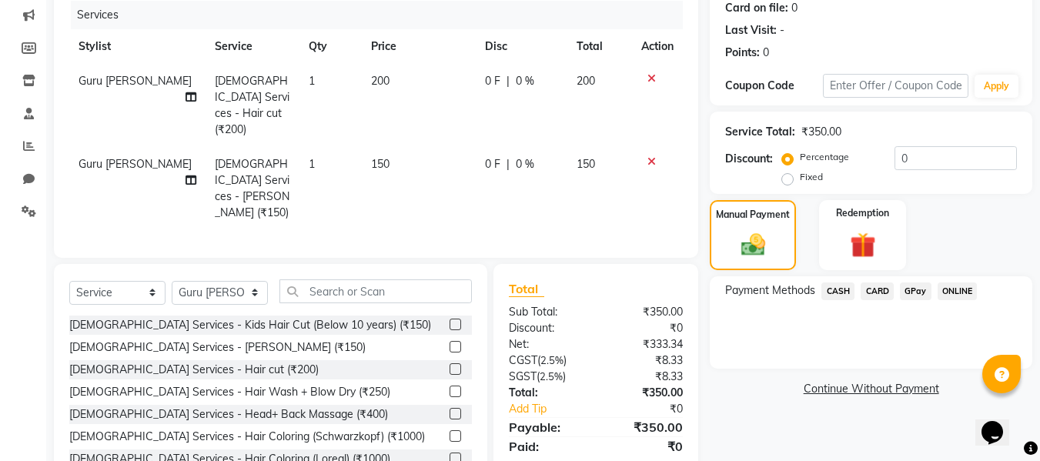
click at [919, 288] on span "GPay" at bounding box center [916, 292] width 32 height 18
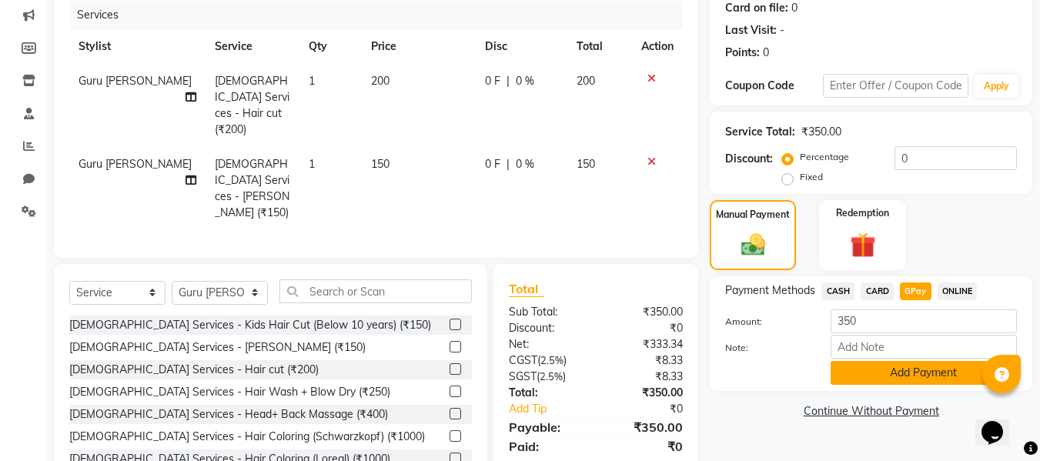
click at [860, 369] on button "Add Payment" at bounding box center [924, 373] width 186 height 24
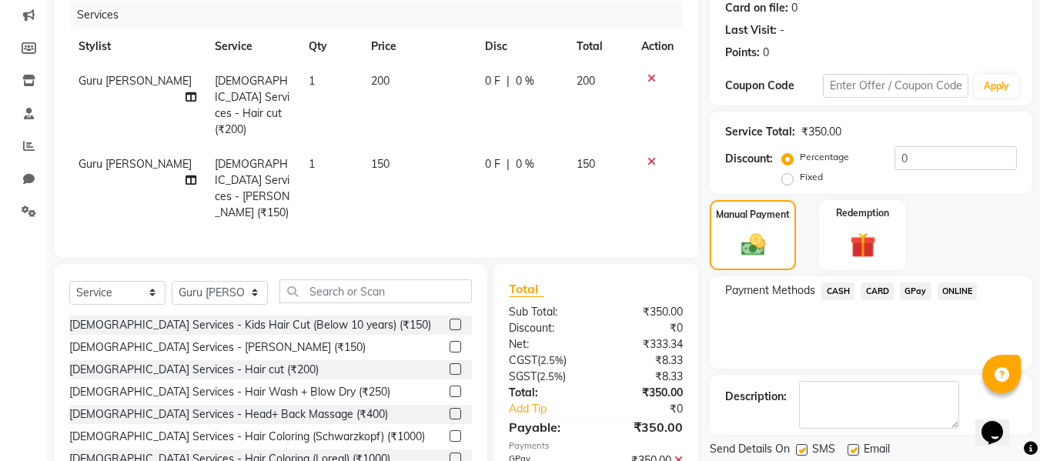
scroll to position [244, 0]
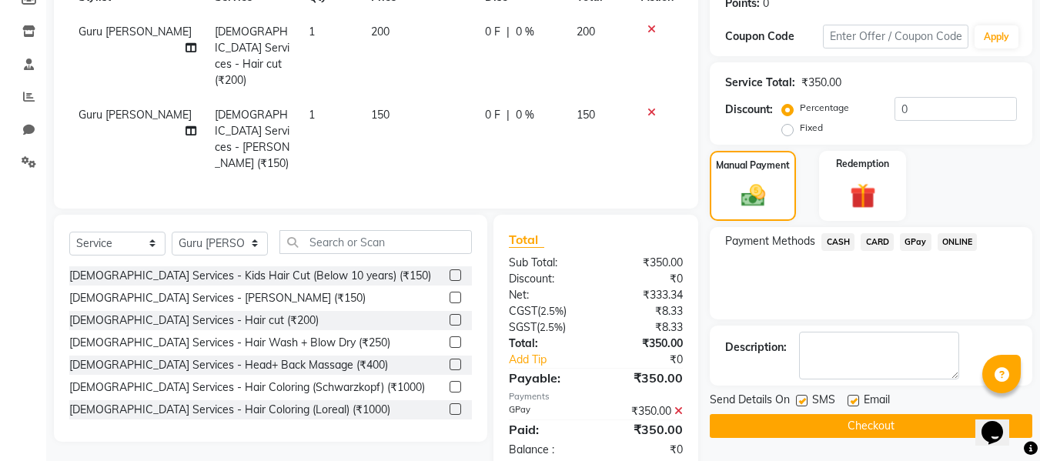
click at [812, 435] on button "Checkout" at bounding box center [871, 426] width 323 height 24
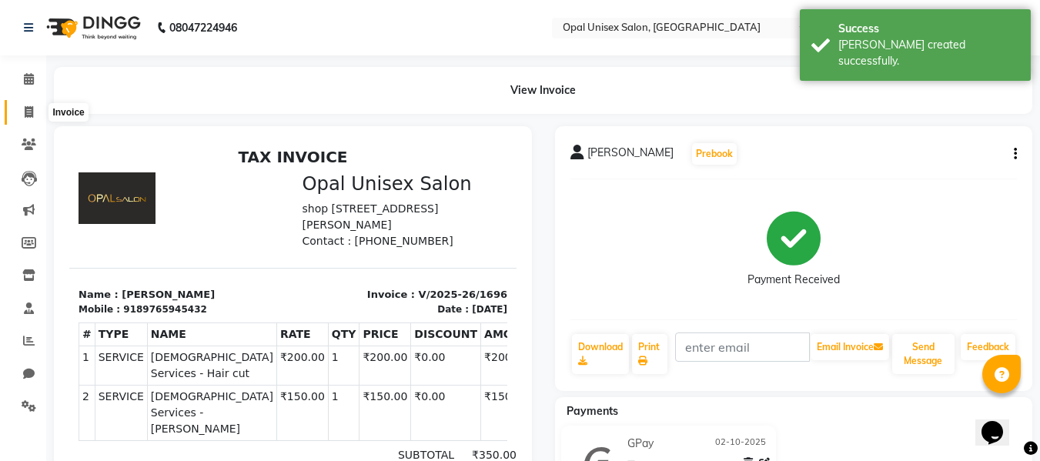
click at [25, 117] on icon at bounding box center [29, 112] width 8 height 12
select select "service"
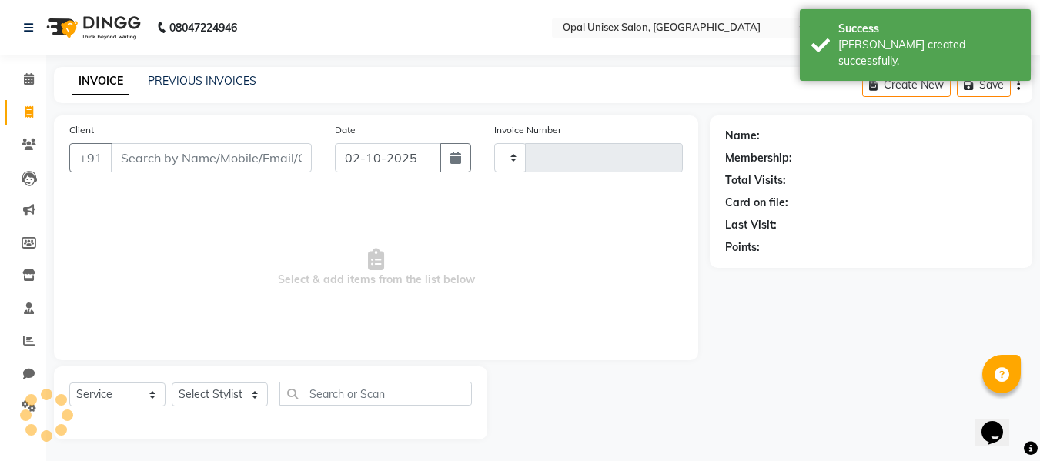
scroll to position [2, 0]
select select "8653"
type input "1697"
click at [199, 152] on input "Client" at bounding box center [211, 156] width 201 height 29
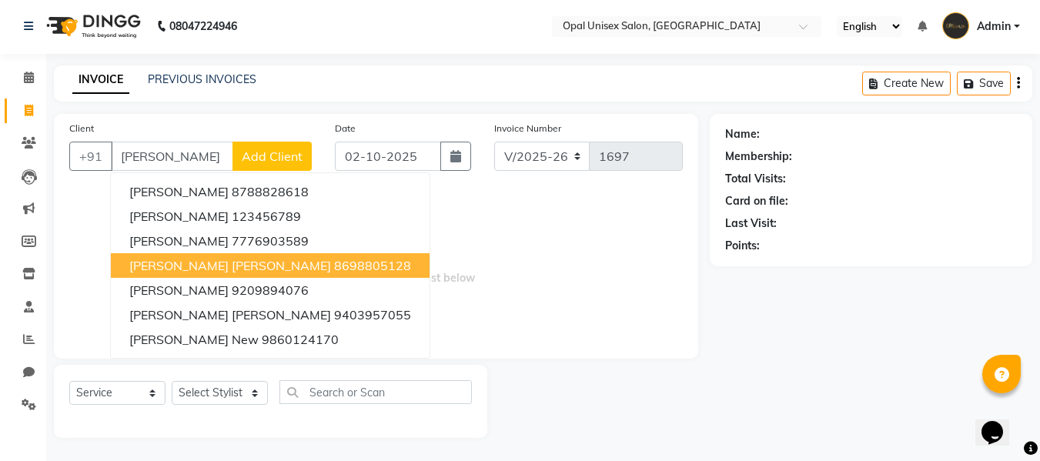
click at [229, 261] on span "[PERSON_NAME] [PERSON_NAME]" at bounding box center [230, 265] width 202 height 15
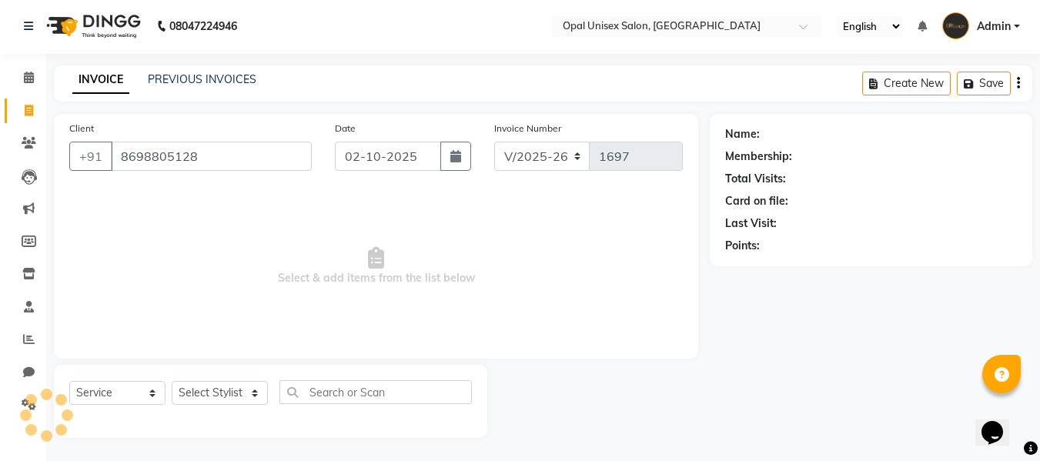
type input "8698805128"
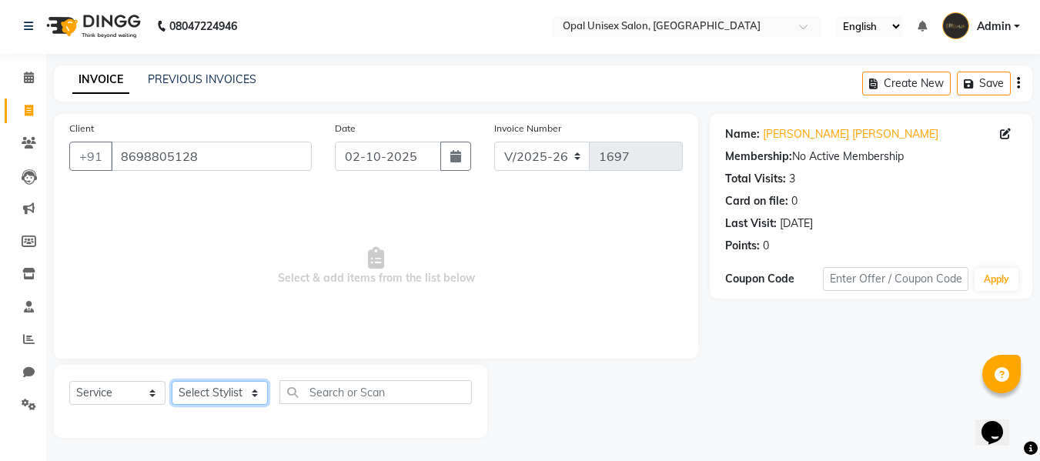
click at [184, 393] on select "Select Stylist [PERSON_NAME] Guru [PERSON_NAME][GEOGRAPHIC_DATA] [PERSON_NAME][…" at bounding box center [220, 393] width 96 height 24
select select "86885"
click at [172, 381] on select "Select Stylist [PERSON_NAME] Guru [PERSON_NAME][GEOGRAPHIC_DATA] [PERSON_NAME][…" at bounding box center [220, 393] width 96 height 24
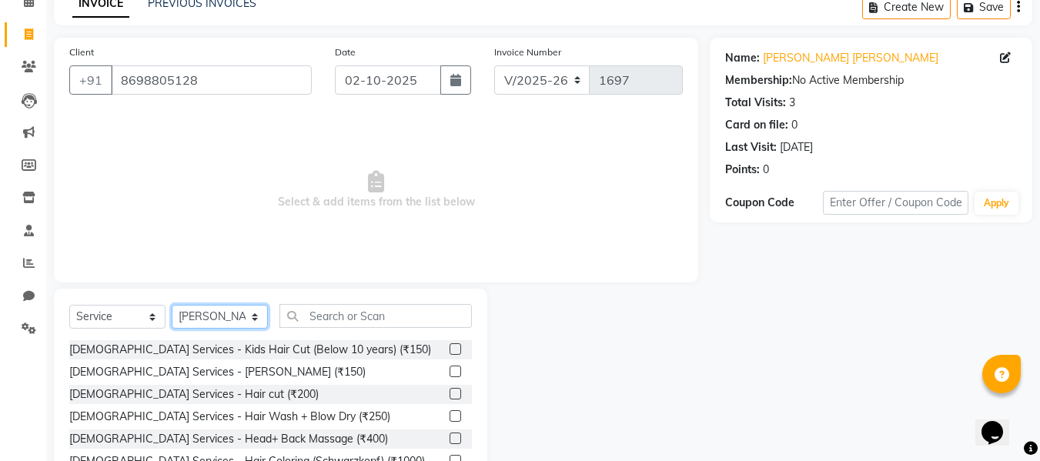
scroll to position [104, 0]
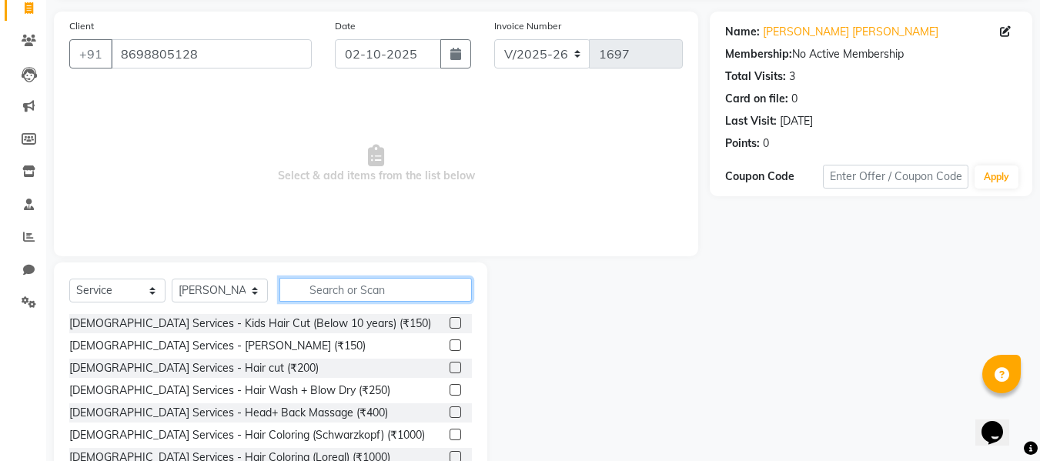
click at [370, 281] on input "text" at bounding box center [376, 290] width 192 height 24
type input "R"
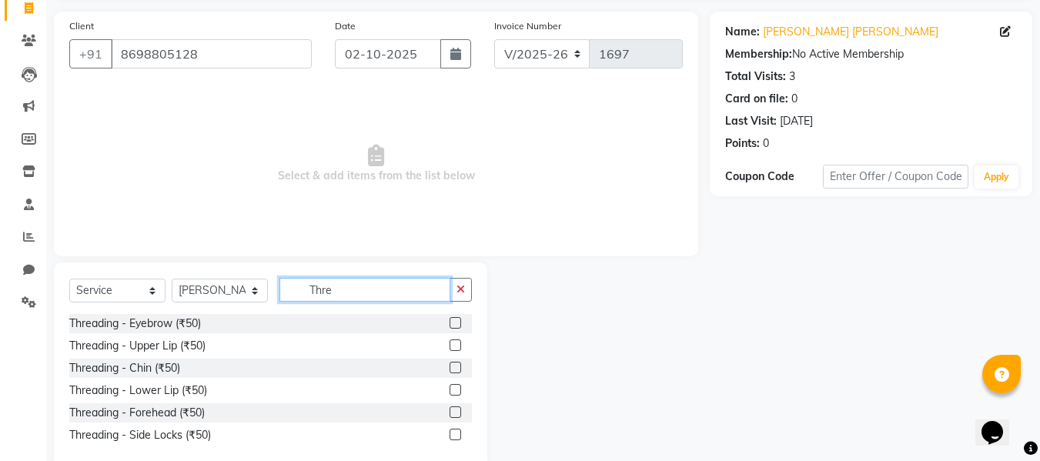
type input "Thre"
click at [458, 323] on label at bounding box center [456, 323] width 12 height 12
click at [458, 323] on input "checkbox" at bounding box center [455, 324] width 10 height 10
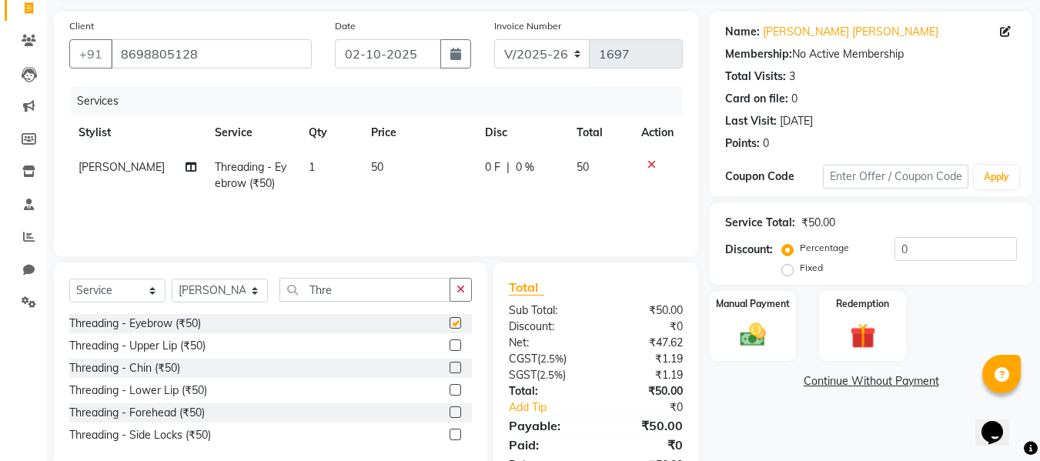
checkbox input "false"
click at [517, 159] on td "0 F | 0 %" at bounding box center [522, 175] width 92 height 51
select select "86885"
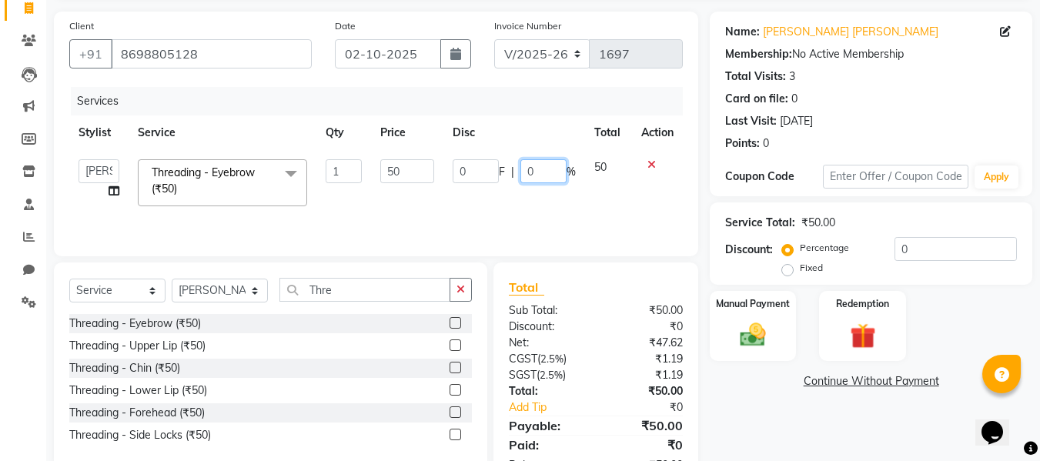
click at [544, 162] on input "0" at bounding box center [544, 171] width 46 height 24
type input "20"
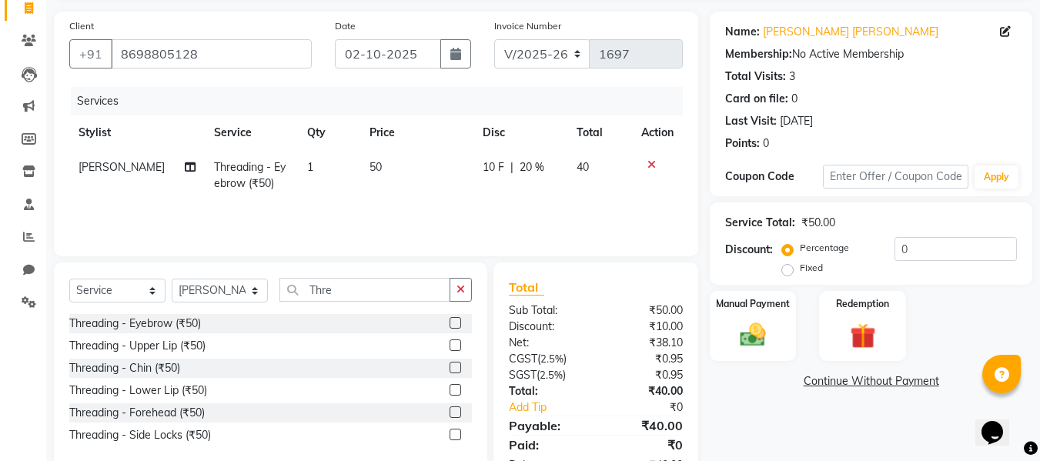
click at [591, 201] on div "Services Stylist Service Qty Price Disc Total Action [PERSON_NAME] Threading - …" at bounding box center [376, 164] width 614 height 154
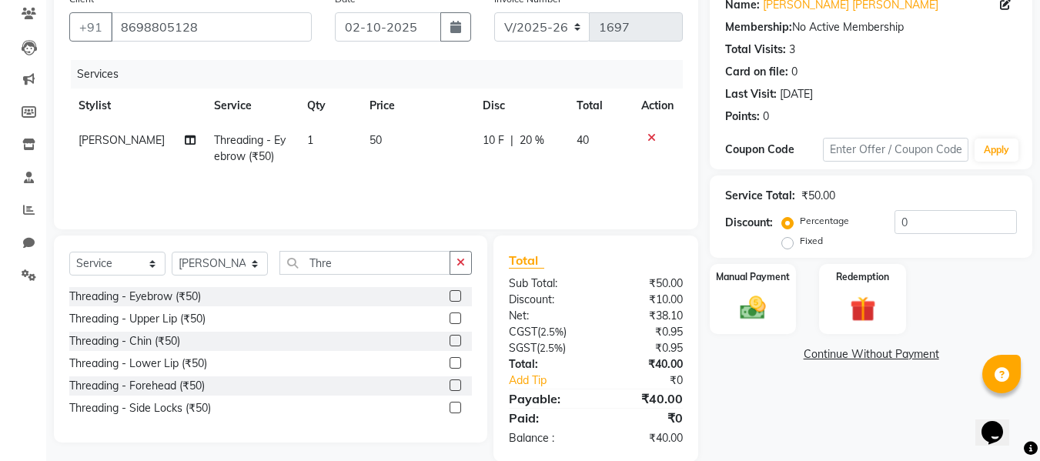
scroll to position [155, 0]
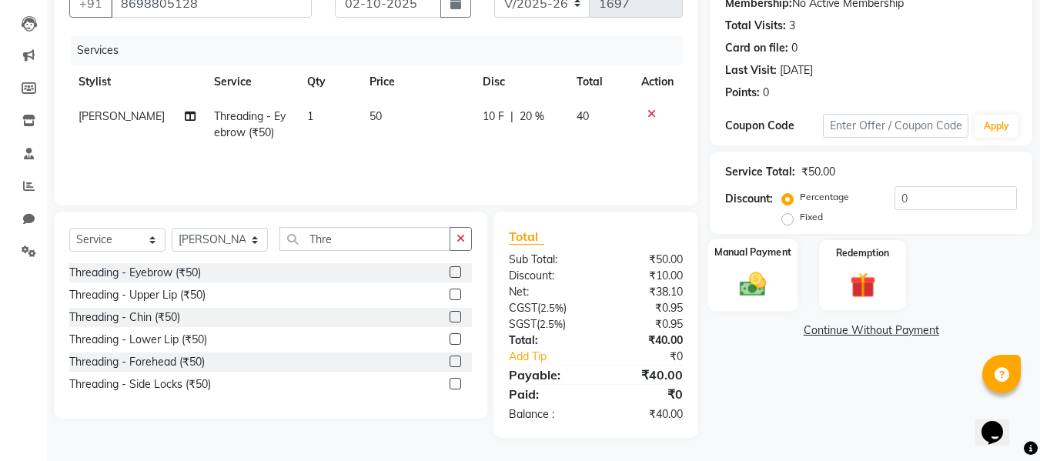
click at [742, 271] on img at bounding box center [752, 284] width 43 height 31
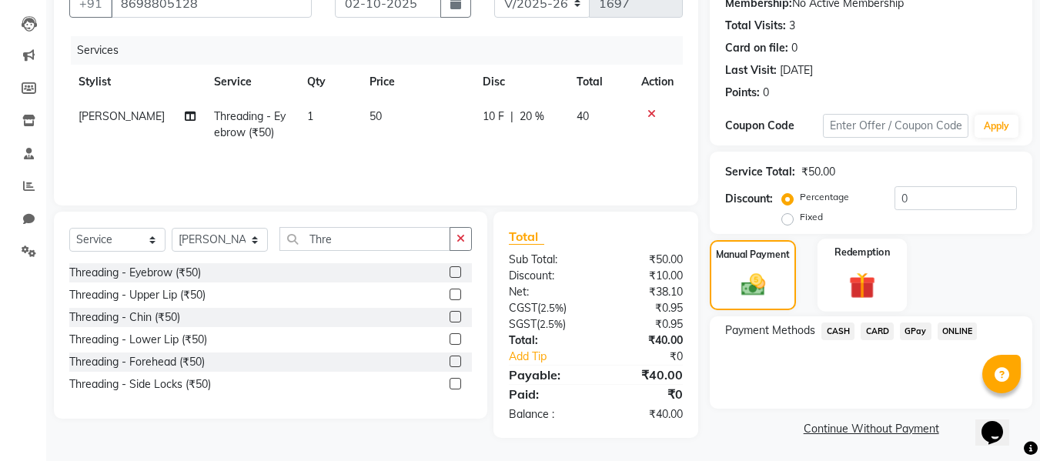
scroll to position [157, 0]
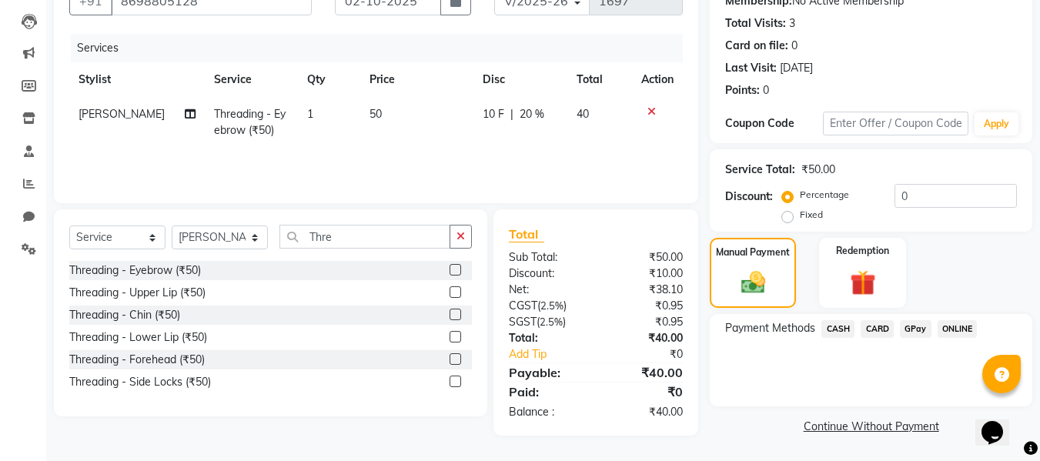
click at [914, 321] on span "GPay" at bounding box center [916, 329] width 32 height 18
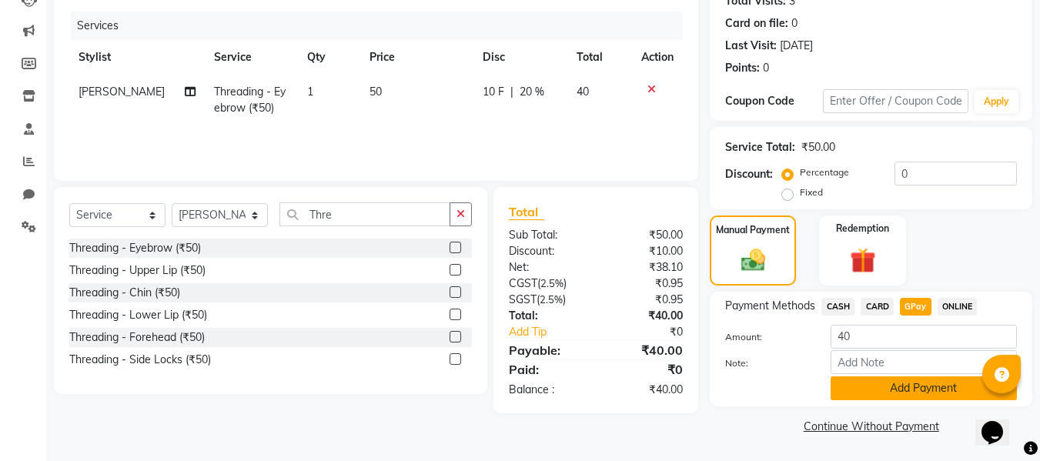
click at [906, 390] on button "Add Payment" at bounding box center [924, 389] width 186 height 24
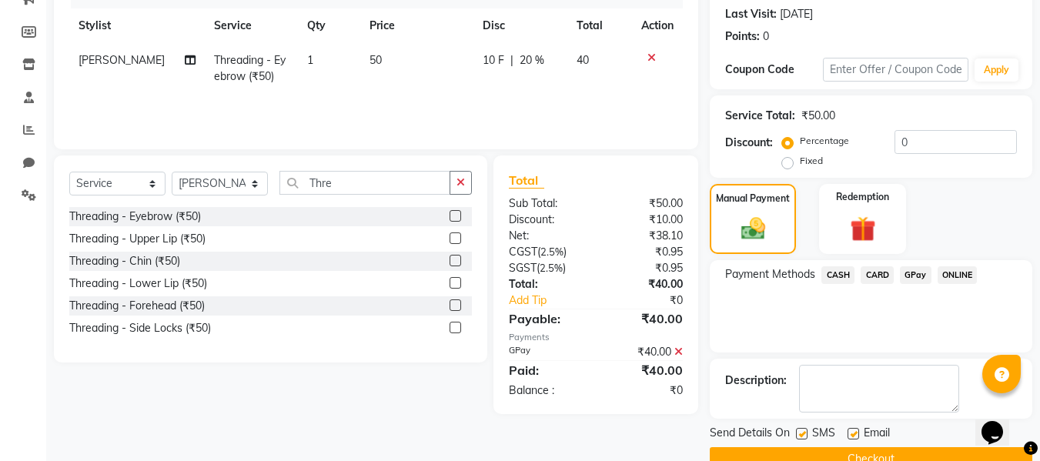
scroll to position [244, 0]
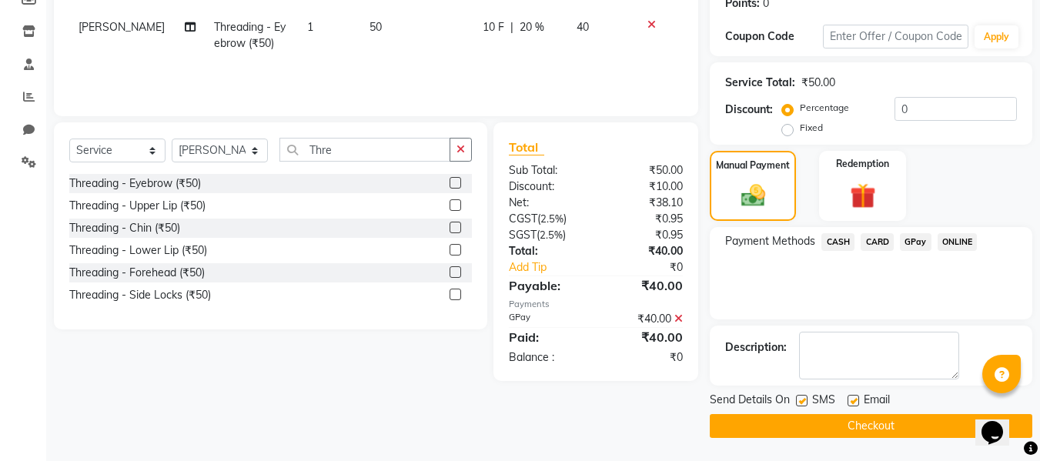
click at [850, 427] on button "Checkout" at bounding box center [871, 426] width 323 height 24
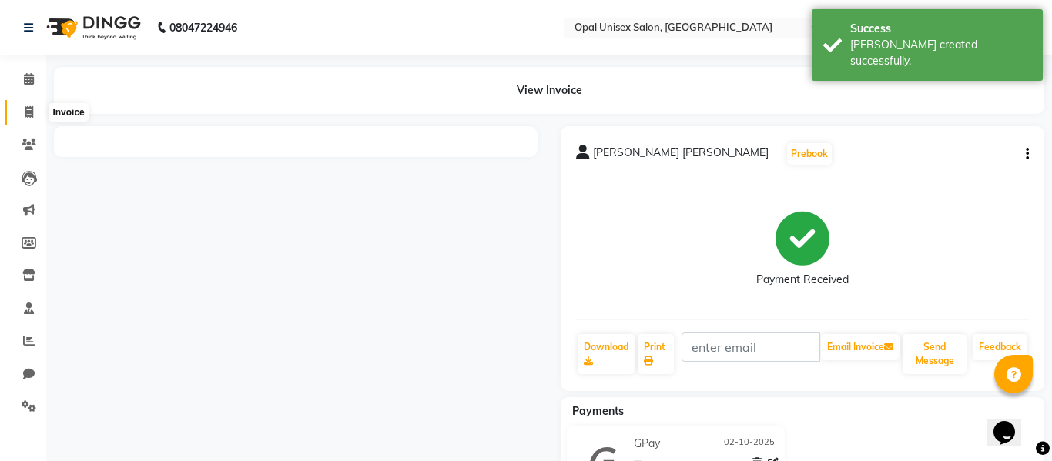
click at [28, 104] on span at bounding box center [28, 113] width 27 height 18
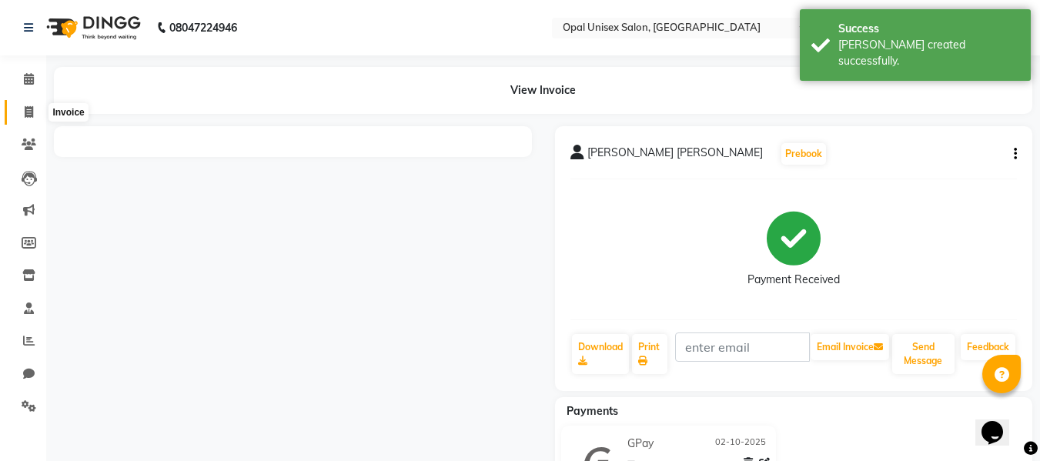
select select "service"
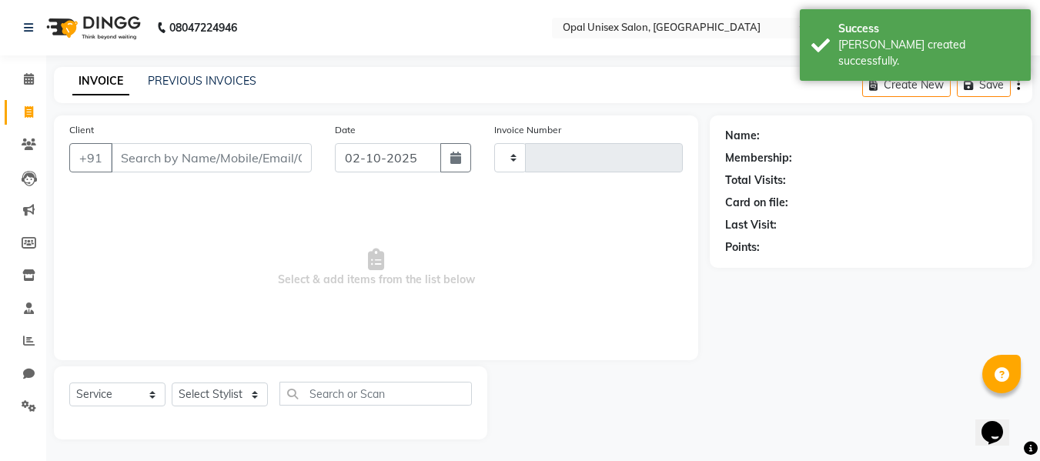
type input "1698"
select select "8653"
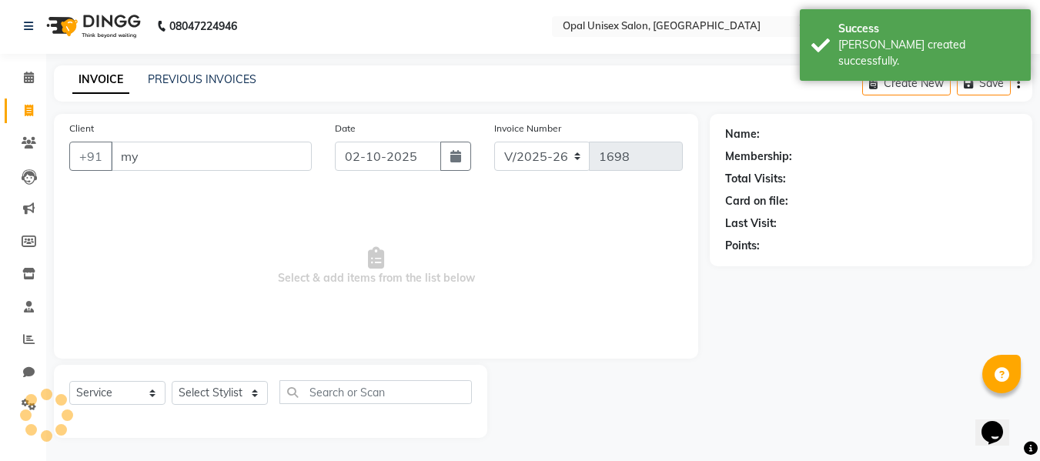
type input "m"
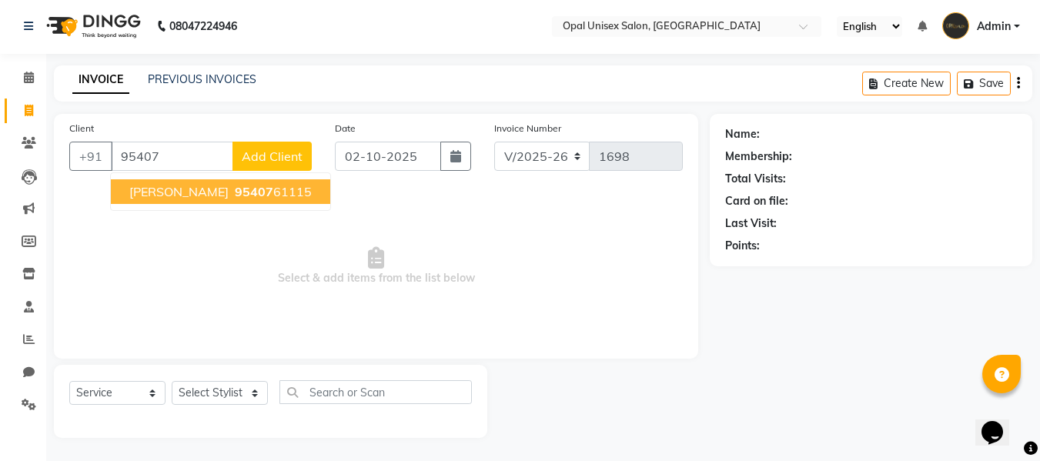
click at [147, 190] on span "[PERSON_NAME]" at bounding box center [178, 191] width 99 height 15
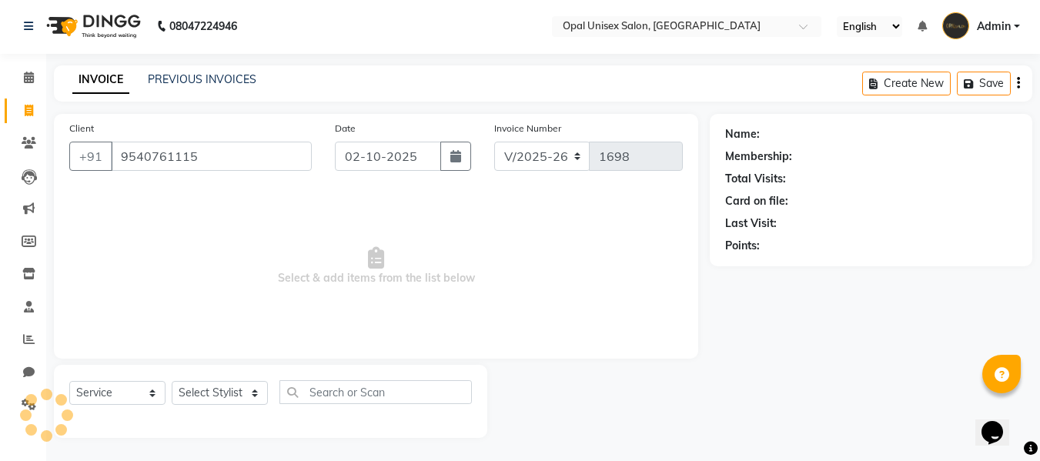
type input "9540761115"
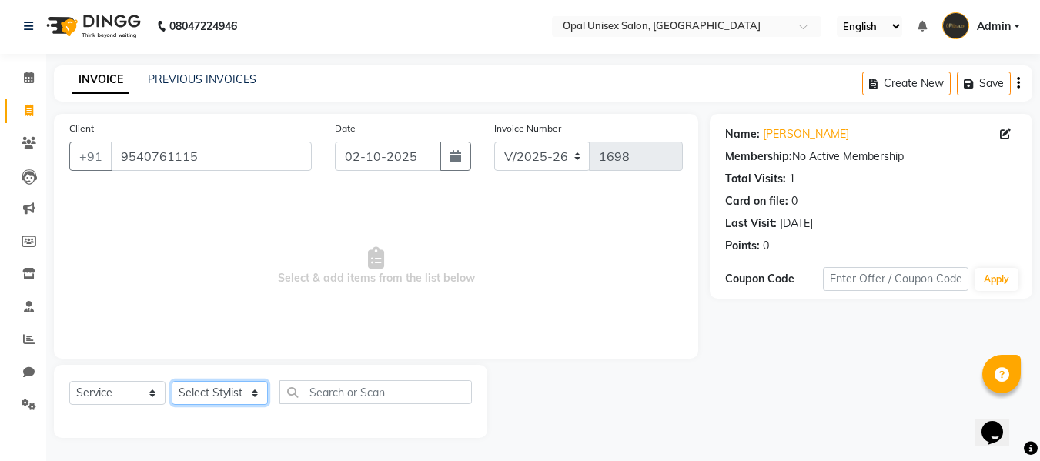
click at [249, 385] on select "Select Stylist [PERSON_NAME] Guru [PERSON_NAME][GEOGRAPHIC_DATA] [PERSON_NAME][…" at bounding box center [220, 393] width 96 height 24
select select "91957"
click at [172, 381] on select "Select Stylist [PERSON_NAME] Guru [PERSON_NAME][GEOGRAPHIC_DATA] [PERSON_NAME][…" at bounding box center [220, 393] width 96 height 24
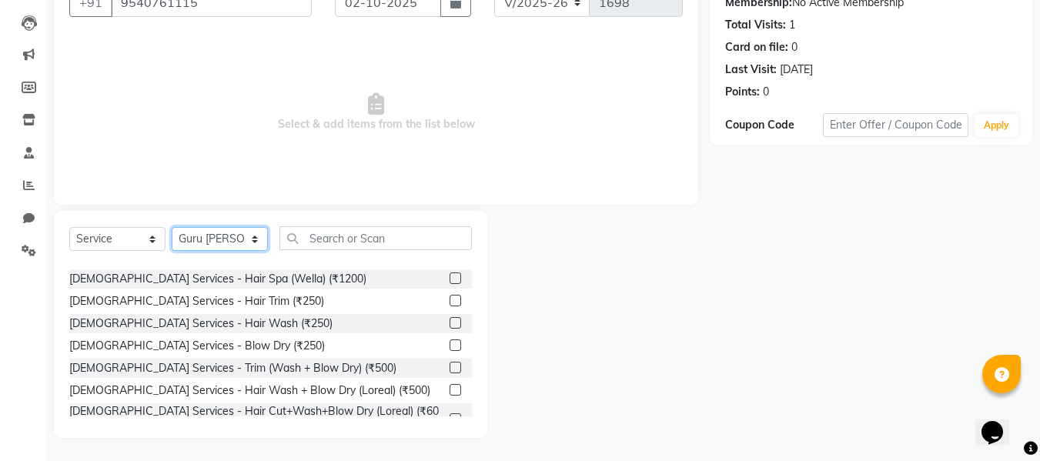
scroll to position [154, 0]
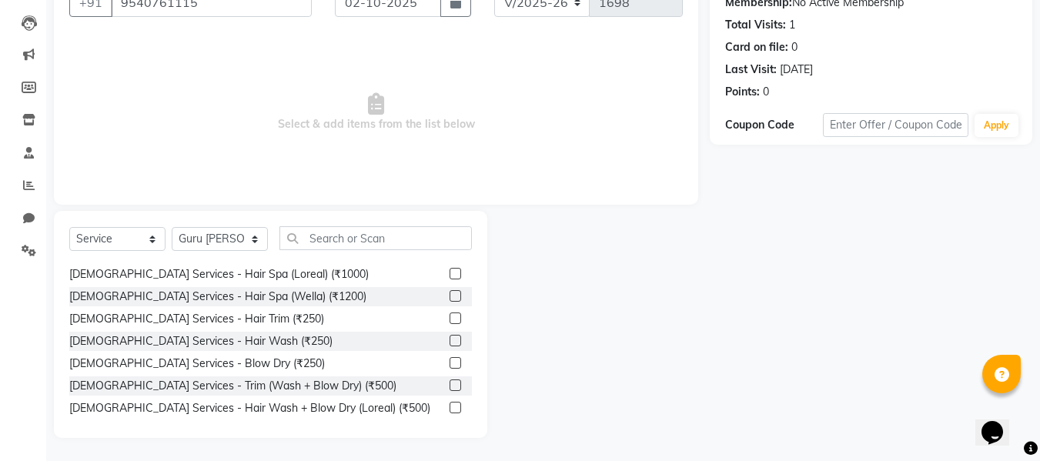
click at [450, 340] on label at bounding box center [456, 341] width 12 height 12
click at [450, 340] on input "checkbox" at bounding box center [455, 341] width 10 height 10
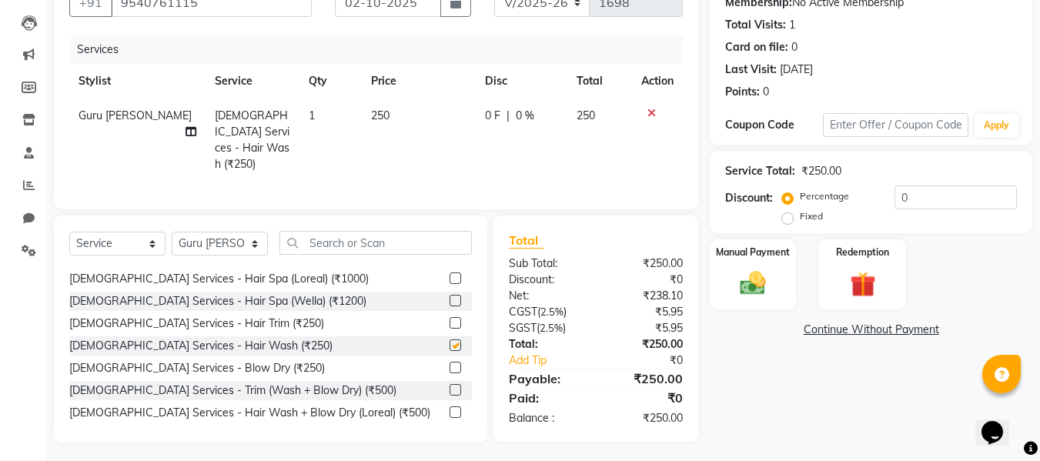
checkbox input "false"
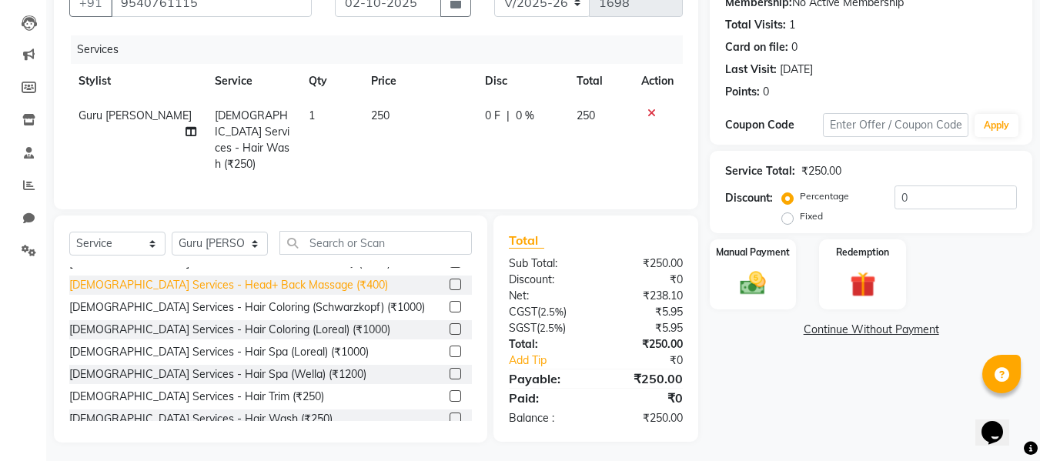
scroll to position [0, 0]
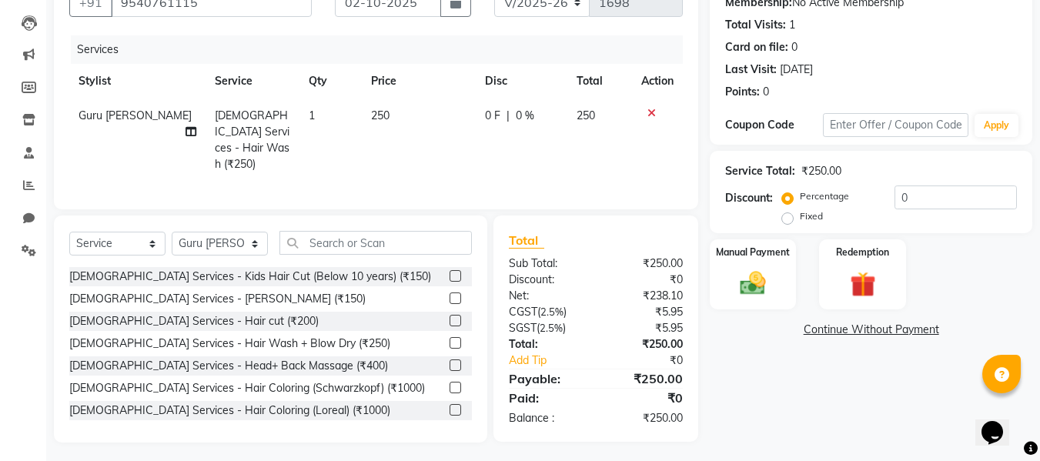
click at [450, 271] on label at bounding box center [456, 276] width 12 height 12
click at [450, 272] on input "checkbox" at bounding box center [455, 277] width 10 height 10
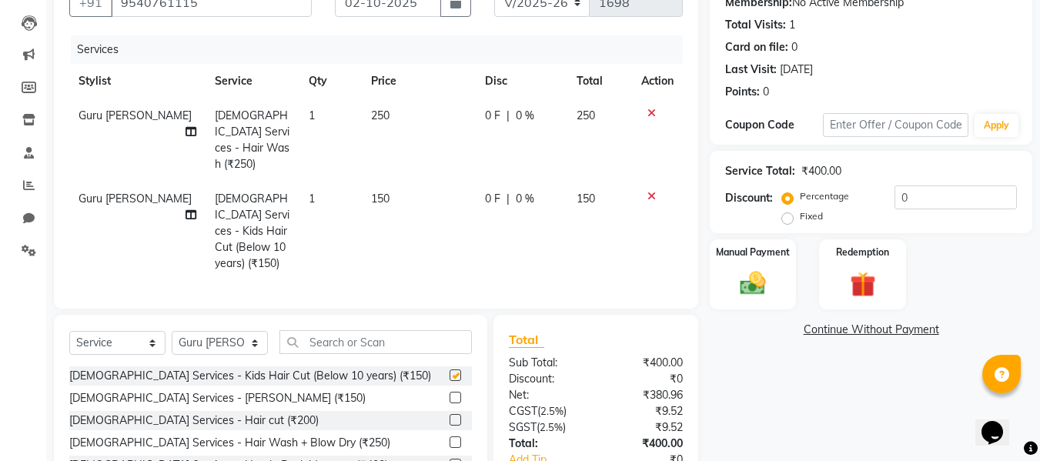
checkbox input "false"
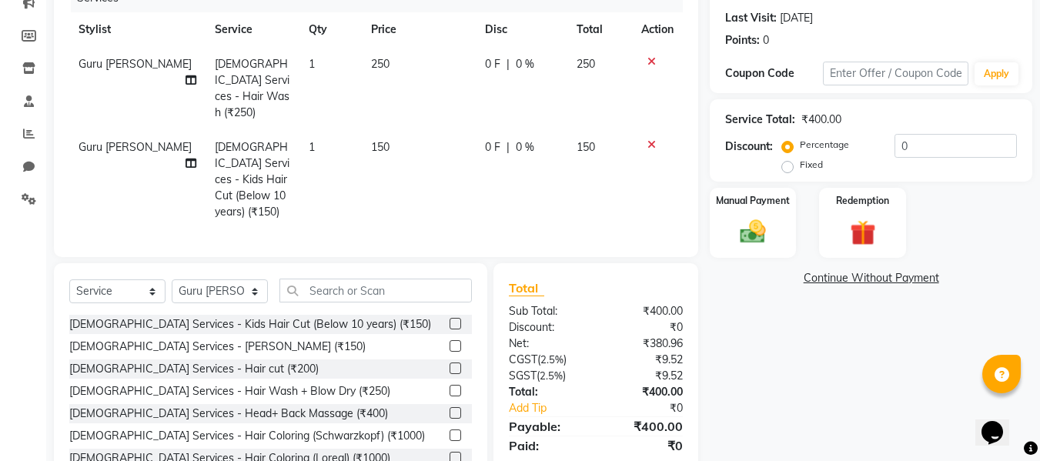
scroll to position [239, 0]
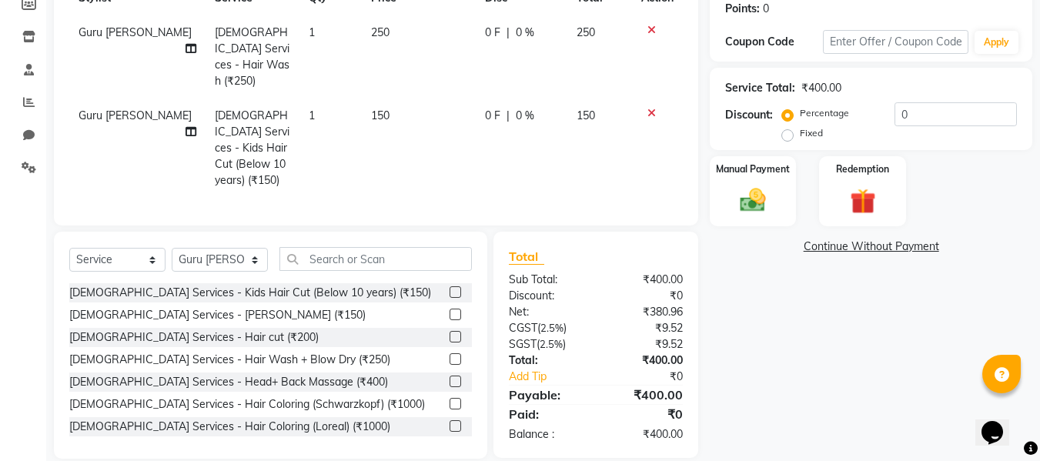
click at [652, 108] on icon at bounding box center [652, 113] width 8 height 11
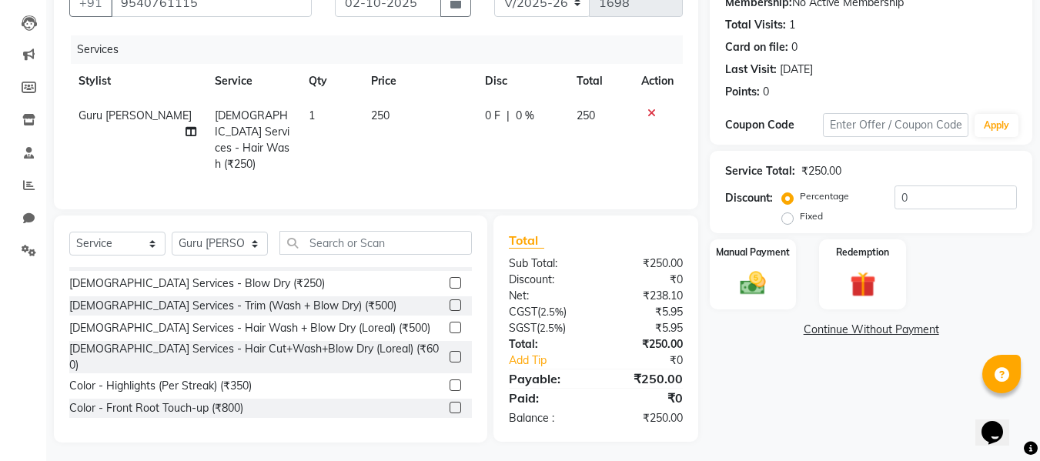
scroll to position [256, 0]
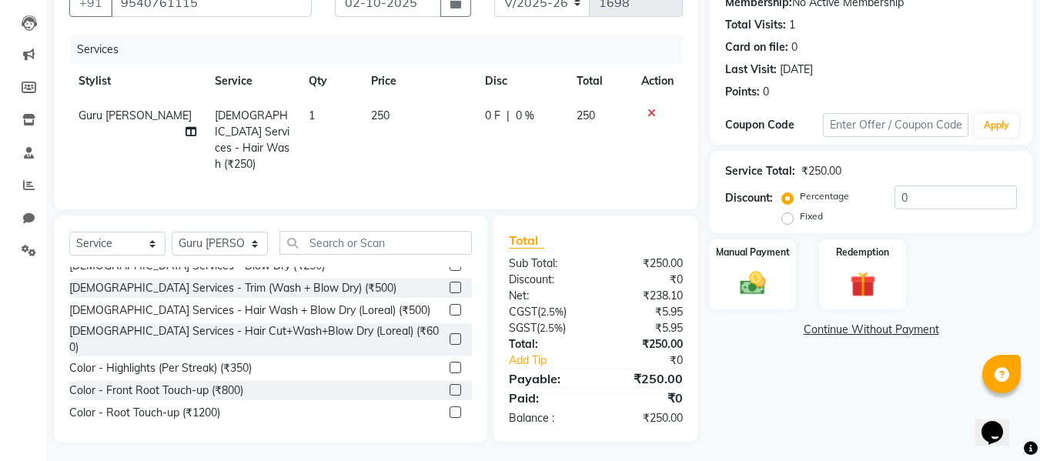
click at [450, 333] on label at bounding box center [456, 339] width 12 height 12
click at [450, 335] on input "checkbox" at bounding box center [455, 340] width 10 height 10
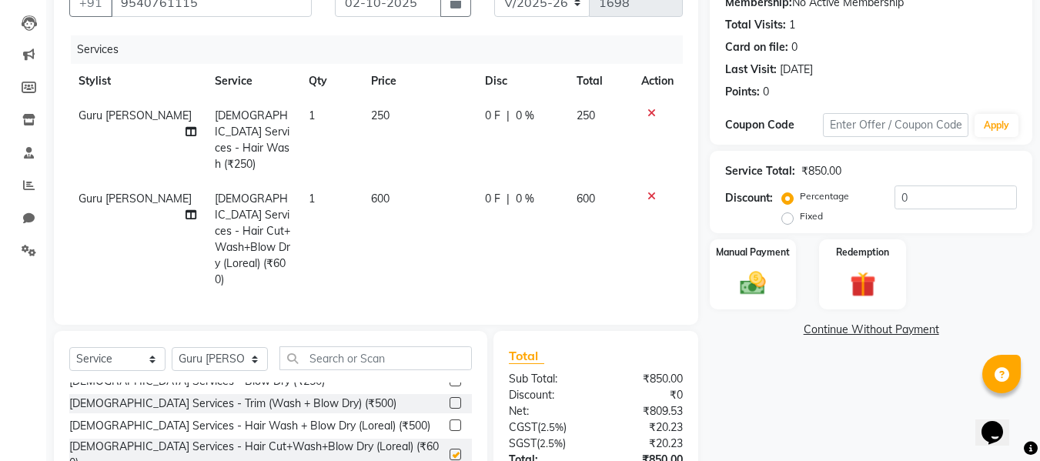
checkbox input "false"
click at [654, 112] on icon at bounding box center [652, 113] width 8 height 11
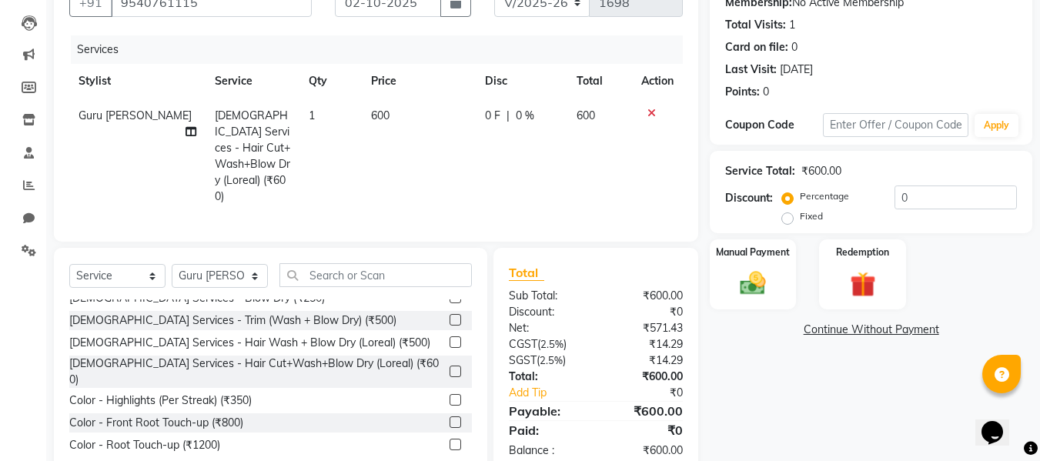
click at [585, 112] on span "600" at bounding box center [586, 116] width 18 height 14
select select "91957"
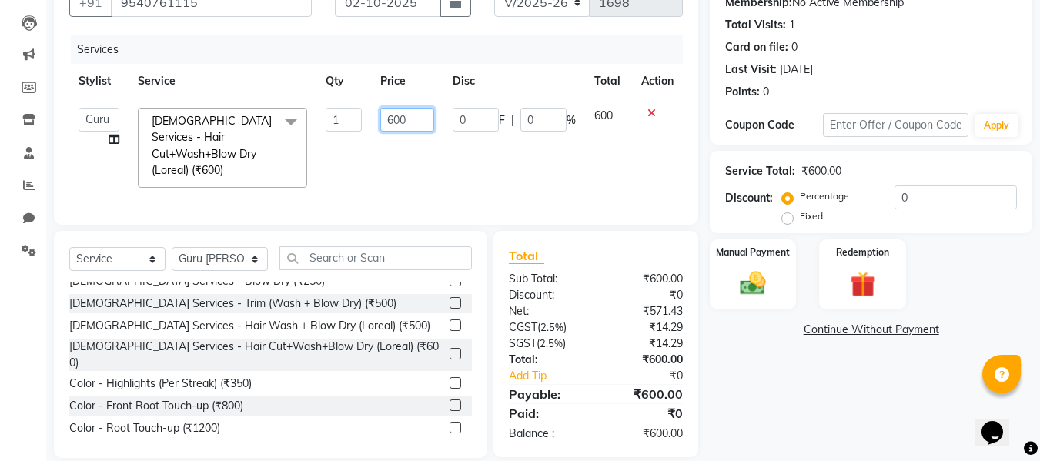
click at [420, 118] on input "600" at bounding box center [406, 120] width 53 height 24
type input "6"
type input "550"
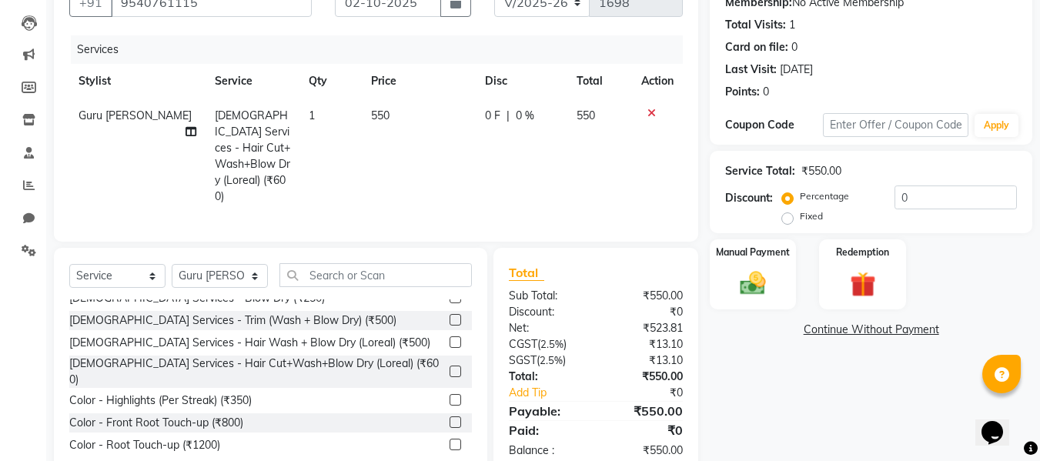
click at [481, 142] on td "0 F | 0 %" at bounding box center [522, 156] width 92 height 115
select select "91957"
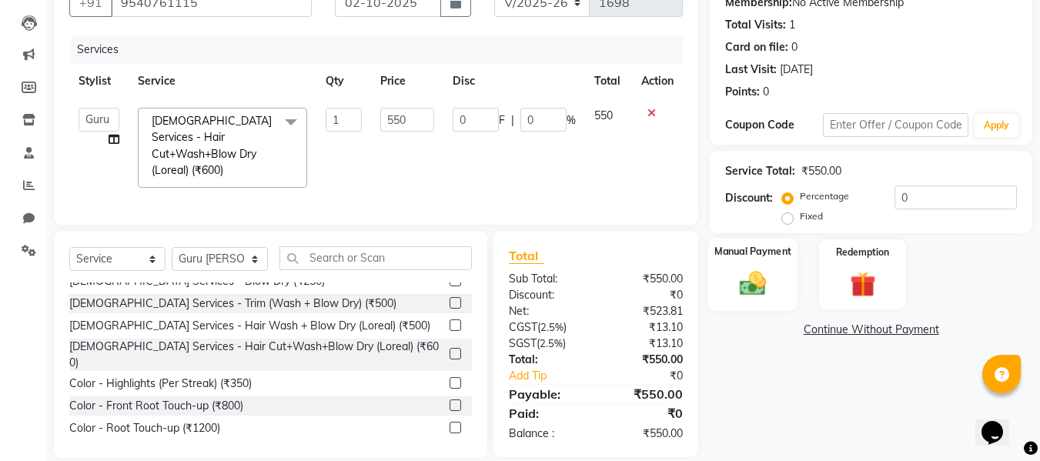
click at [739, 288] on img at bounding box center [752, 283] width 43 height 31
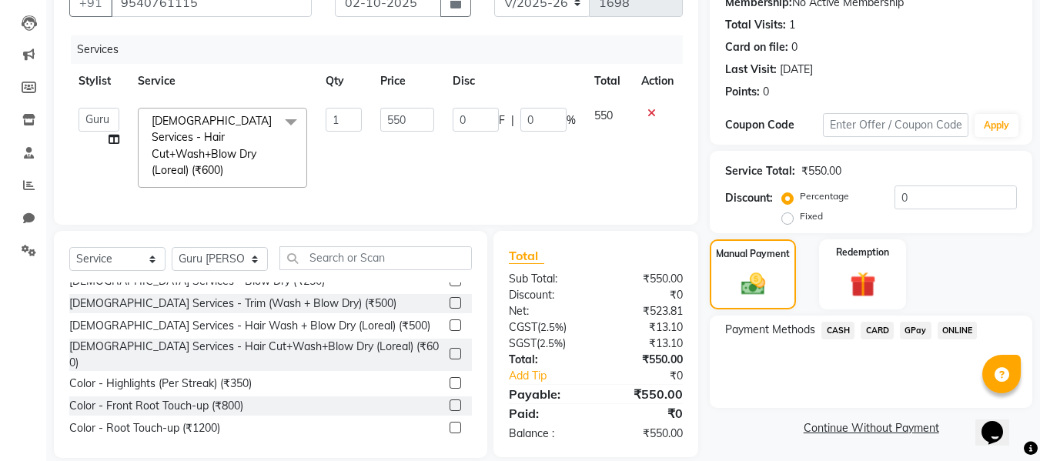
click at [922, 327] on span "GPay" at bounding box center [916, 331] width 32 height 18
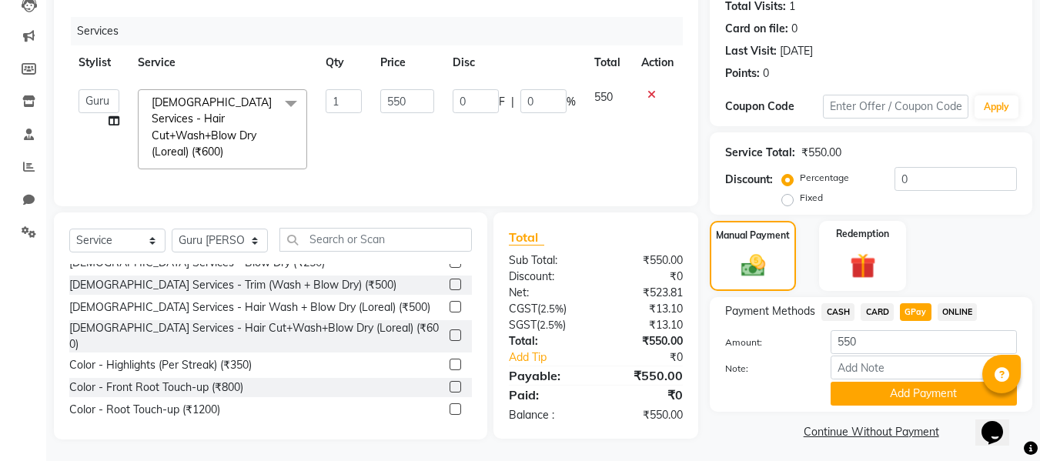
scroll to position [179, 0]
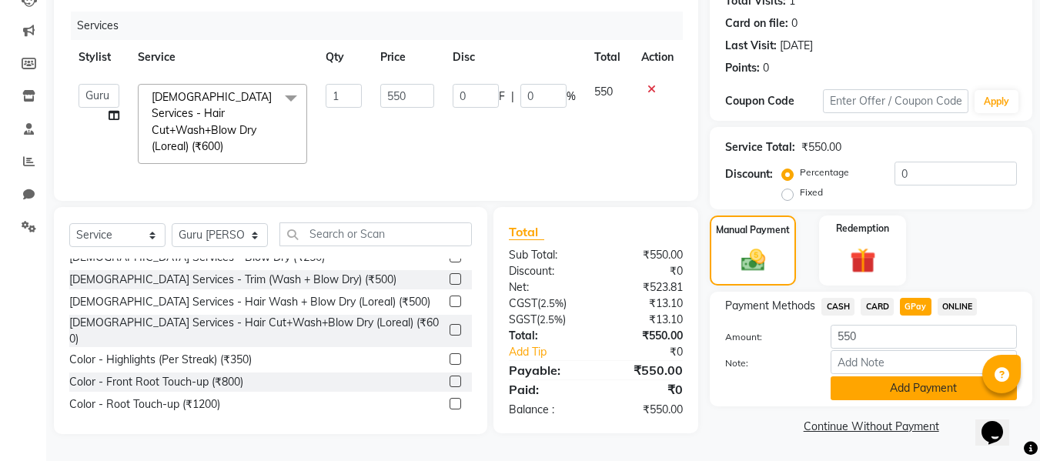
click at [885, 389] on button "Add Payment" at bounding box center [924, 389] width 186 height 24
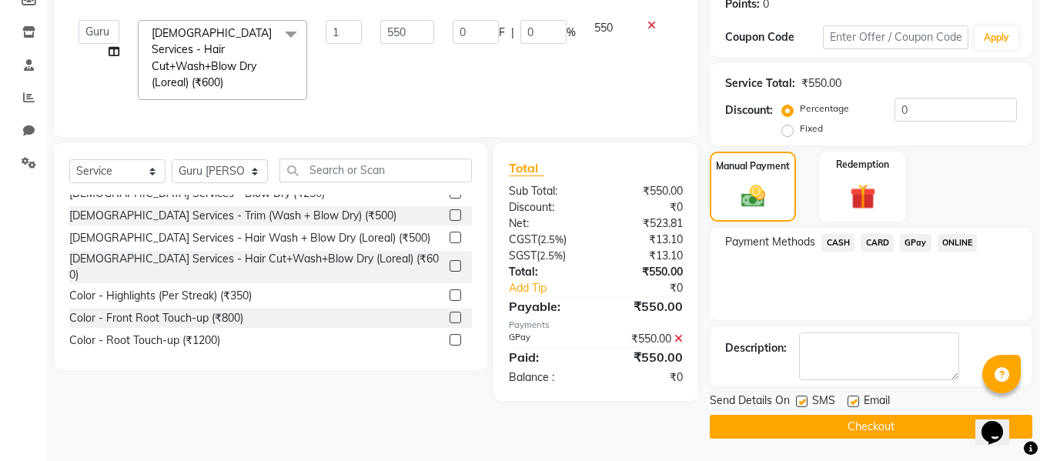
scroll to position [244, 0]
click at [845, 423] on button "Checkout" at bounding box center [871, 426] width 323 height 24
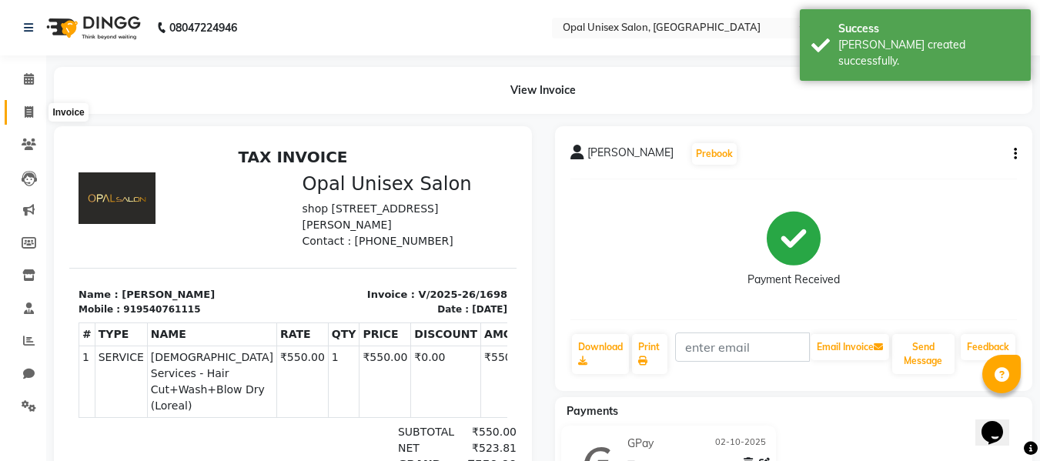
click at [38, 116] on span at bounding box center [28, 113] width 27 height 18
select select "service"
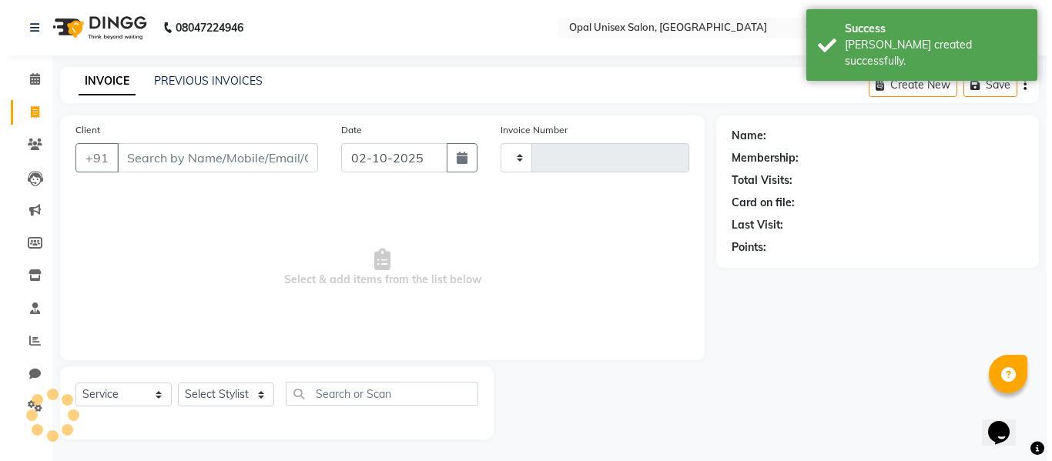
scroll to position [2, 0]
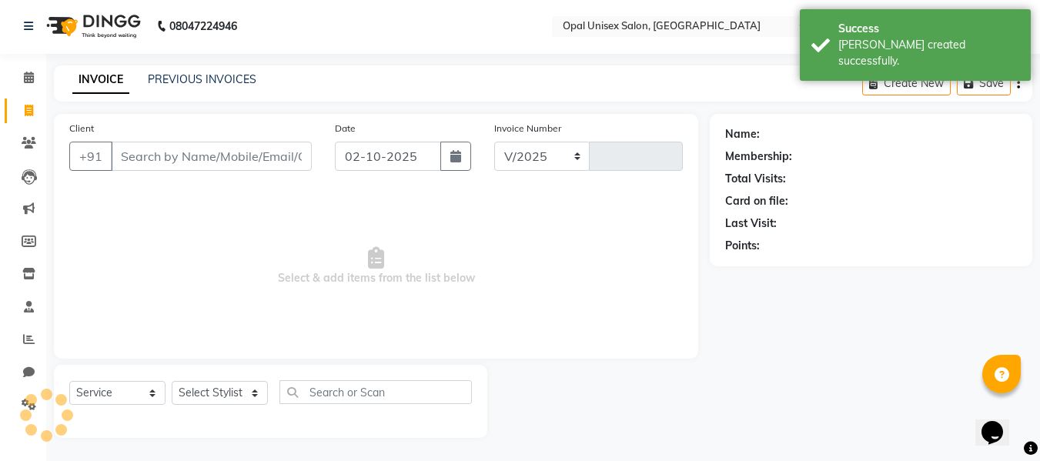
select select "8653"
type input "1699"
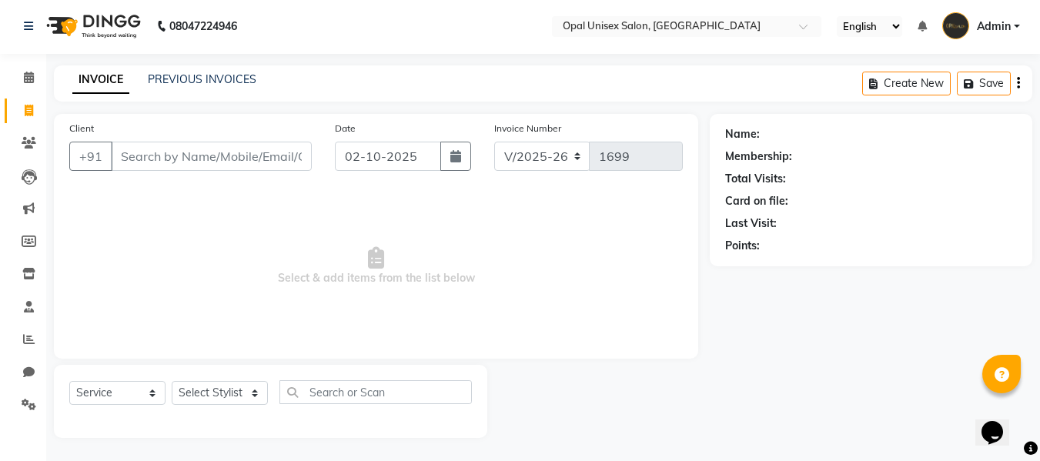
click at [943, 403] on div "Name: Membership: Total Visits: Card on file: Last Visit: Points:" at bounding box center [877, 276] width 334 height 324
click at [187, 155] on input "Client" at bounding box center [211, 156] width 201 height 29
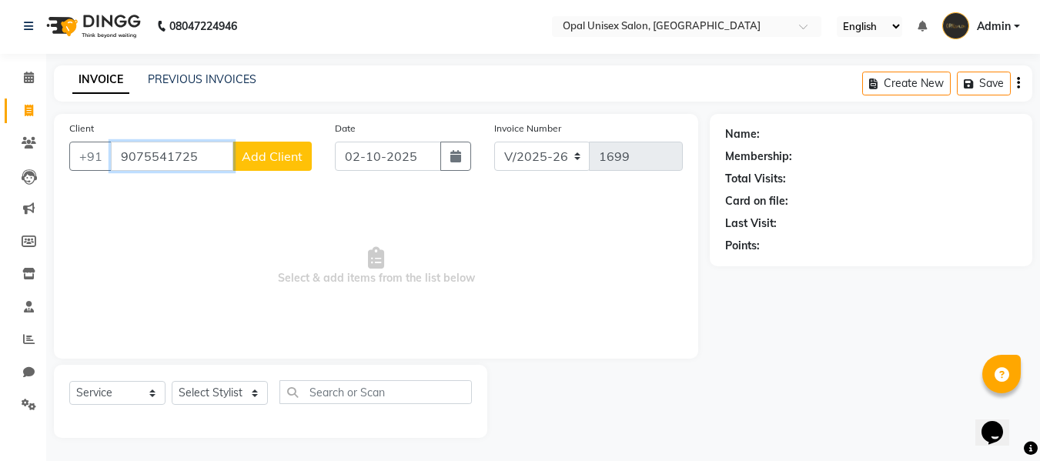
type input "9075541725"
click at [293, 160] on span "Add Client" at bounding box center [272, 156] width 61 height 15
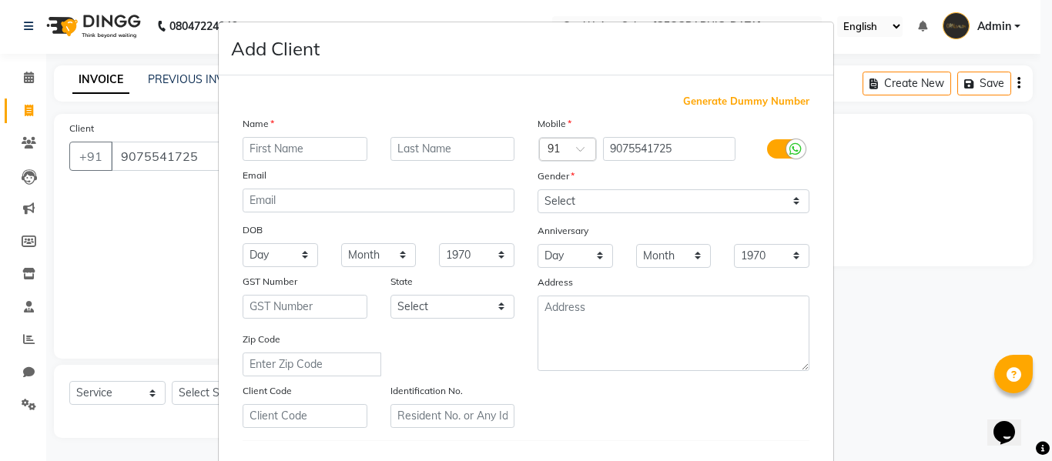
click at [288, 149] on input "text" at bounding box center [305, 149] width 125 height 24
type input "Prachi"
click at [686, 189] on select "Select [DEMOGRAPHIC_DATA] [DEMOGRAPHIC_DATA] Other Prefer Not To Say" at bounding box center [673, 201] width 272 height 24
select select "[DEMOGRAPHIC_DATA]"
click at [537, 189] on select "Select [DEMOGRAPHIC_DATA] [DEMOGRAPHIC_DATA] Other Prefer Not To Say" at bounding box center [673, 201] width 272 height 24
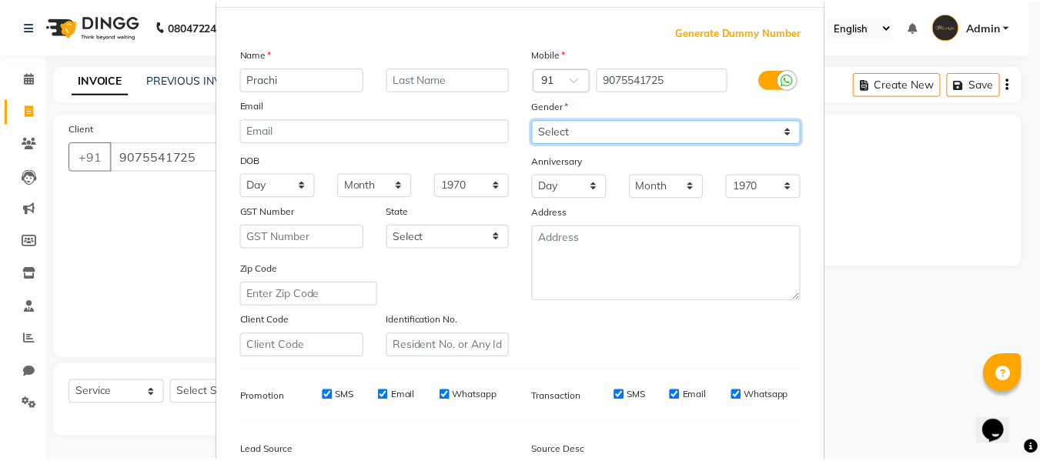
scroll to position [249, 0]
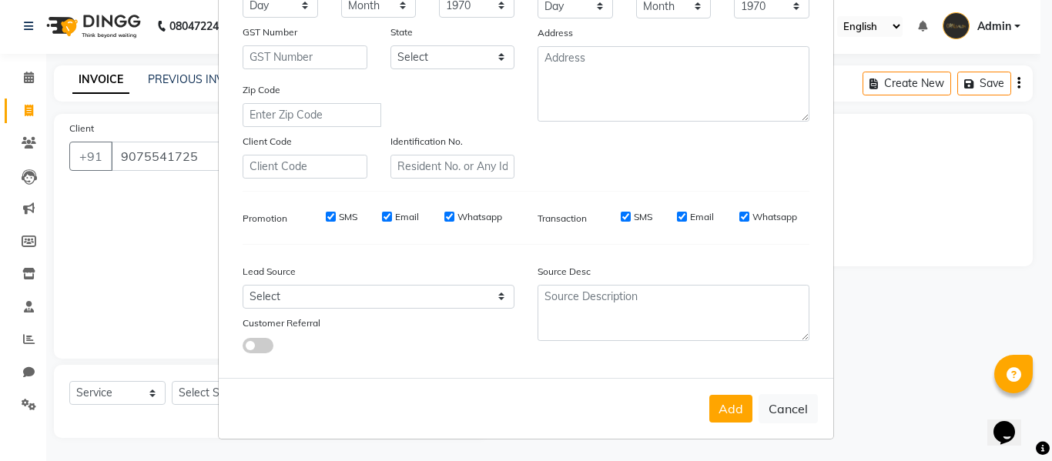
click at [724, 418] on button "Add" at bounding box center [730, 409] width 43 height 28
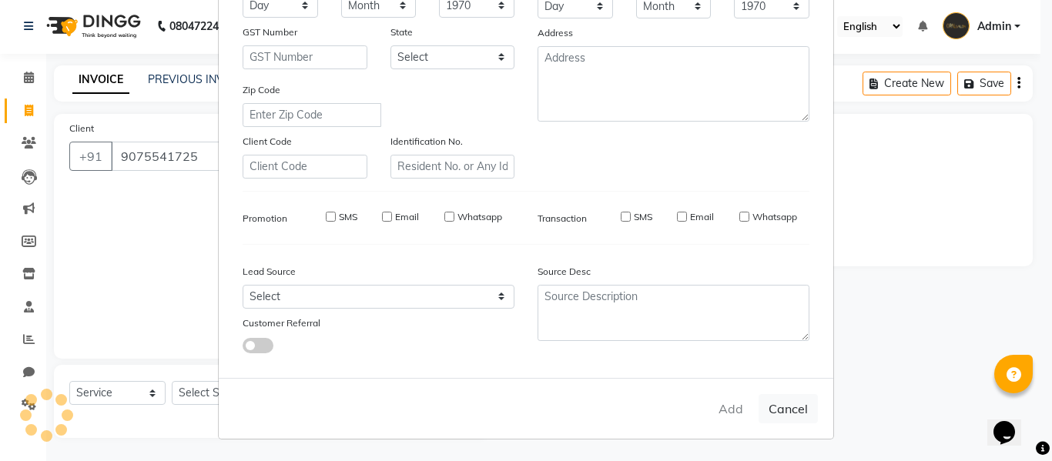
select select
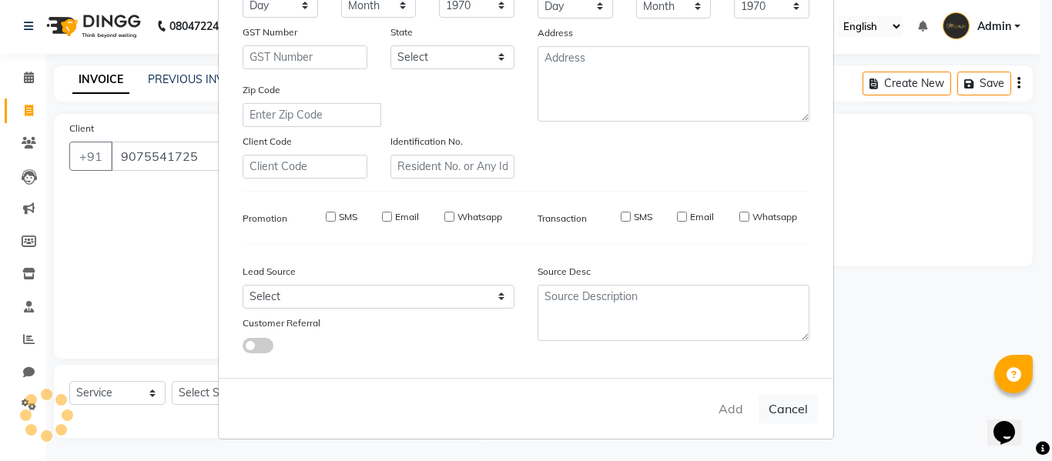
select select
checkbox input "false"
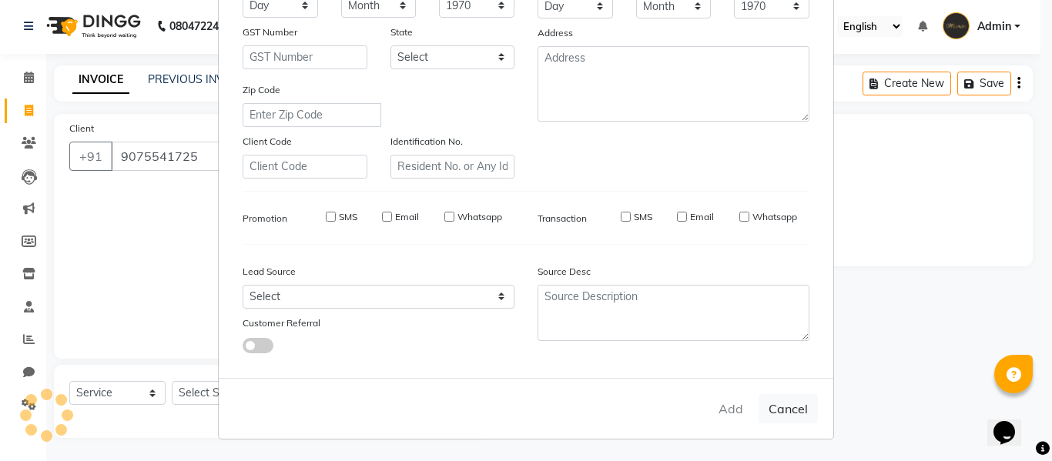
checkbox input "false"
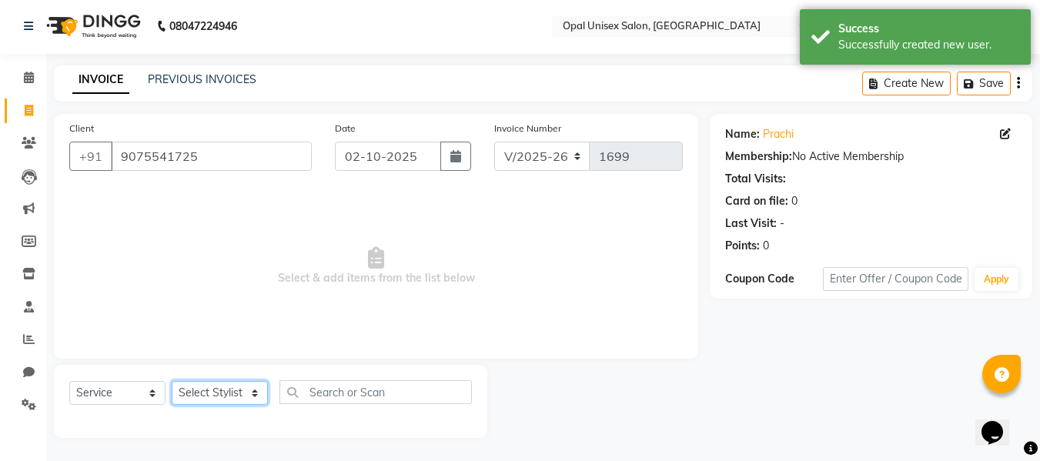
click at [203, 395] on select "Select Stylist [PERSON_NAME] Guru [PERSON_NAME][GEOGRAPHIC_DATA] [PERSON_NAME][…" at bounding box center [220, 393] width 96 height 24
select select "86884"
click at [172, 381] on select "Select Stylist [PERSON_NAME] Guru [PERSON_NAME][GEOGRAPHIC_DATA] [PERSON_NAME][…" at bounding box center [220, 393] width 96 height 24
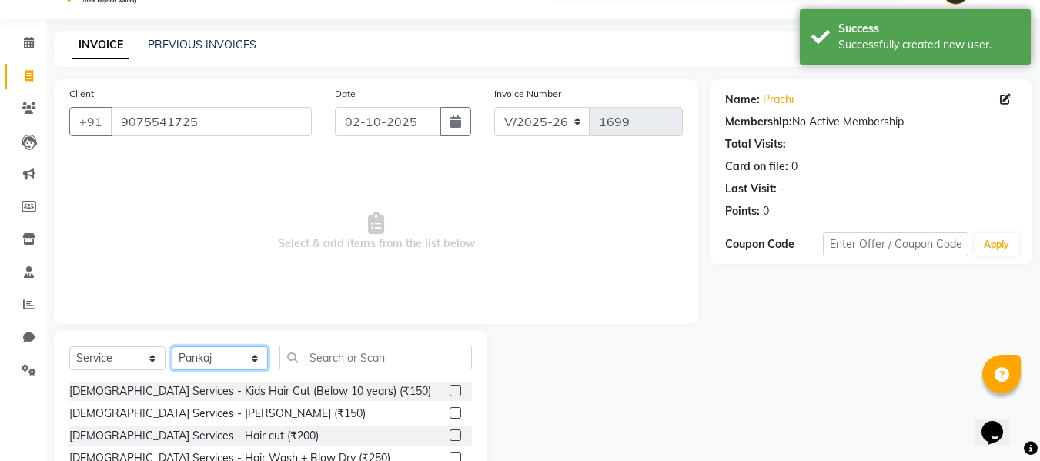
scroll to position [104, 0]
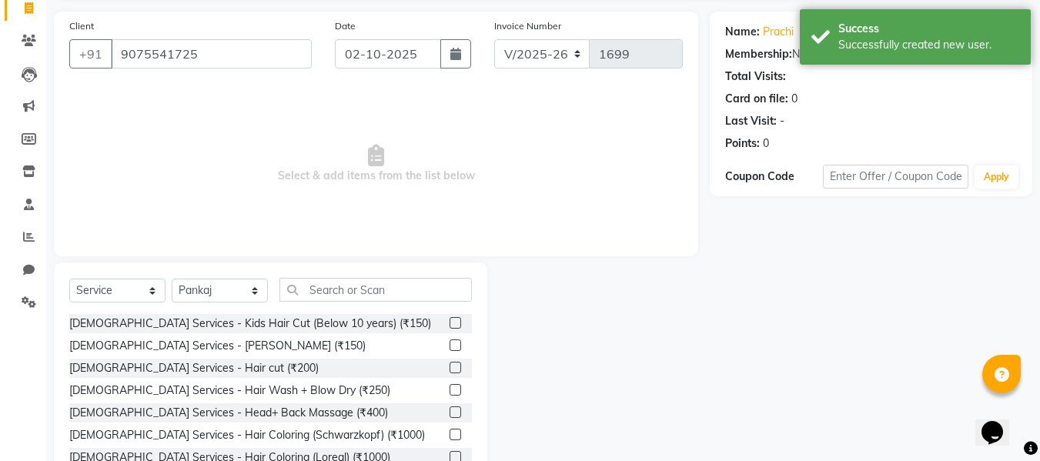
click at [417, 277] on div "Select Service Product Membership Package Voucher Prepaid Gift Card Select Styl…" at bounding box center [271, 376] width 434 height 227
click at [401, 279] on input "text" at bounding box center [376, 290] width 192 height 24
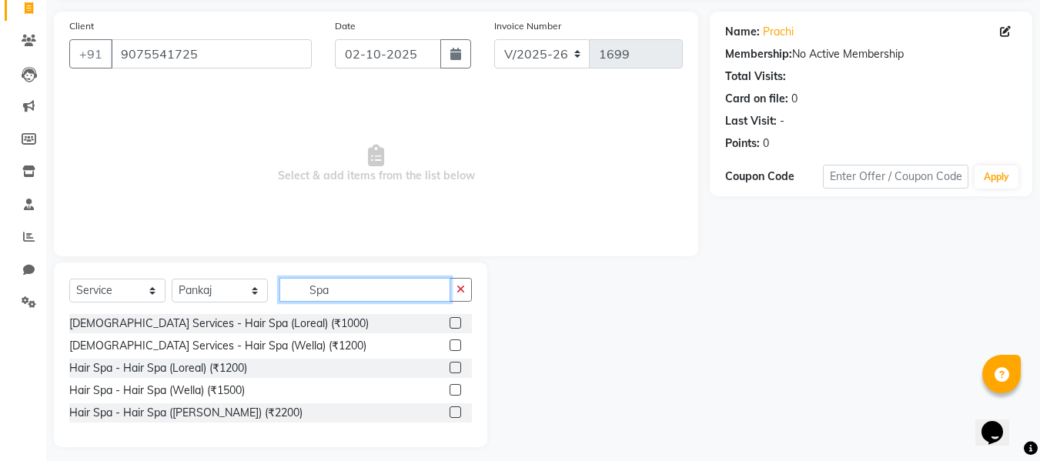
type input "Spa"
click at [457, 320] on label at bounding box center [456, 323] width 12 height 12
click at [457, 320] on input "checkbox" at bounding box center [455, 324] width 10 height 10
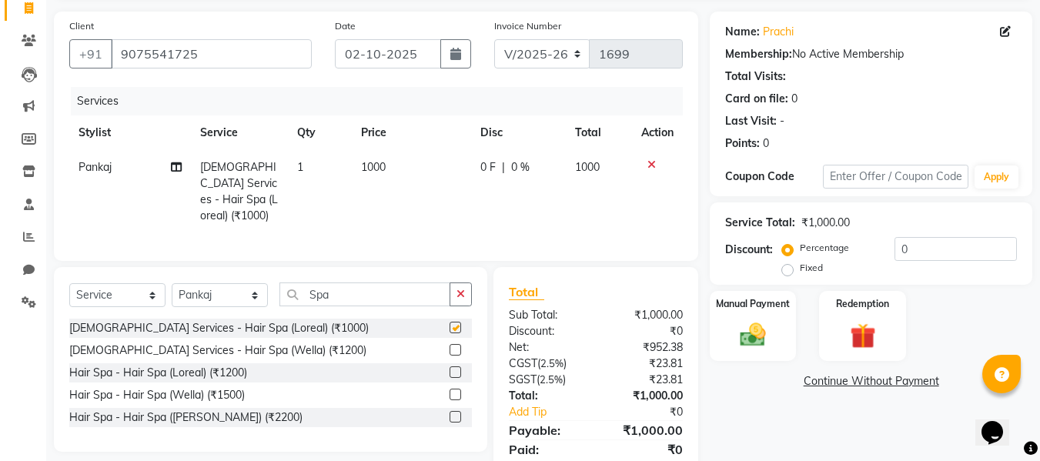
checkbox input "false"
click at [380, 165] on span "1000" at bounding box center [373, 167] width 25 height 14
select select "86884"
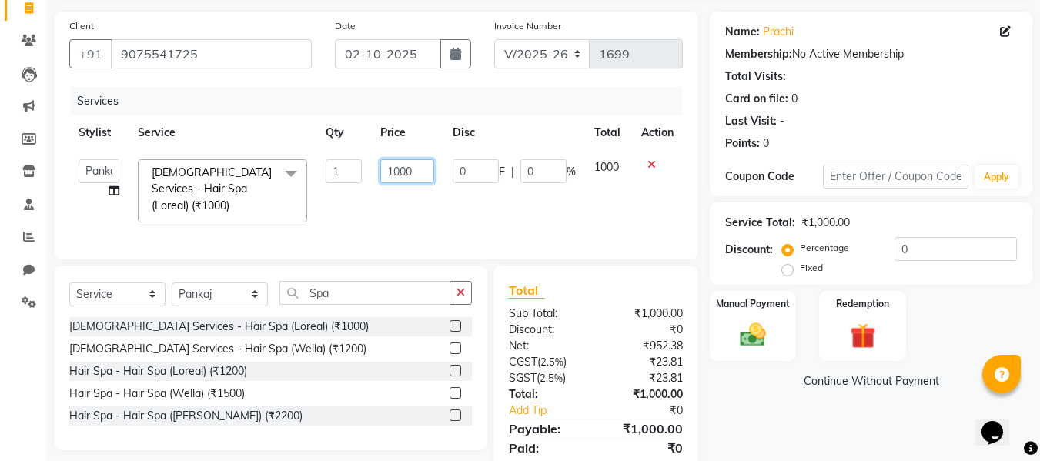
click at [420, 169] on input "1000" at bounding box center [406, 171] width 53 height 24
click at [403, 168] on input "1000" at bounding box center [406, 171] width 53 height 24
type input "1500"
click at [558, 214] on td "0 F | 0 %" at bounding box center [515, 191] width 142 height 82
select select "86884"
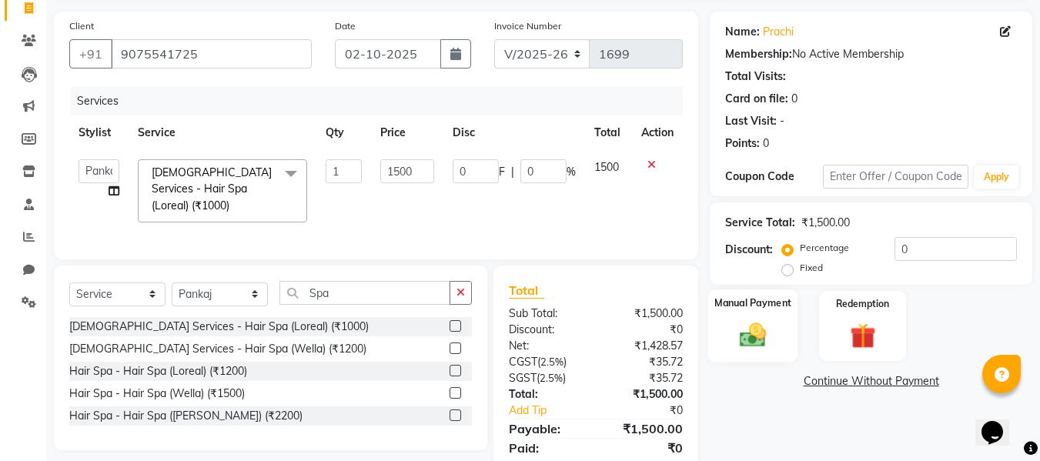
click at [762, 331] on img at bounding box center [752, 335] width 43 height 31
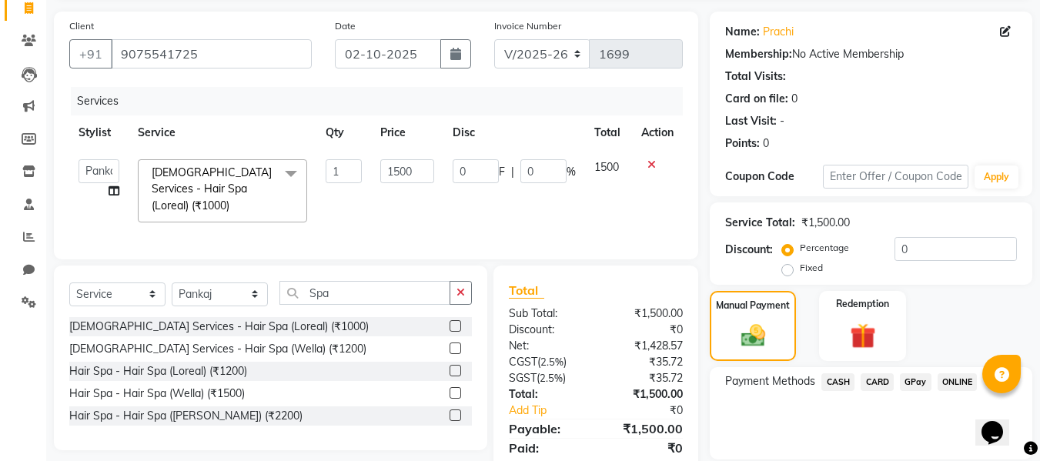
click at [915, 380] on span "GPay" at bounding box center [916, 382] width 32 height 18
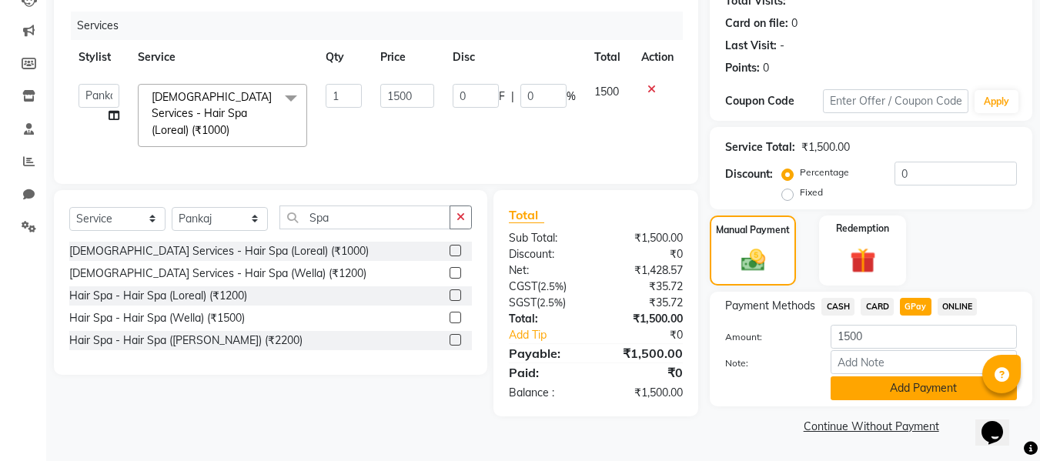
click at [906, 380] on button "Add Payment" at bounding box center [924, 389] width 186 height 24
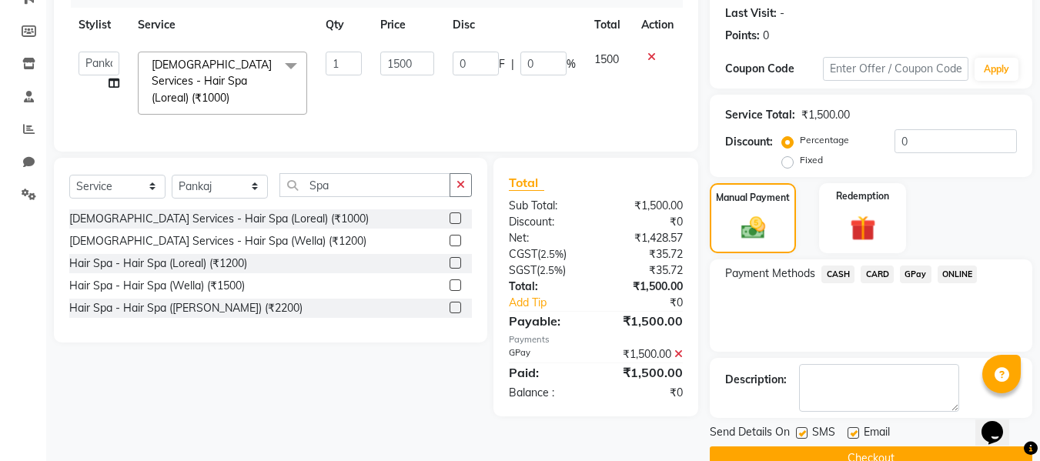
scroll to position [244, 0]
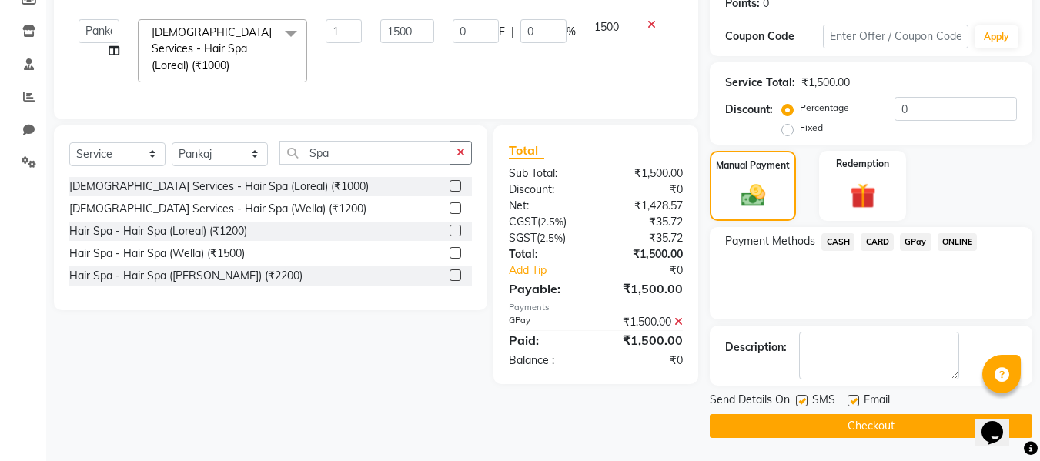
click at [852, 417] on button "Checkout" at bounding box center [871, 426] width 323 height 24
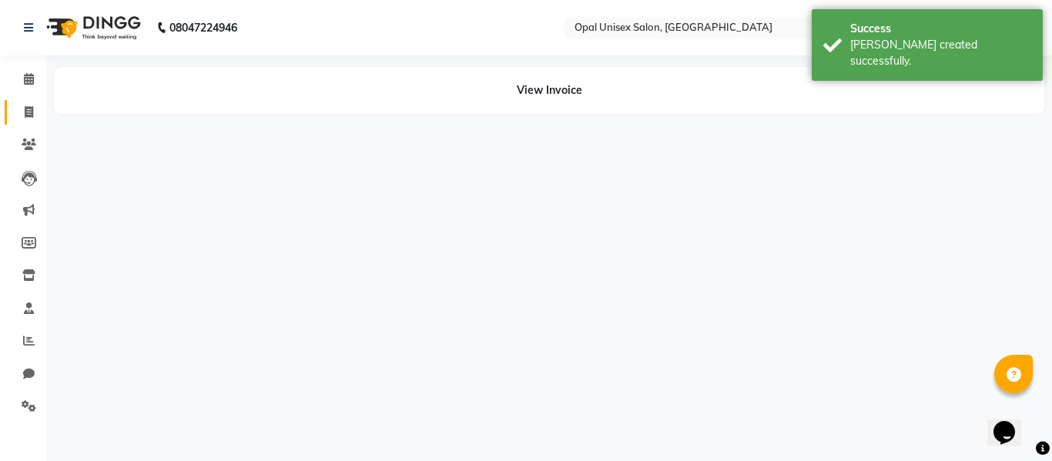
click at [33, 103] on li "Invoice" at bounding box center [23, 112] width 46 height 33
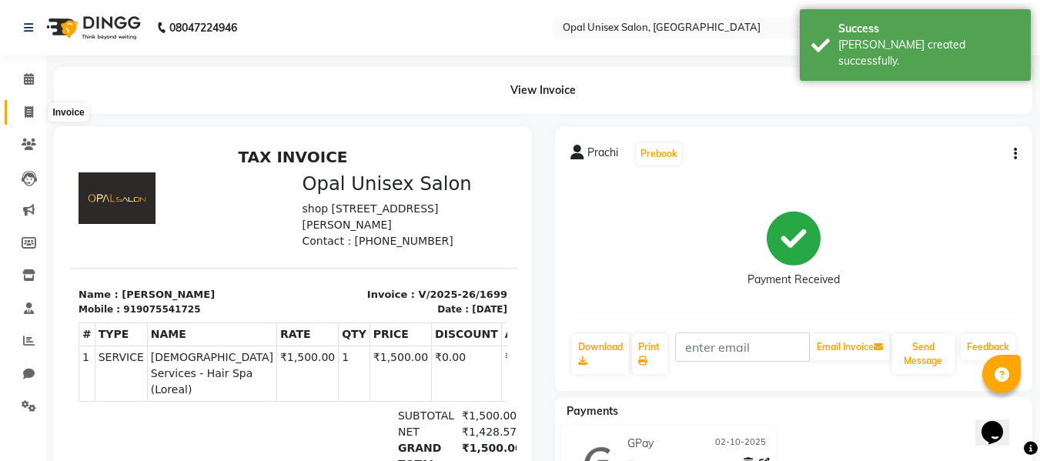
click at [22, 116] on span at bounding box center [28, 113] width 27 height 18
select select "service"
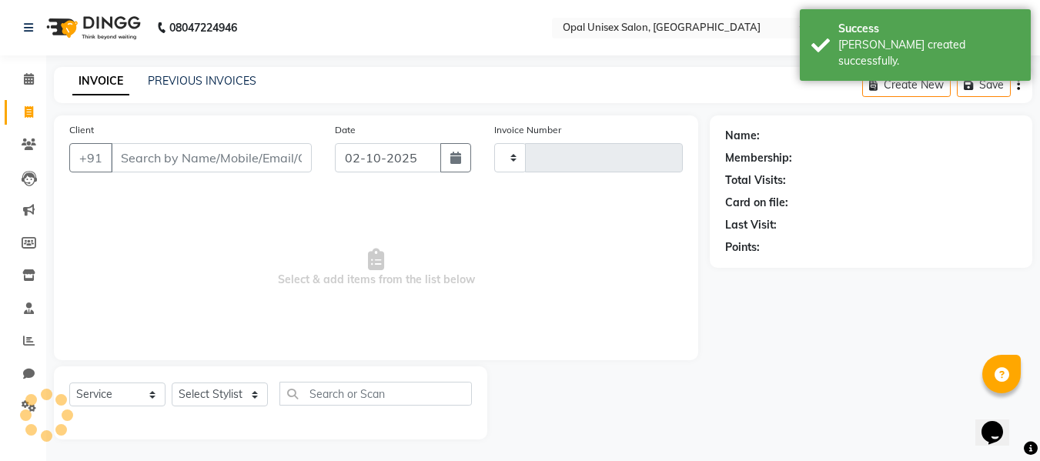
type input "1700"
select select "8653"
click at [176, 156] on input "Client" at bounding box center [211, 156] width 201 height 29
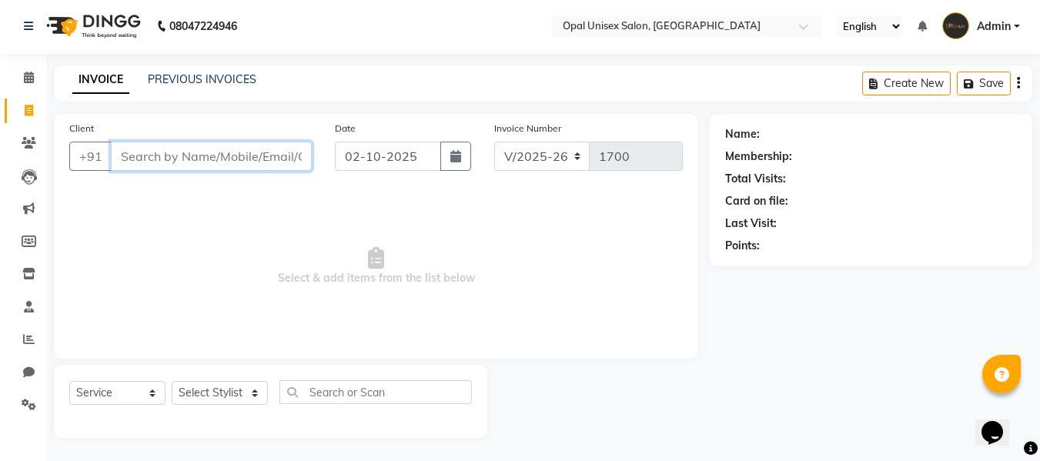
click at [245, 150] on input "Client" at bounding box center [211, 156] width 201 height 29
click at [237, 391] on select "Select Stylist [PERSON_NAME] Guru [PERSON_NAME][GEOGRAPHIC_DATA] [PERSON_NAME][…" at bounding box center [220, 393] width 96 height 24
select select "86884"
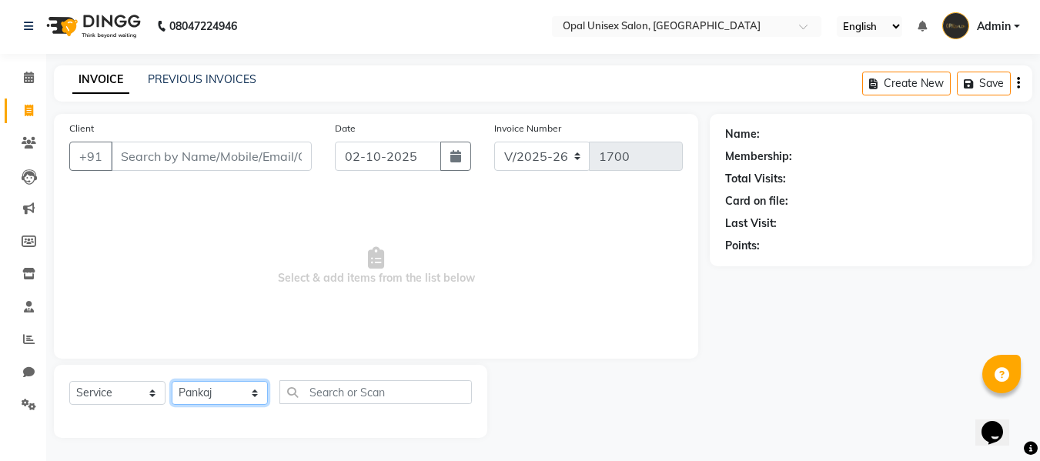
click at [172, 381] on select "Select Stylist [PERSON_NAME] Guru [PERSON_NAME][GEOGRAPHIC_DATA] [PERSON_NAME][…" at bounding box center [220, 393] width 96 height 24
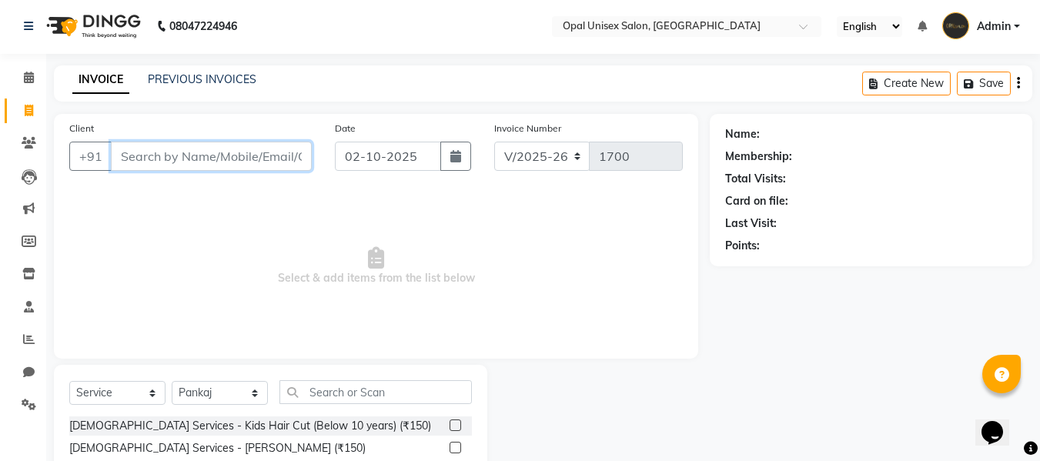
click at [230, 156] on input "Client" at bounding box center [211, 156] width 201 height 29
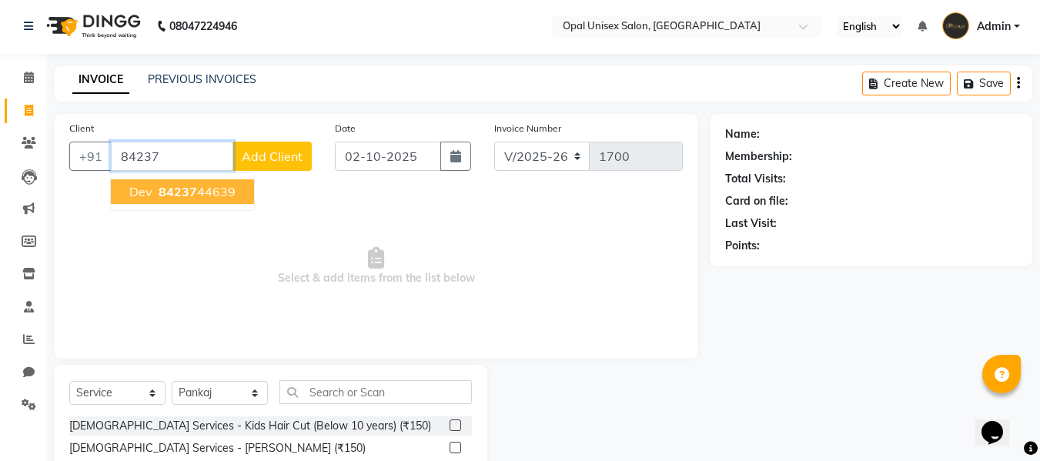
click at [192, 184] on span "84237" at bounding box center [178, 191] width 38 height 15
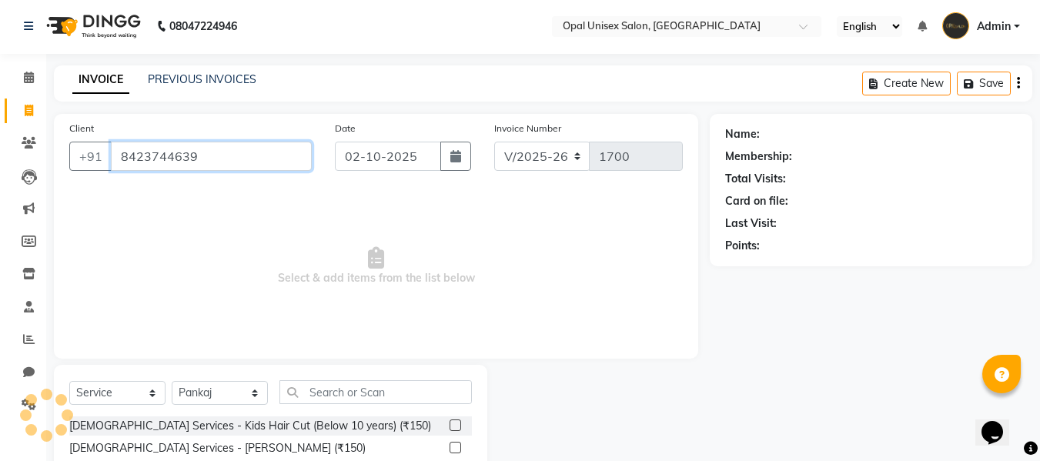
type input "8423744639"
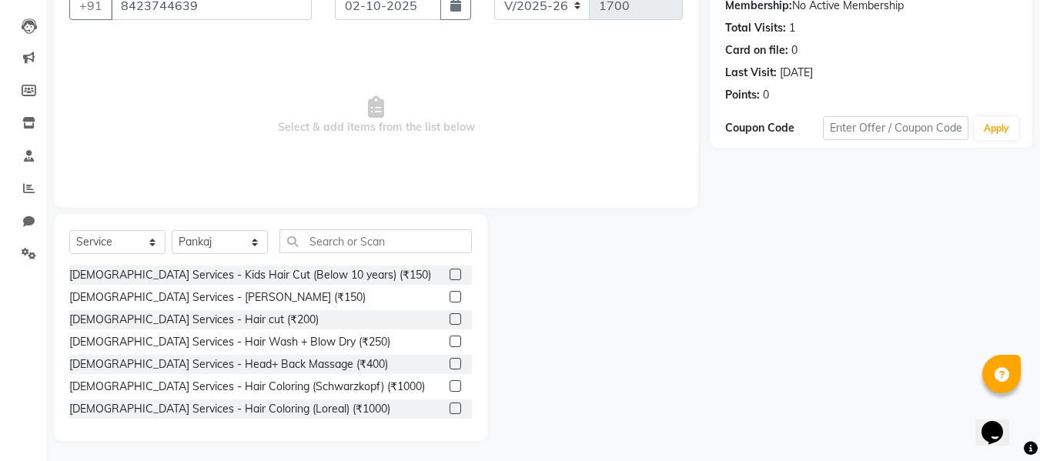
scroll to position [156, 0]
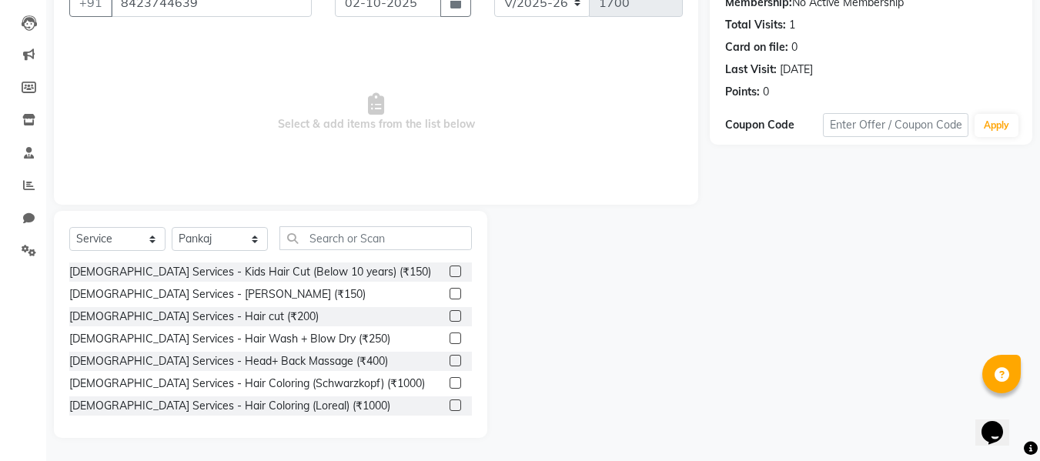
click at [450, 298] on label at bounding box center [456, 294] width 12 height 12
click at [450, 298] on input "checkbox" at bounding box center [455, 295] width 10 height 10
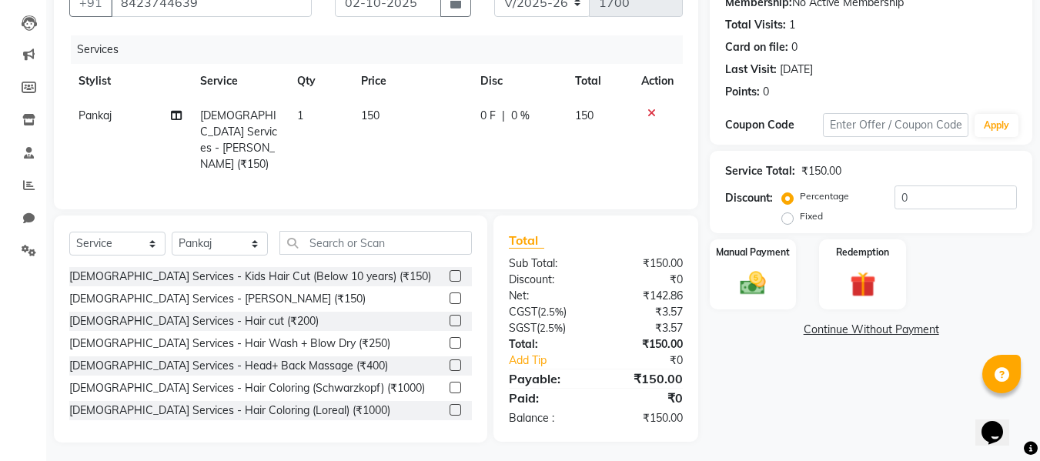
checkbox input "false"
click at [450, 317] on label at bounding box center [456, 321] width 12 height 12
click at [450, 317] on input "checkbox" at bounding box center [455, 321] width 10 height 10
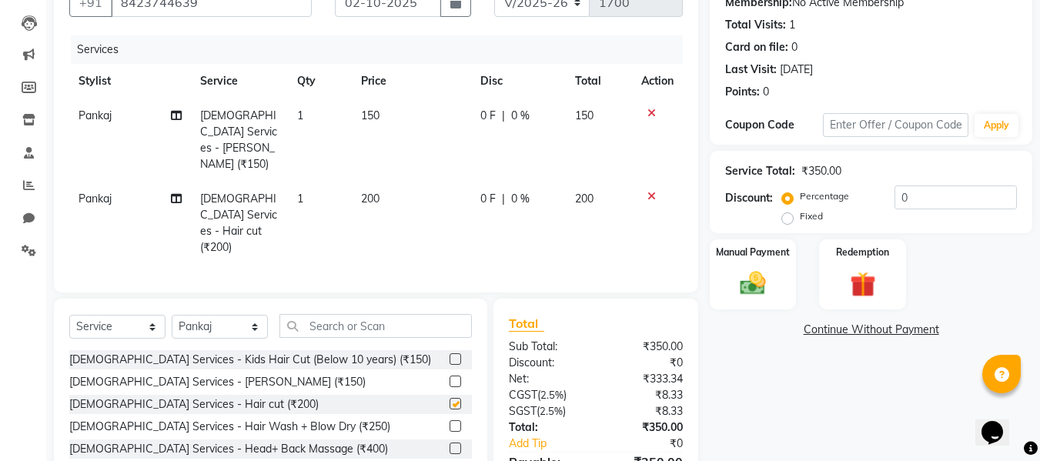
checkbox input "false"
click at [390, 314] on input "text" at bounding box center [376, 326] width 192 height 24
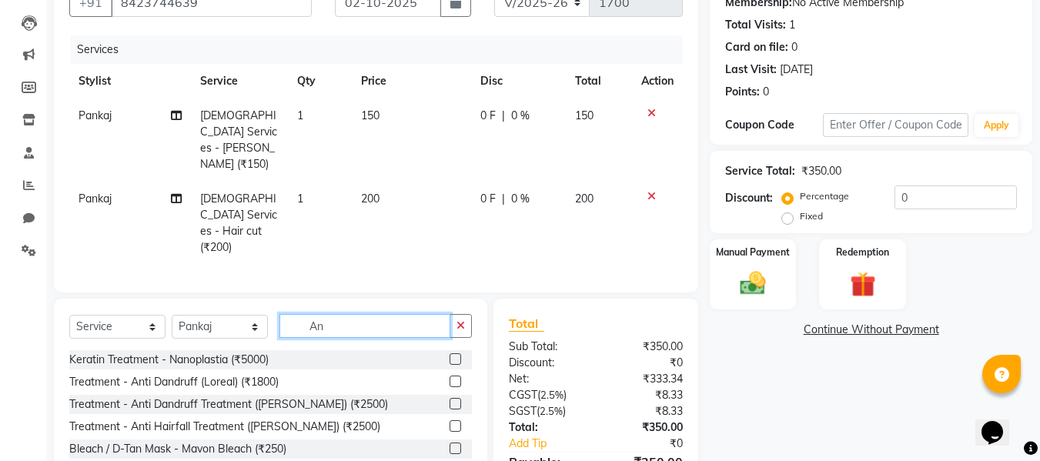
type input "An"
click at [450, 376] on label at bounding box center [456, 382] width 12 height 12
click at [450, 377] on input "checkbox" at bounding box center [455, 382] width 10 height 10
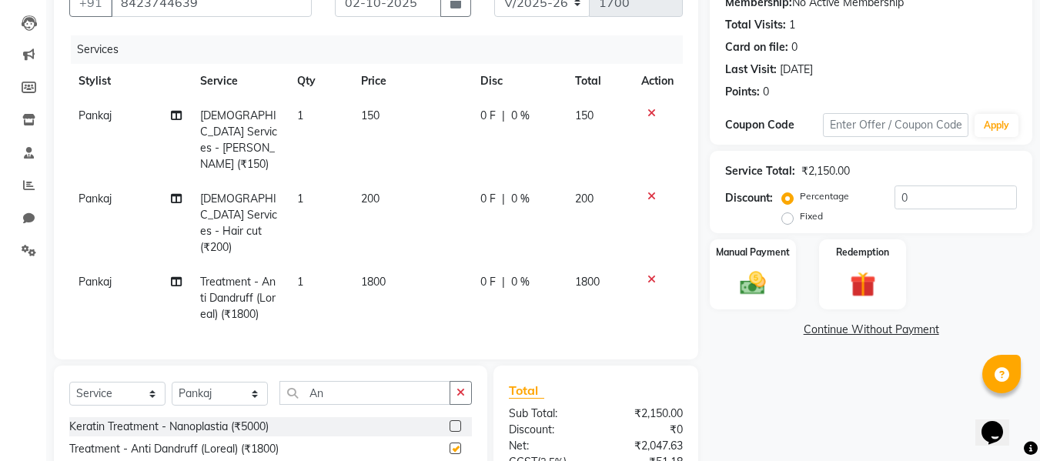
checkbox input "false"
click at [365, 275] on span "1800" at bounding box center [373, 282] width 25 height 14
select select "86884"
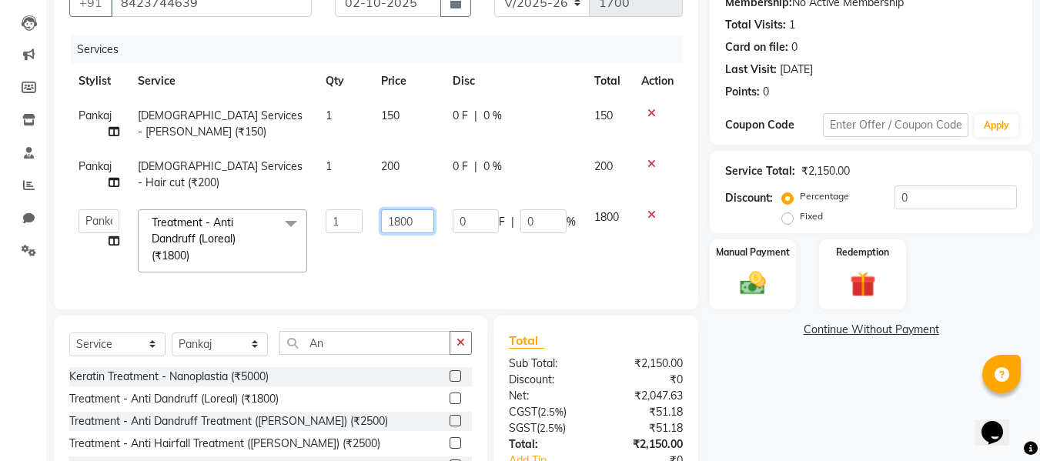
click at [400, 220] on input "1800" at bounding box center [407, 221] width 53 height 24
type input "1500"
click at [470, 277] on div "Services Stylist Service Qty Price Disc Total Action Pankaj [DEMOGRAPHIC_DATA] …" at bounding box center [376, 164] width 614 height 259
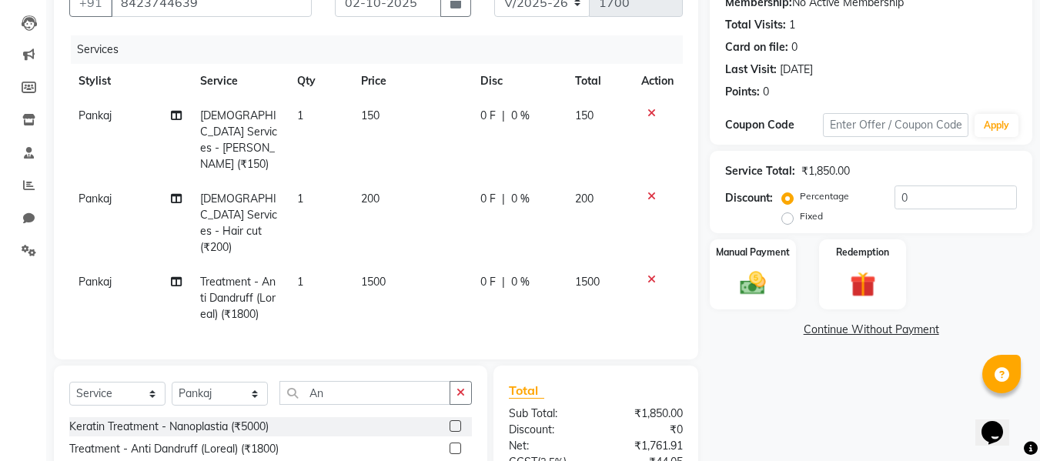
click at [374, 109] on span "150" at bounding box center [370, 116] width 18 height 14
select select "86884"
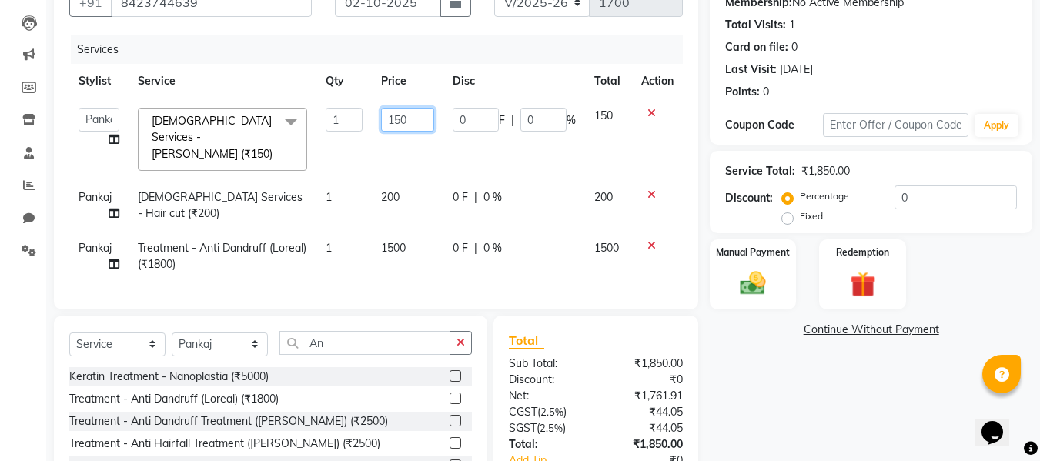
click at [400, 115] on input "150" at bounding box center [407, 120] width 53 height 24
type input "100"
click at [407, 254] on td "1500" at bounding box center [408, 256] width 72 height 51
select select "86884"
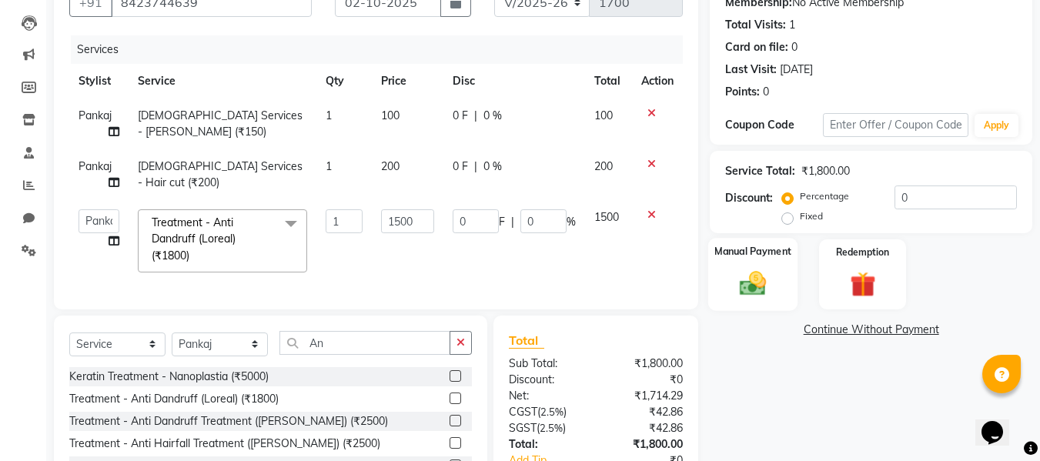
click at [759, 282] on img at bounding box center [752, 283] width 43 height 31
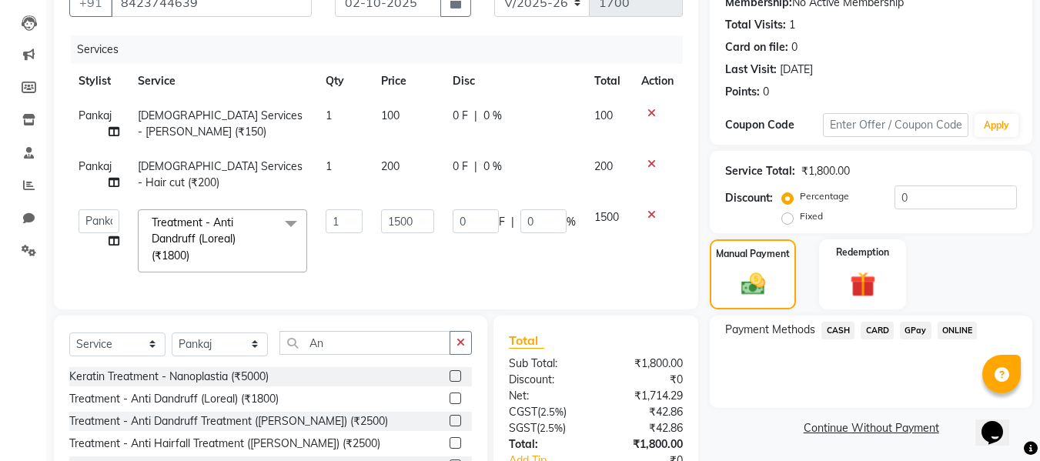
click at [914, 333] on span "GPay" at bounding box center [916, 331] width 32 height 18
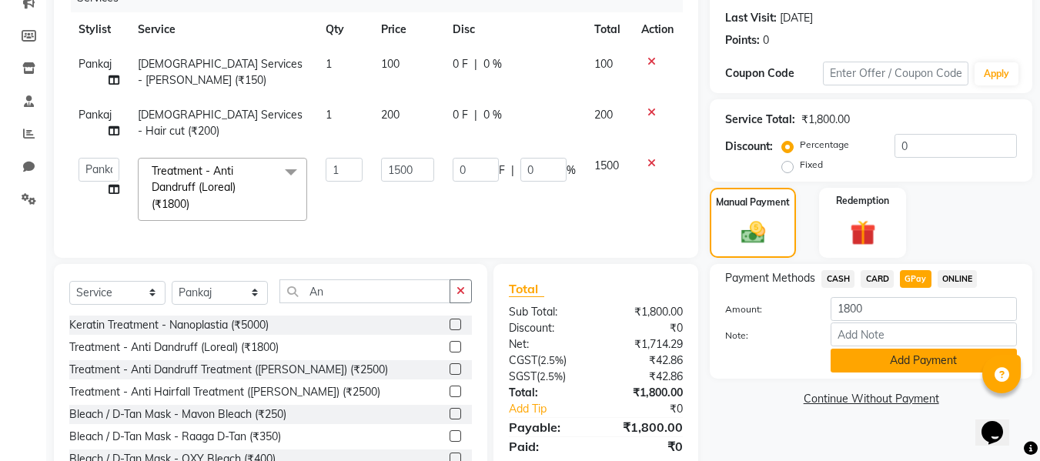
click at [887, 357] on button "Add Payment" at bounding box center [924, 361] width 186 height 24
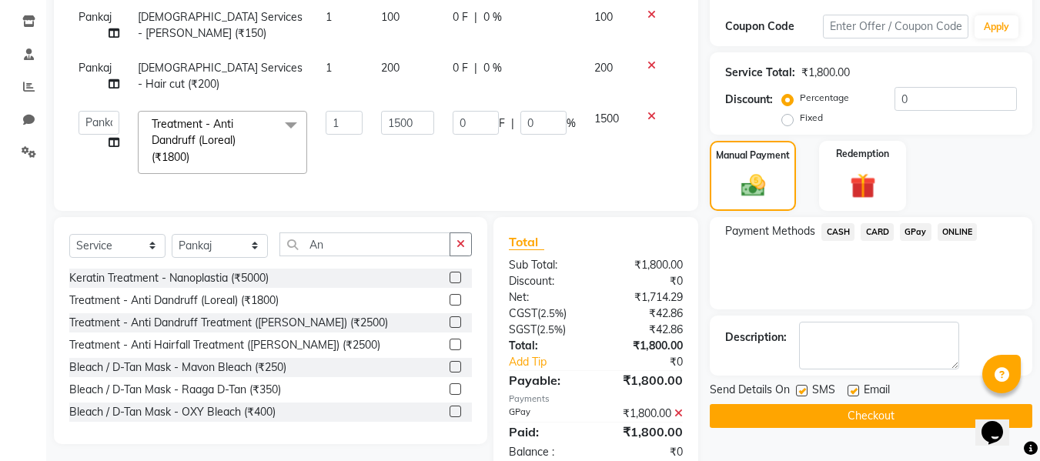
scroll to position [303, 0]
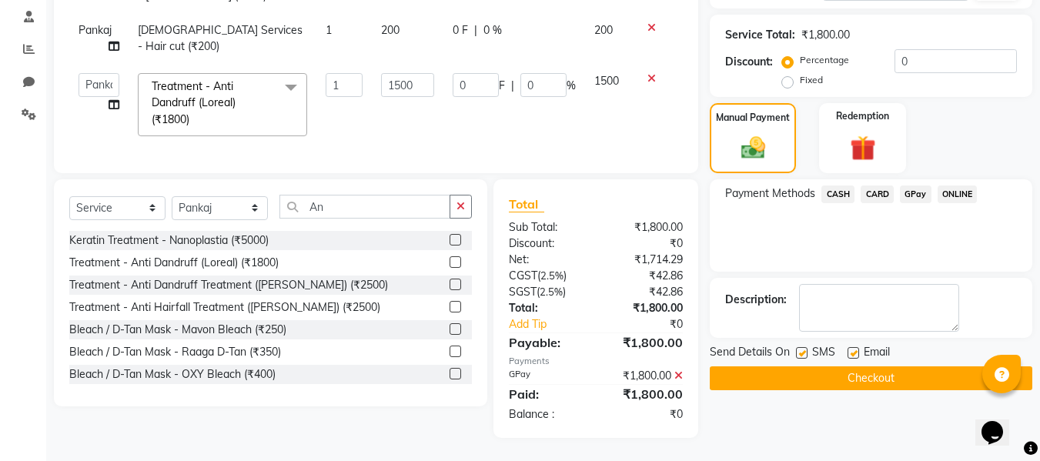
click at [829, 367] on button "Checkout" at bounding box center [871, 379] width 323 height 24
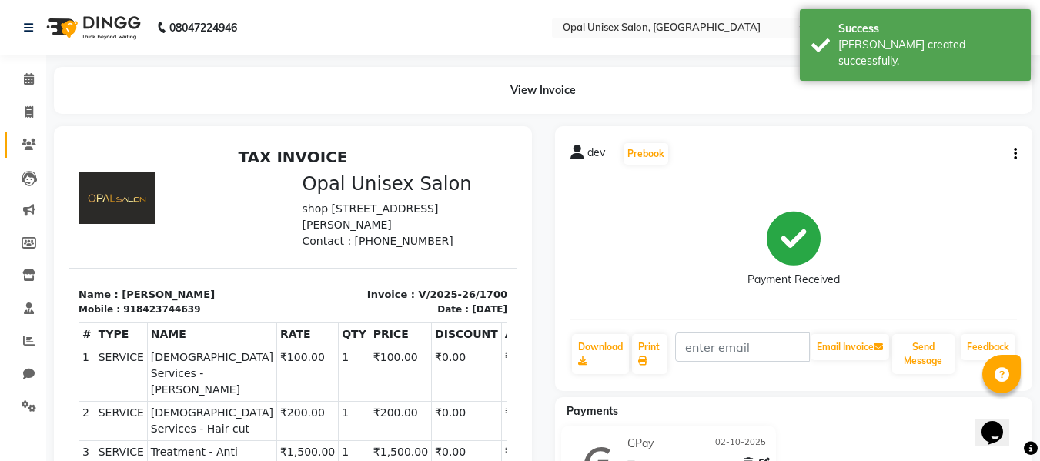
click at [29, 133] on link "Clients" at bounding box center [23, 144] width 37 height 25
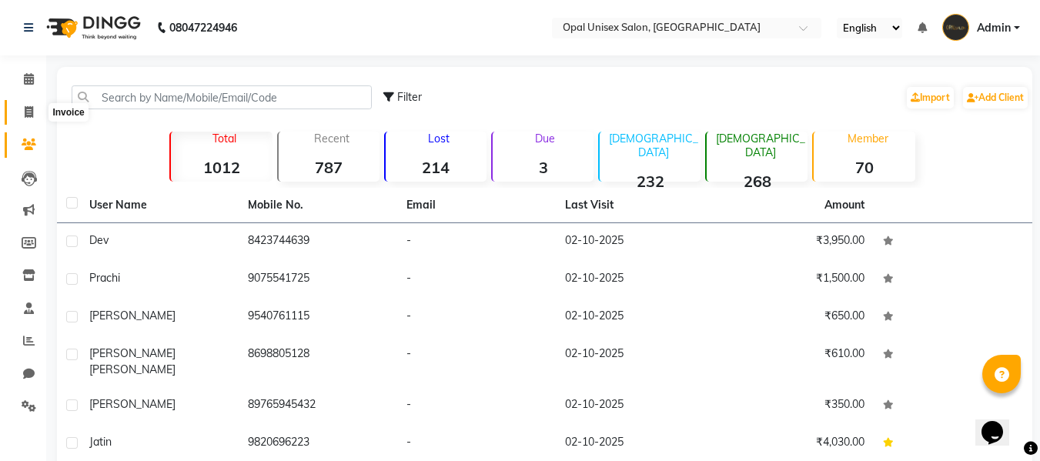
click at [38, 115] on span at bounding box center [28, 113] width 27 height 18
select select "service"
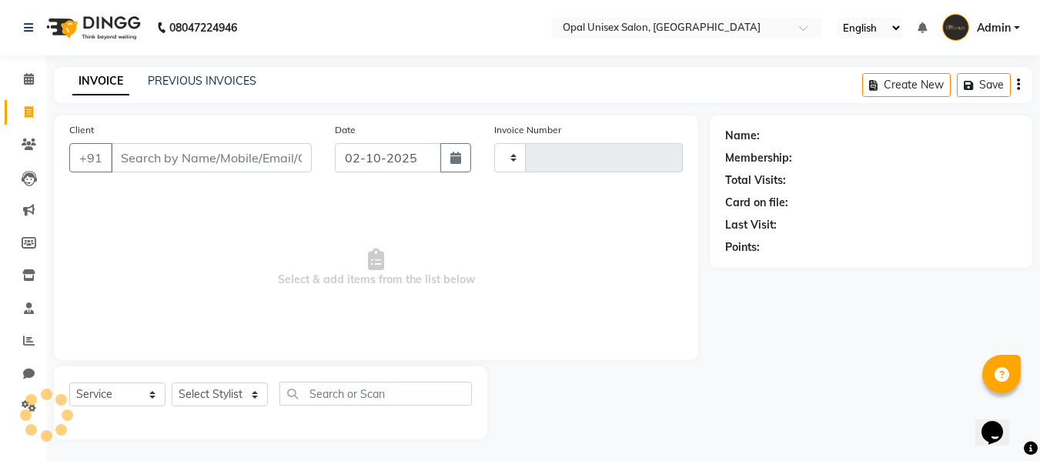
scroll to position [2, 0]
type input "1701"
select select "8653"
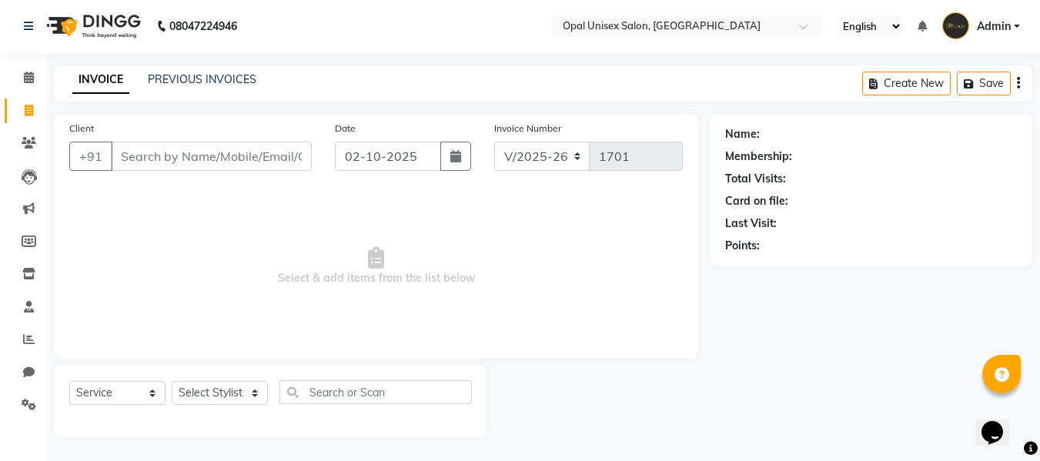
click at [243, 144] on input "Client" at bounding box center [211, 156] width 201 height 29
click at [232, 167] on input "Client" at bounding box center [211, 156] width 201 height 29
click at [213, 158] on input "Client" at bounding box center [211, 156] width 201 height 29
click at [249, 395] on select "Select Stylist [PERSON_NAME] Guru [PERSON_NAME][GEOGRAPHIC_DATA] [PERSON_NAME][…" at bounding box center [220, 393] width 96 height 24
select select "86884"
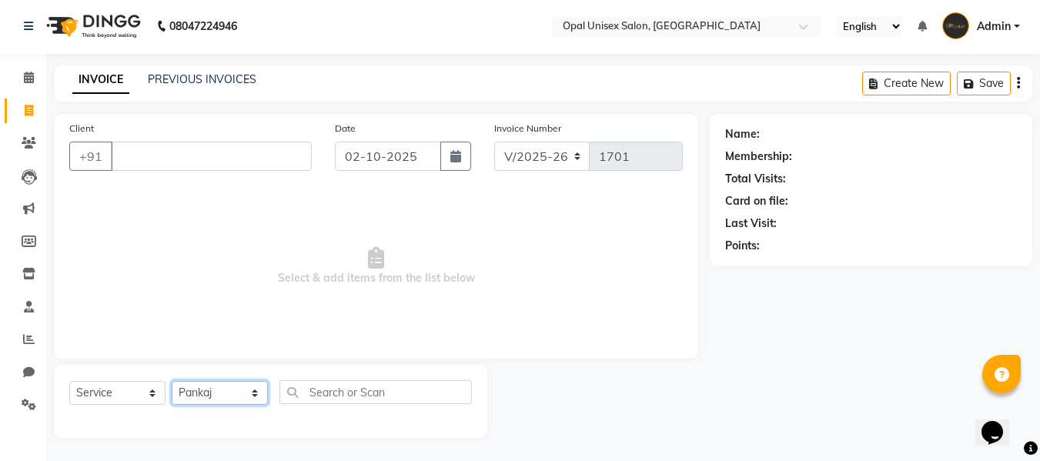
click at [172, 381] on select "Select Stylist [PERSON_NAME] Guru [PERSON_NAME][GEOGRAPHIC_DATA] [PERSON_NAME][…" at bounding box center [220, 393] width 96 height 24
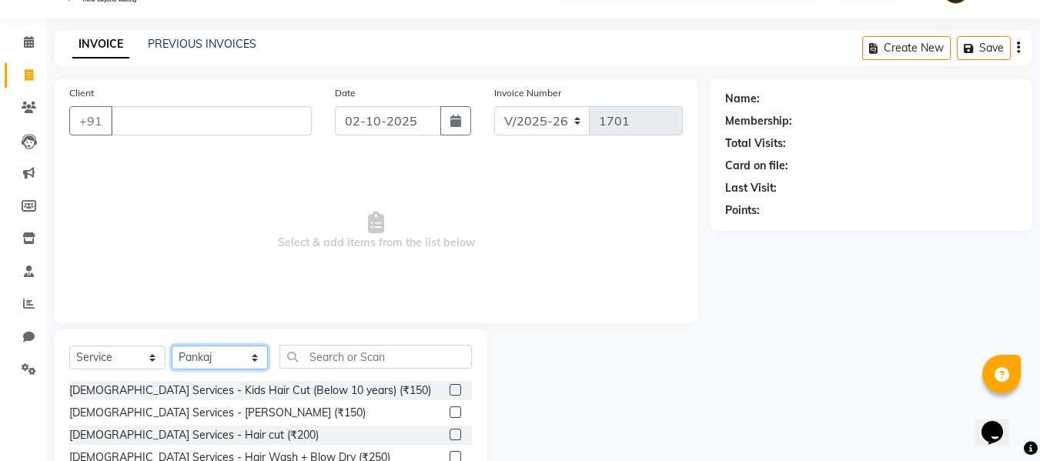
scroll to position [104, 0]
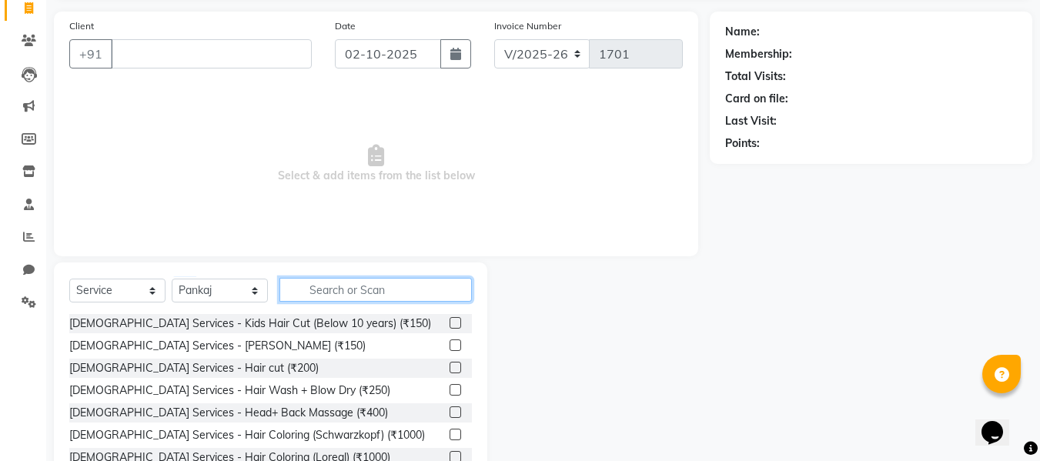
click at [330, 290] on input "text" at bounding box center [376, 290] width 192 height 24
click at [186, 38] on div "Client +91" at bounding box center [191, 49] width 266 height 63
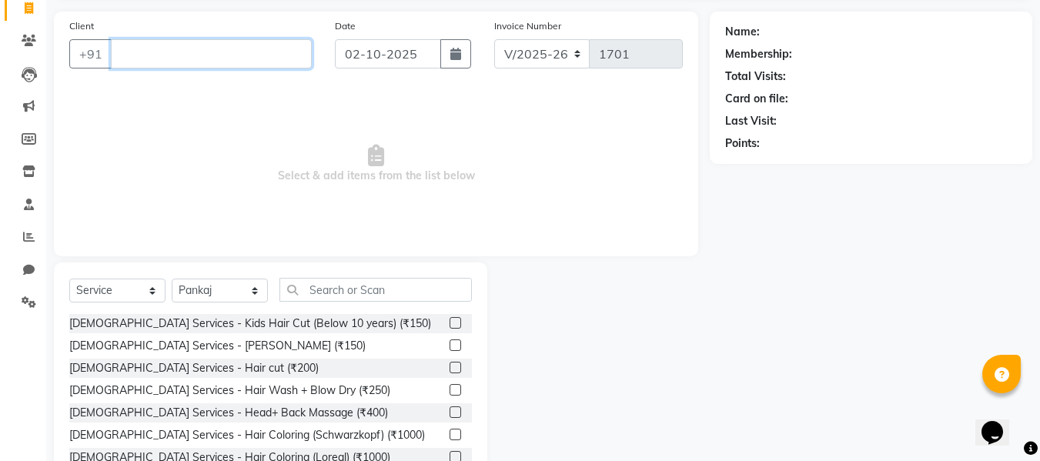
click at [188, 49] on input "Client" at bounding box center [211, 53] width 201 height 29
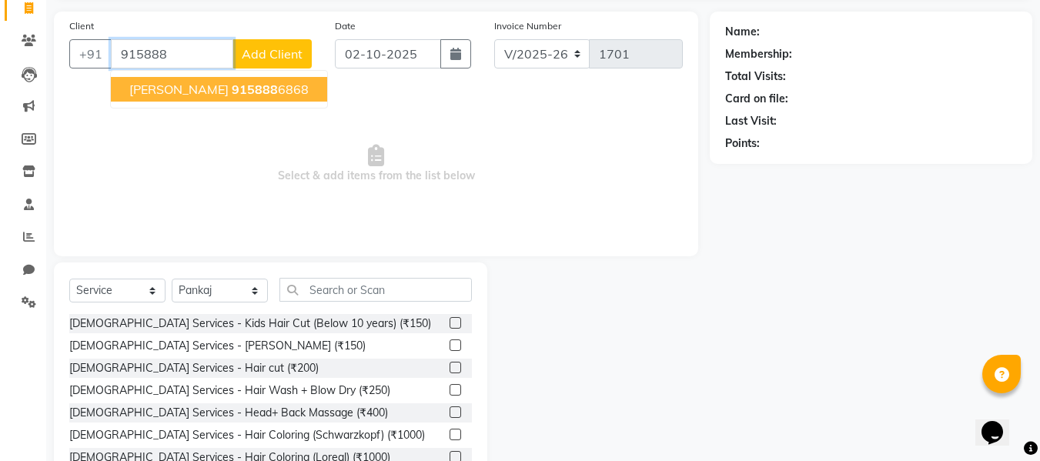
click at [215, 82] on button "[PERSON_NAME] 915888 6868" at bounding box center [219, 89] width 216 height 25
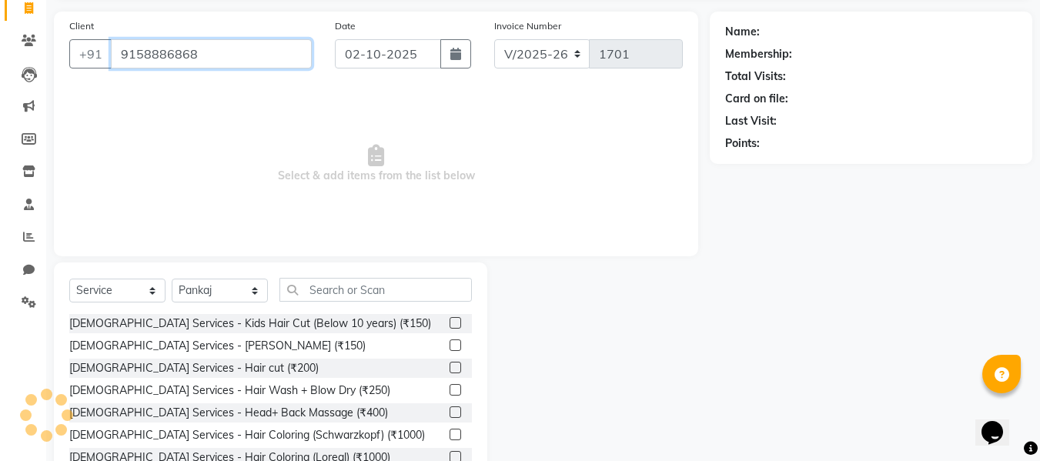
type input "9158886868"
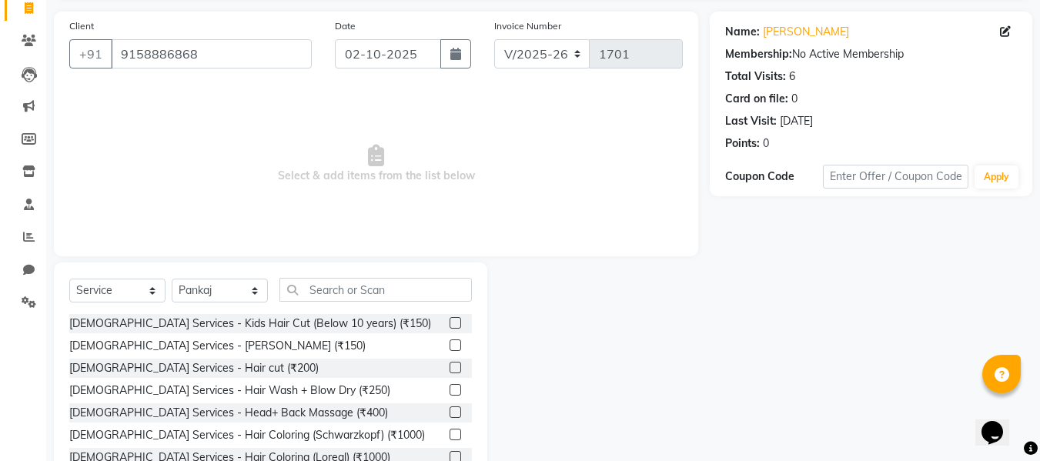
click at [239, 342] on div "[DEMOGRAPHIC_DATA] Services - [PERSON_NAME] (₹150)" at bounding box center [270, 345] width 403 height 19
click at [223, 347] on div "[DEMOGRAPHIC_DATA] Services - [PERSON_NAME] (₹150)" at bounding box center [270, 345] width 403 height 19
click at [174, 340] on div "[DEMOGRAPHIC_DATA] Services - [PERSON_NAME] (₹150)" at bounding box center [217, 346] width 296 height 16
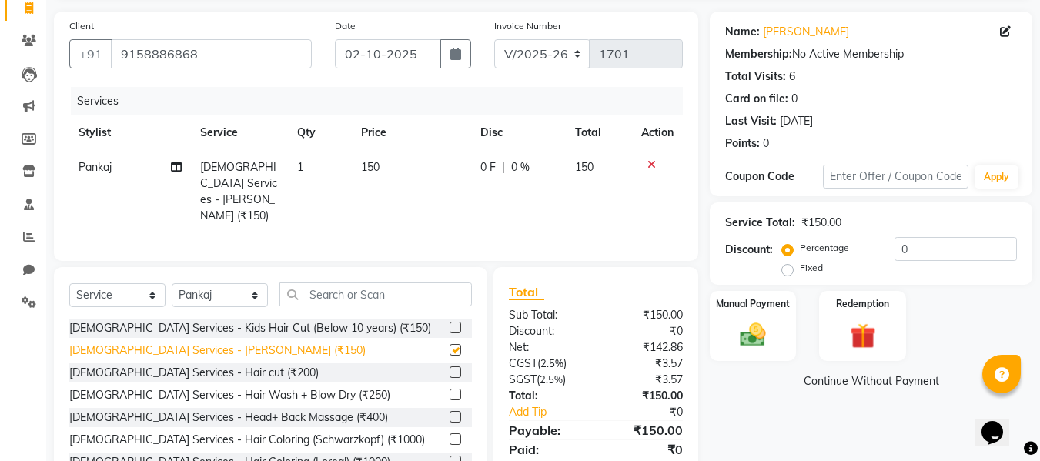
checkbox input "false"
click at [524, 158] on td "0 F | 0 %" at bounding box center [518, 191] width 95 height 83
select select "86884"
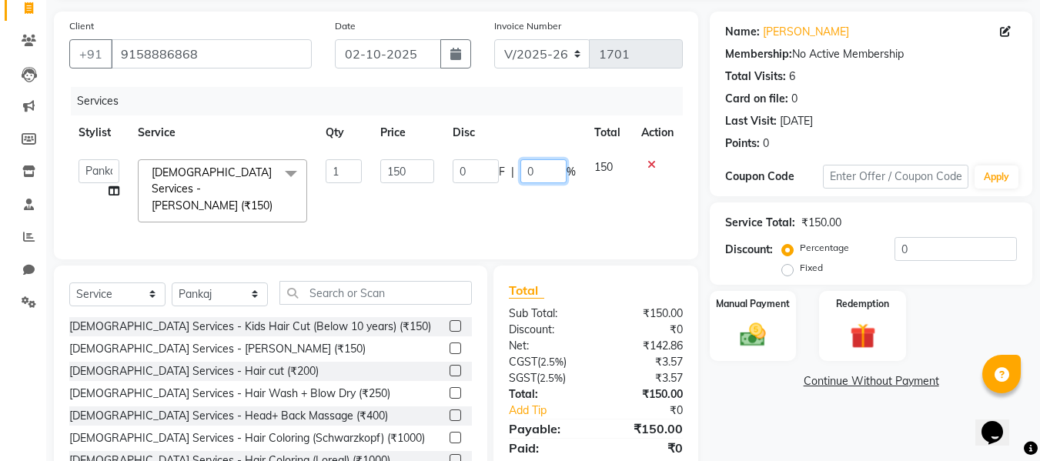
click at [554, 168] on input "0" at bounding box center [544, 171] width 46 height 24
type input "20"
click at [774, 440] on div "Name: [PERSON_NAME] Membership: No Active Membership Total Visits: 6 Card on fi…" at bounding box center [877, 252] width 334 height 481
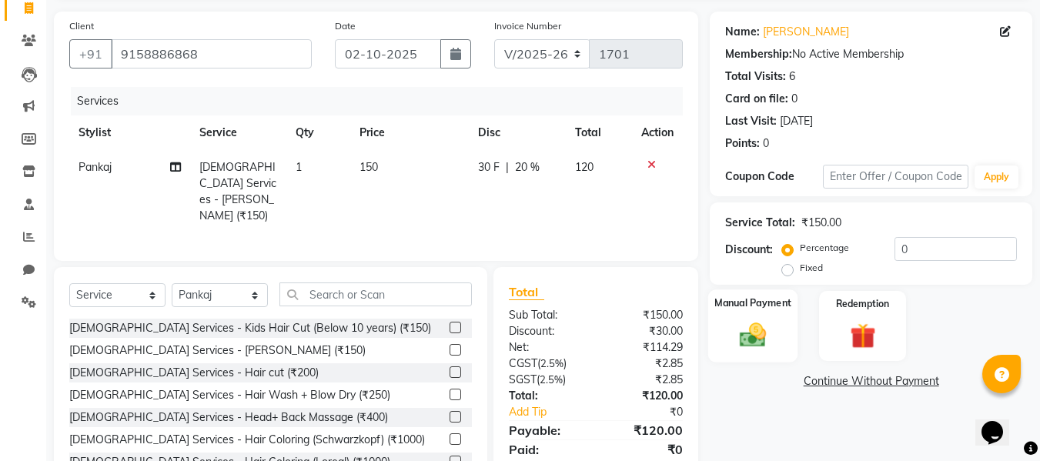
click at [784, 330] on div "Manual Payment" at bounding box center [753, 326] width 90 height 73
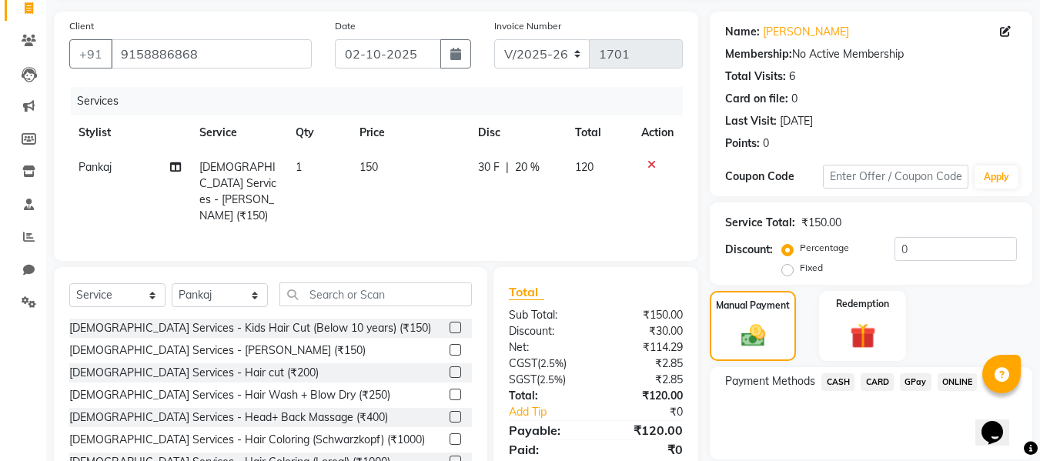
click at [911, 378] on span "GPay" at bounding box center [916, 382] width 32 height 18
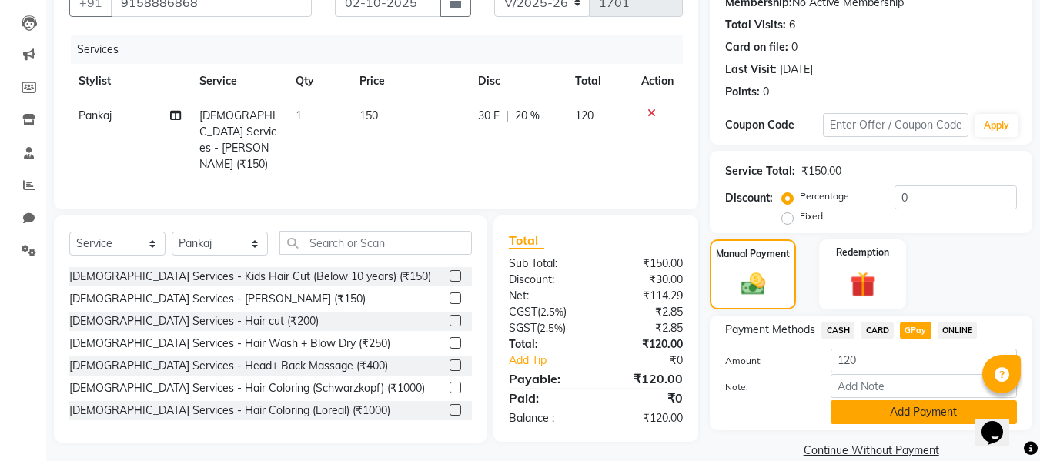
click at [912, 410] on button "Add Payment" at bounding box center [924, 412] width 186 height 24
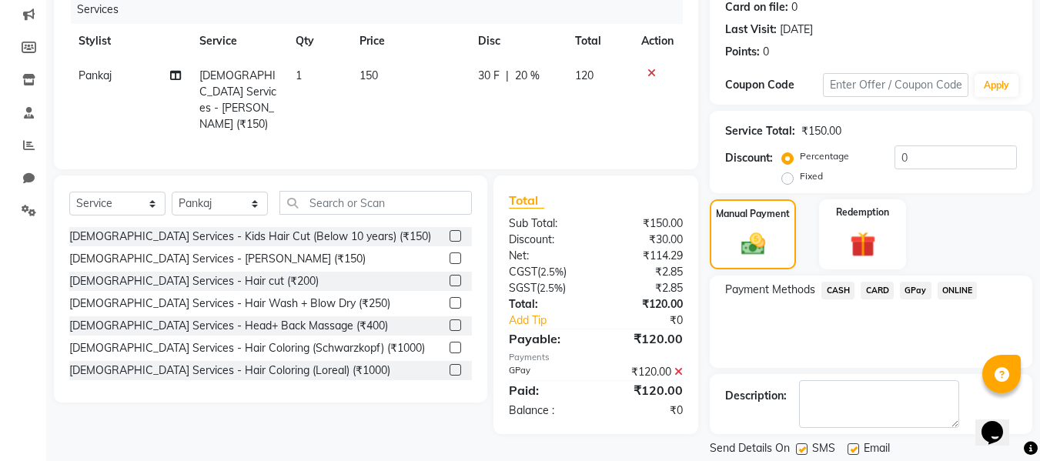
scroll to position [244, 0]
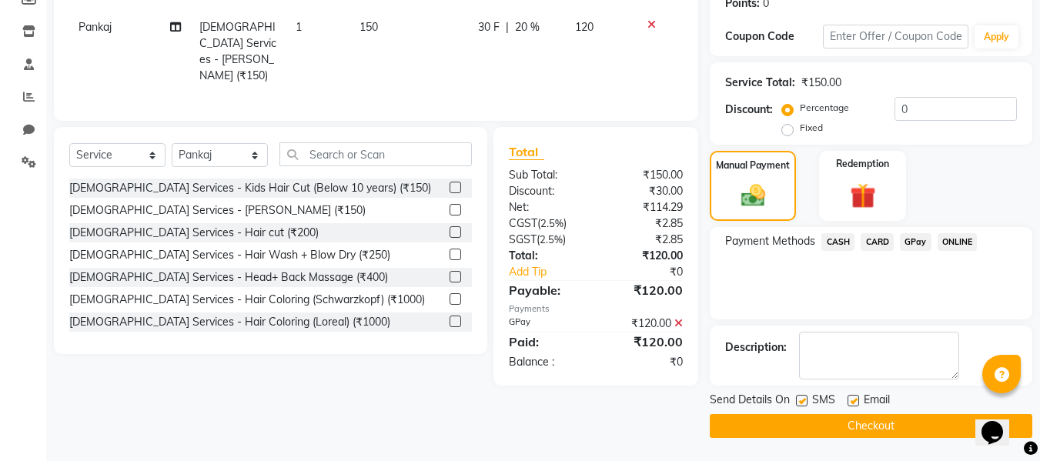
click at [906, 422] on button "Checkout" at bounding box center [871, 426] width 323 height 24
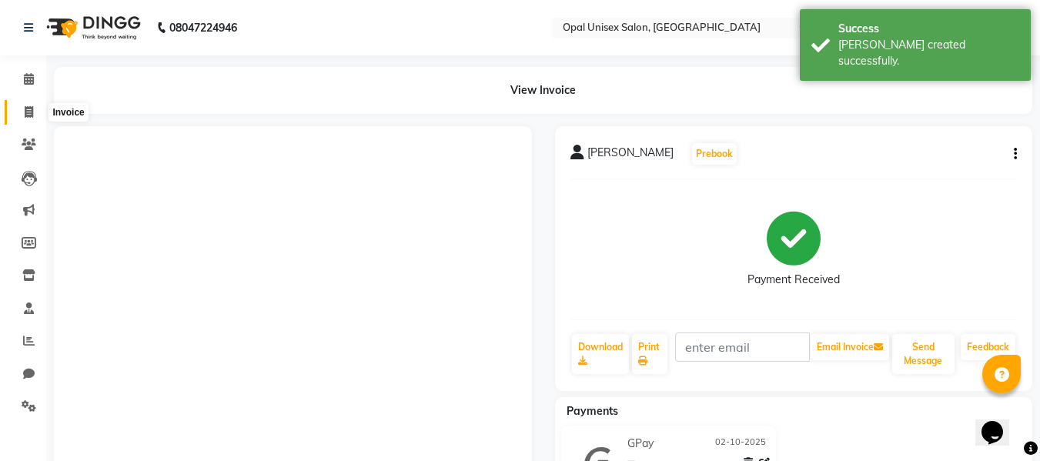
click at [38, 105] on span at bounding box center [28, 113] width 27 height 18
select select "service"
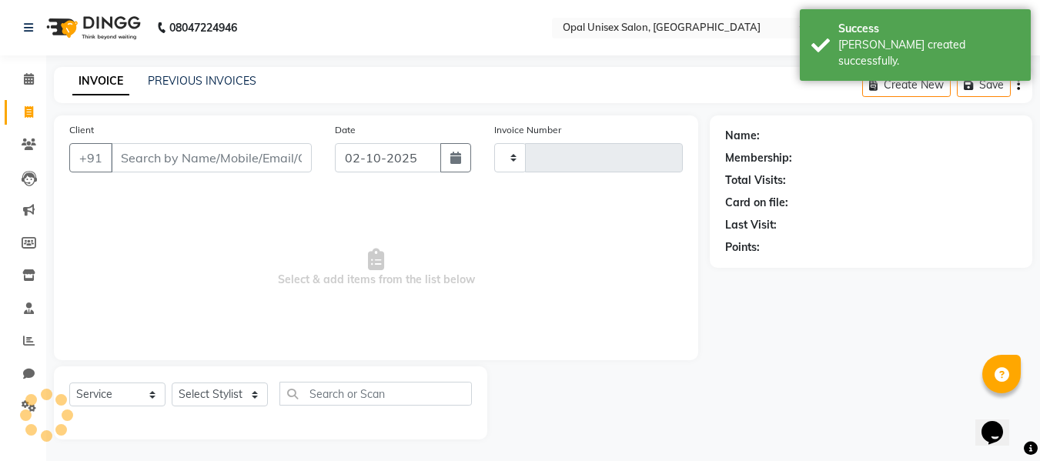
type input "1702"
select select "8653"
